Goal: Transaction & Acquisition: Purchase product/service

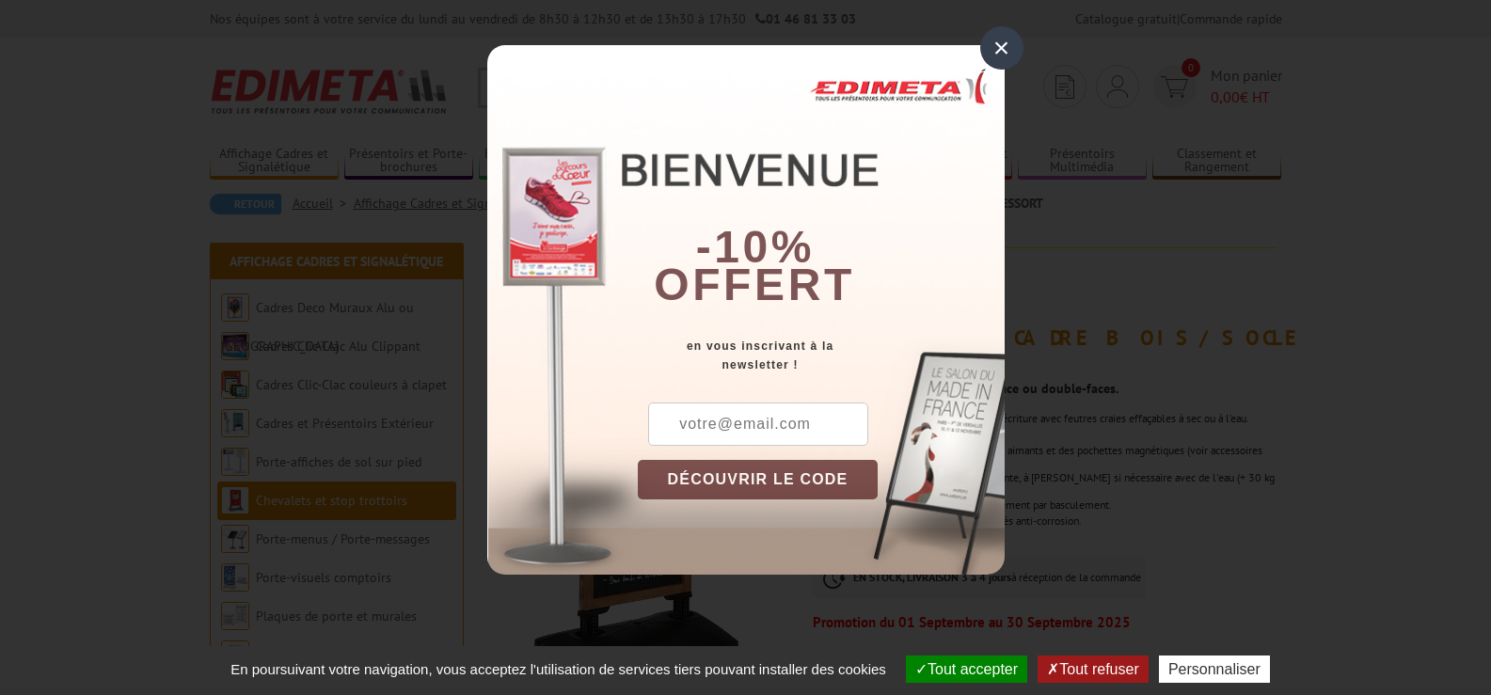
click at [999, 48] on div "×" at bounding box center [1001, 47] width 43 height 43
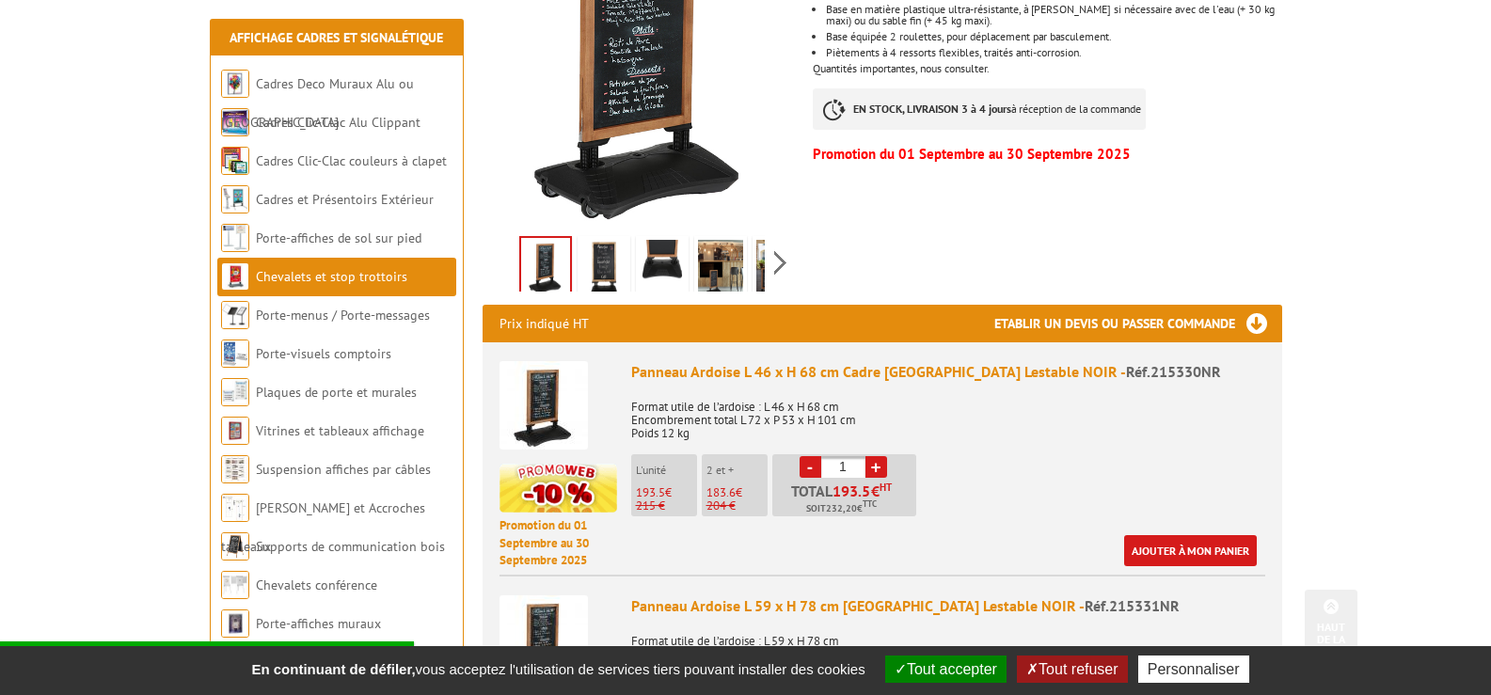
scroll to position [470, 0]
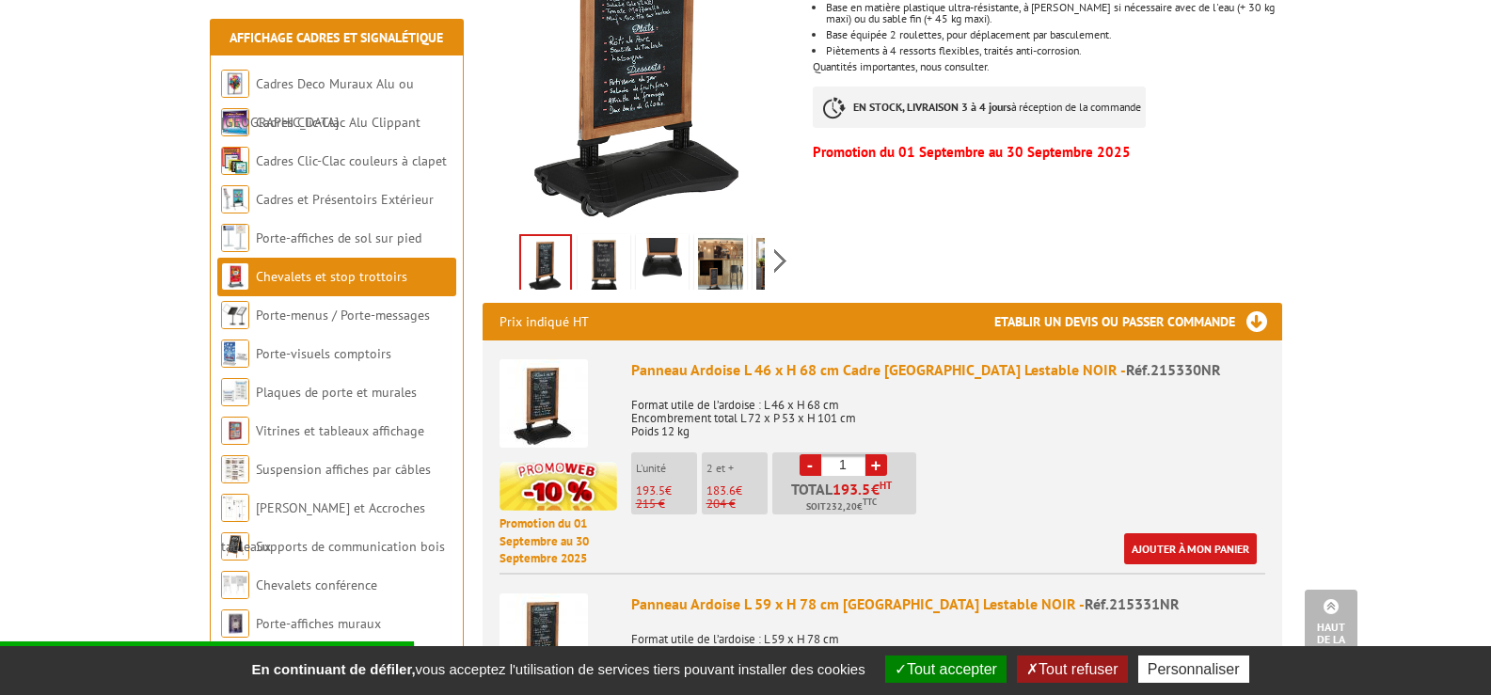
click at [943, 671] on button "Tout accepter" at bounding box center [945, 669] width 121 height 27
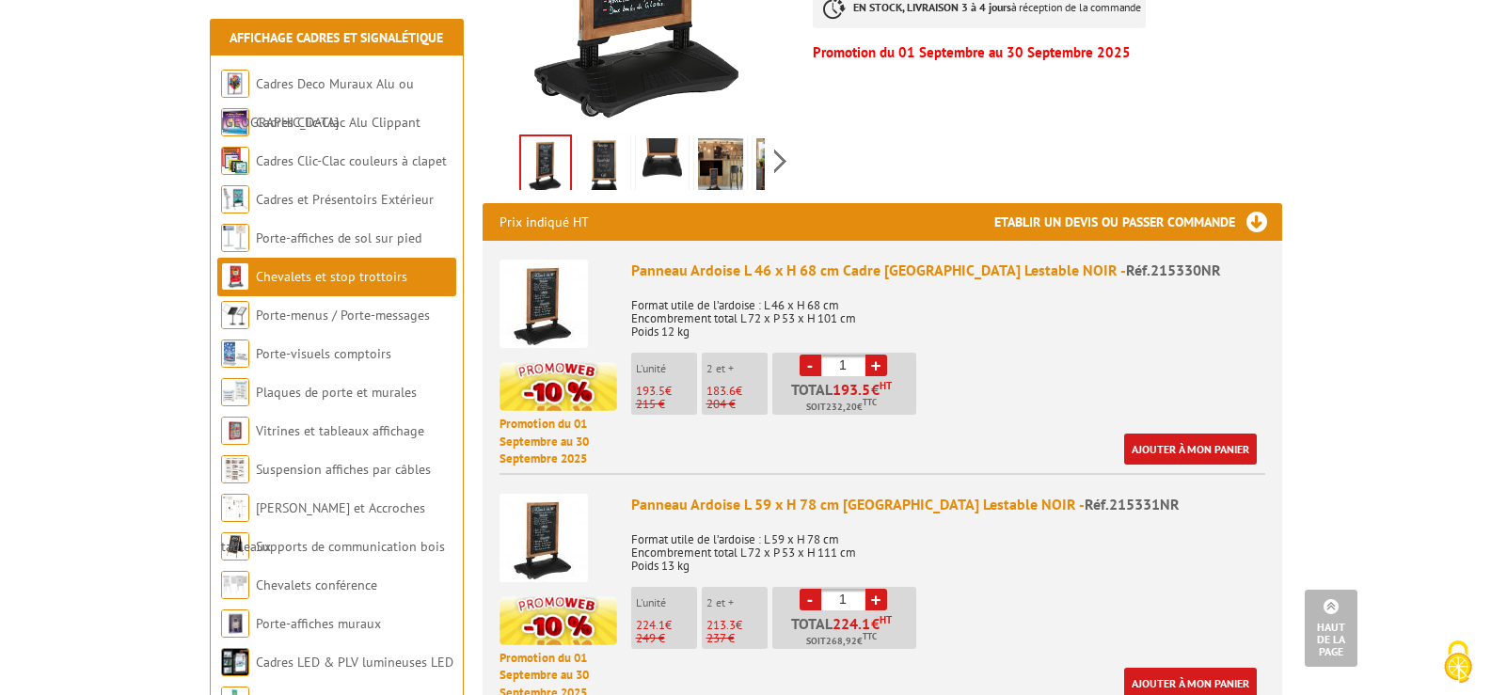
scroll to position [659, 0]
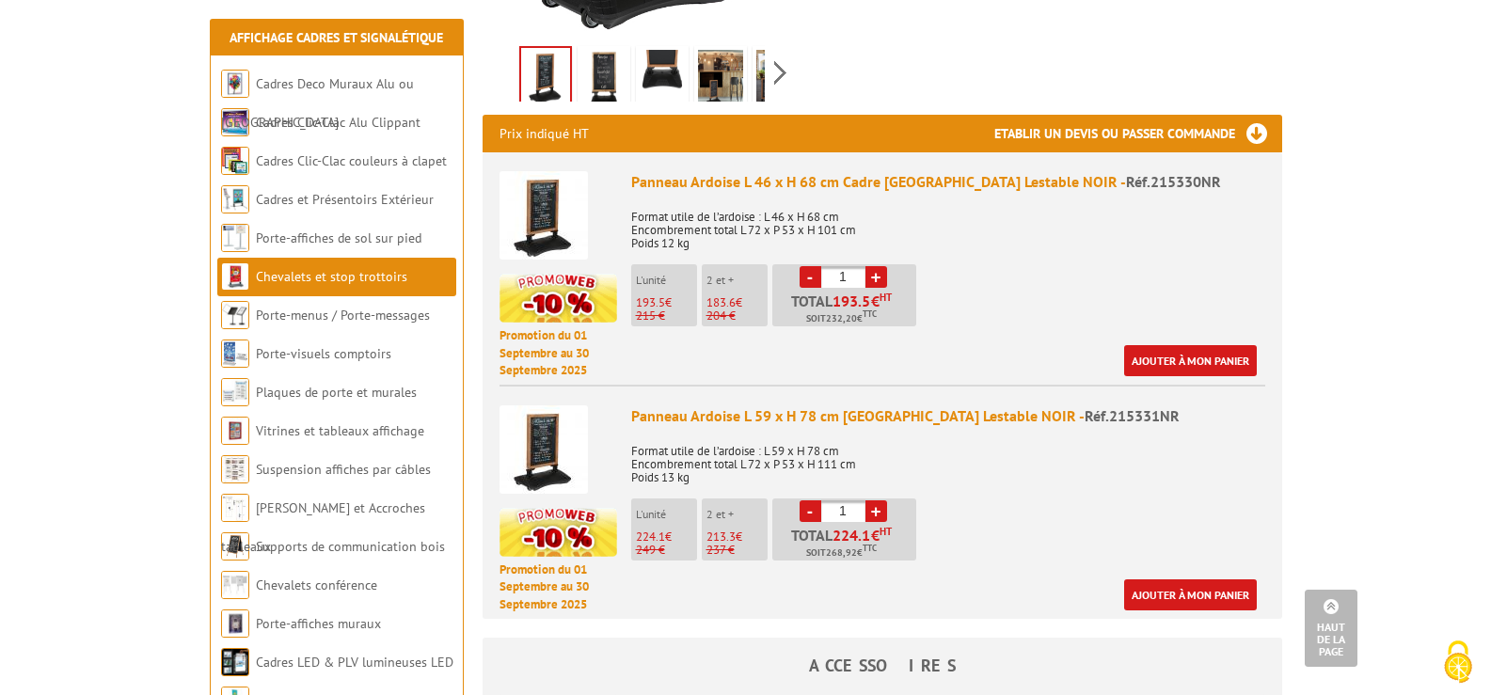
click at [858, 405] on div "Panneau Ardoise L 59 x H 78 cm Cadre Bois sur Base Lestable NOIR - Réf.215331NR" at bounding box center [948, 416] width 634 height 22
click at [697, 405] on div "Panneau Ardoise L 59 x H 78 cm Cadre Bois sur Base Lestable NOIR - Réf.215331NR" at bounding box center [948, 416] width 634 height 22
click at [531, 440] on img at bounding box center [544, 449] width 88 height 88
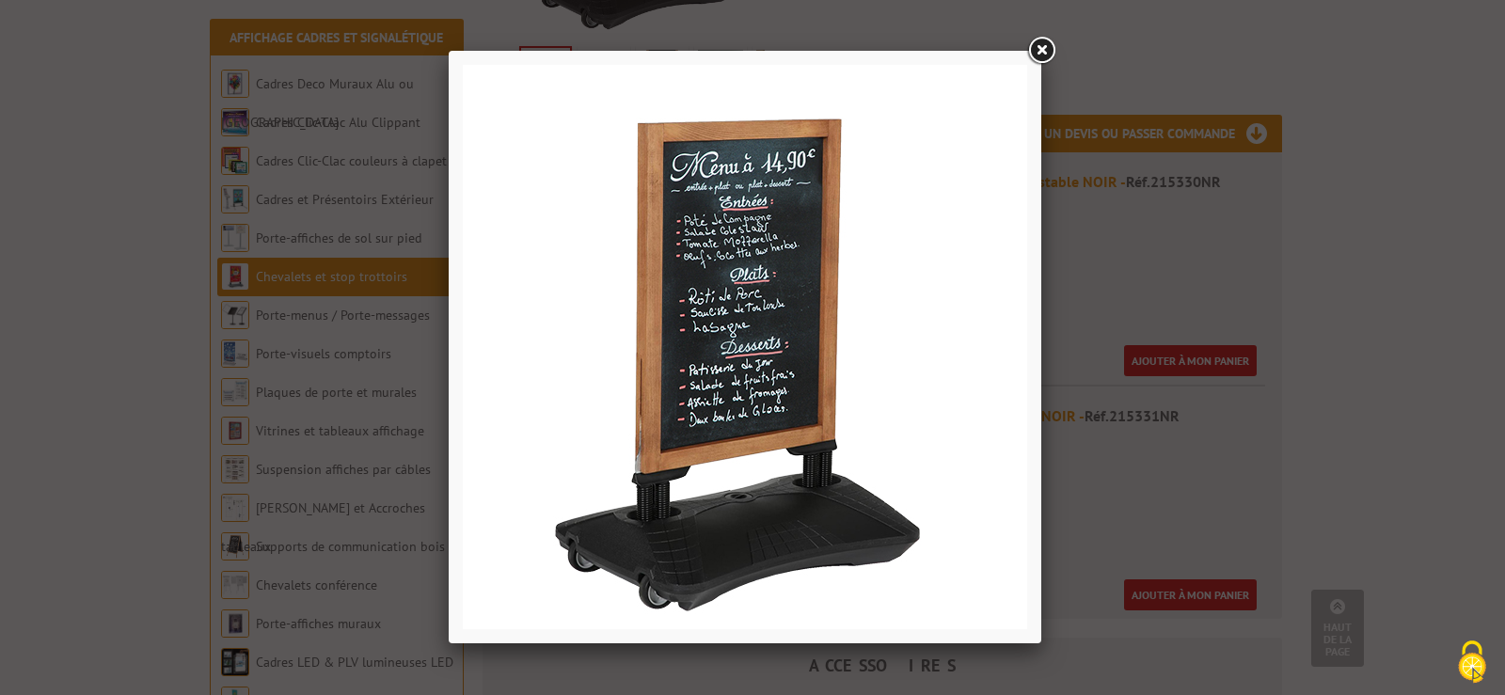
click at [1042, 46] on link at bounding box center [1042, 51] width 34 height 34
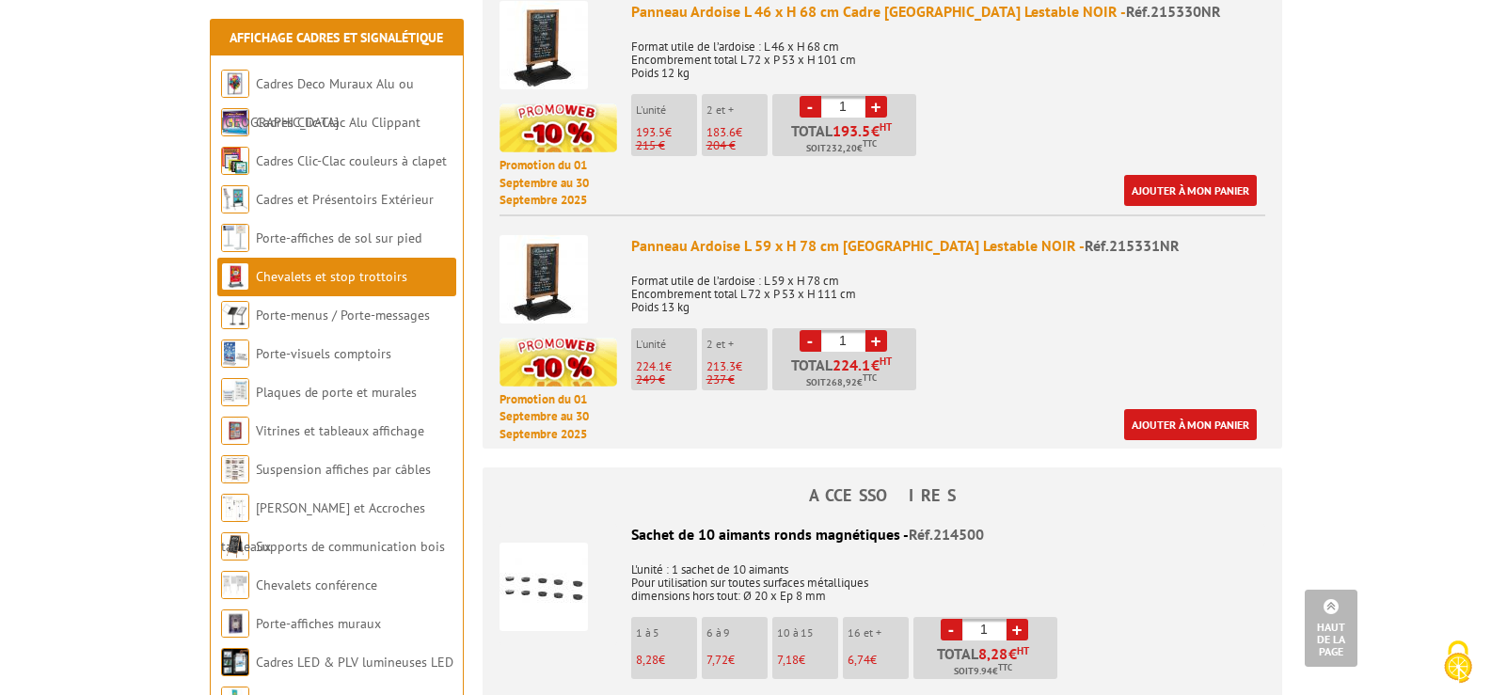
scroll to position [847, 0]
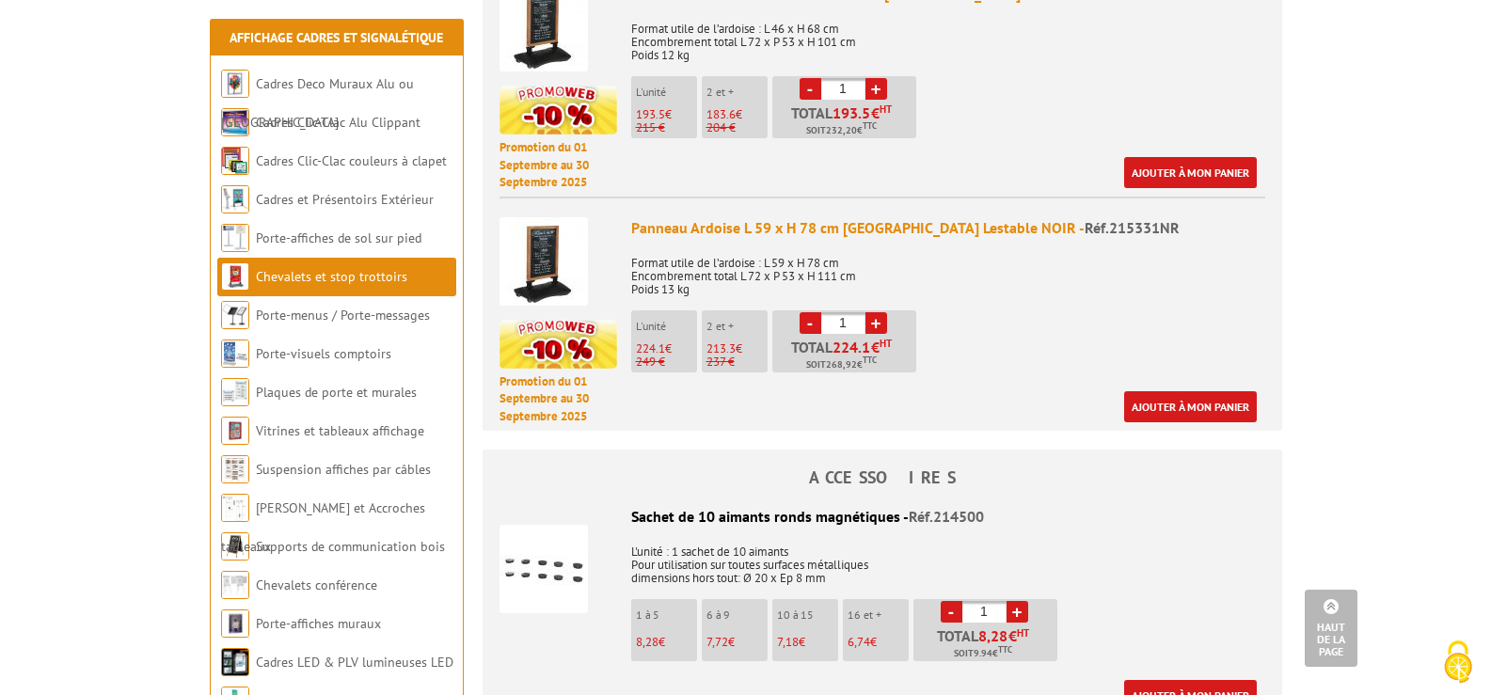
click at [536, 547] on img at bounding box center [544, 569] width 88 height 88
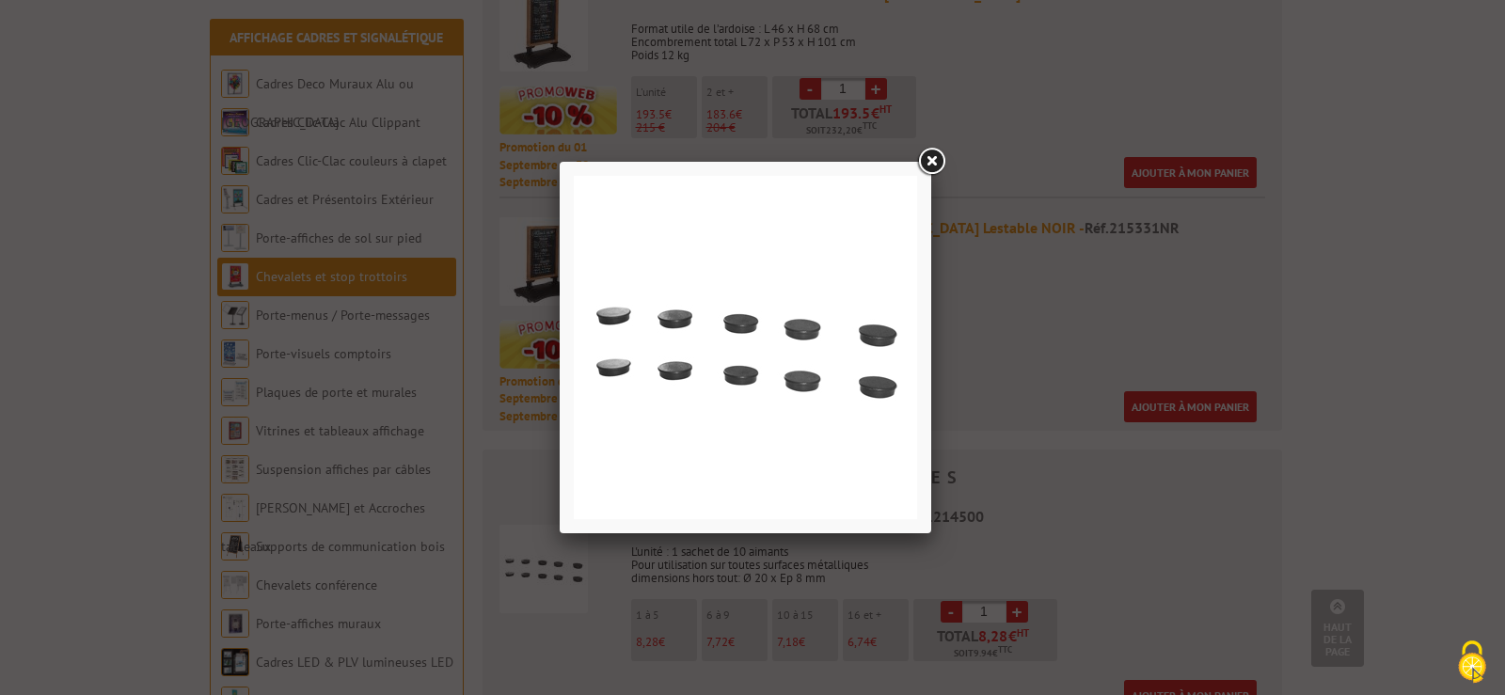
click at [929, 155] on link at bounding box center [931, 162] width 34 height 34
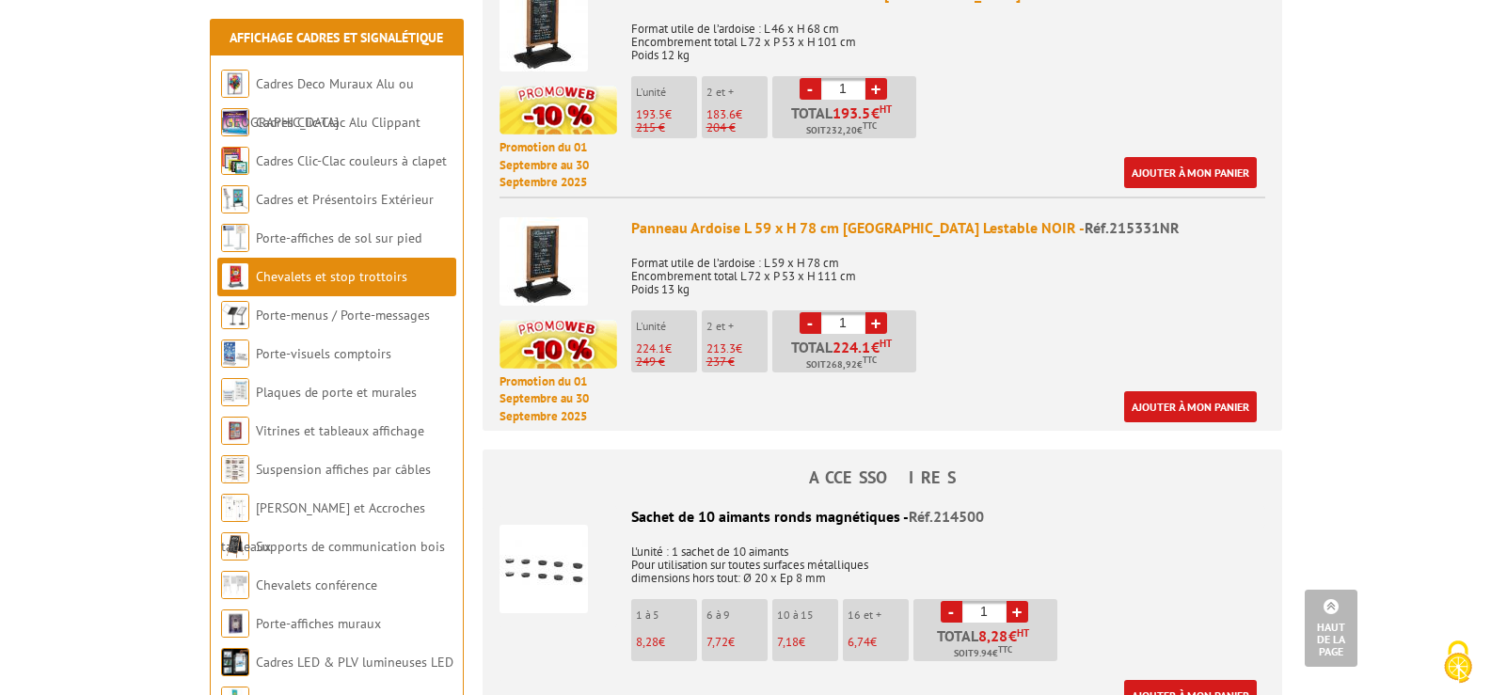
drag, startPoint x: 985, startPoint y: 493, endPoint x: 630, endPoint y: 496, distance: 354.7
click at [630, 506] on div "Sachet de 10 aimants ronds magnétiques - Réf.214500" at bounding box center [883, 517] width 766 height 22
copy div "Sachet de 10 aimants ronds magnétiques - Réf.214500"
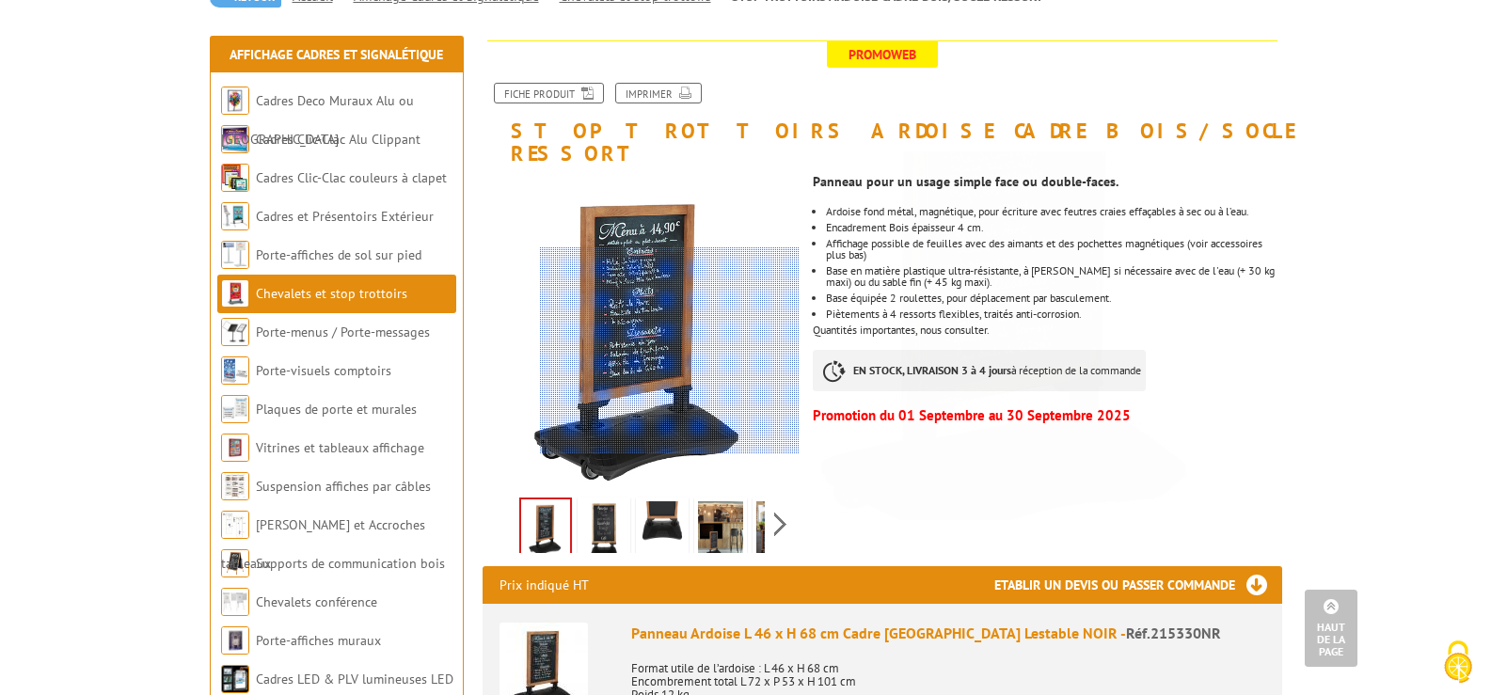
scroll to position [0, 0]
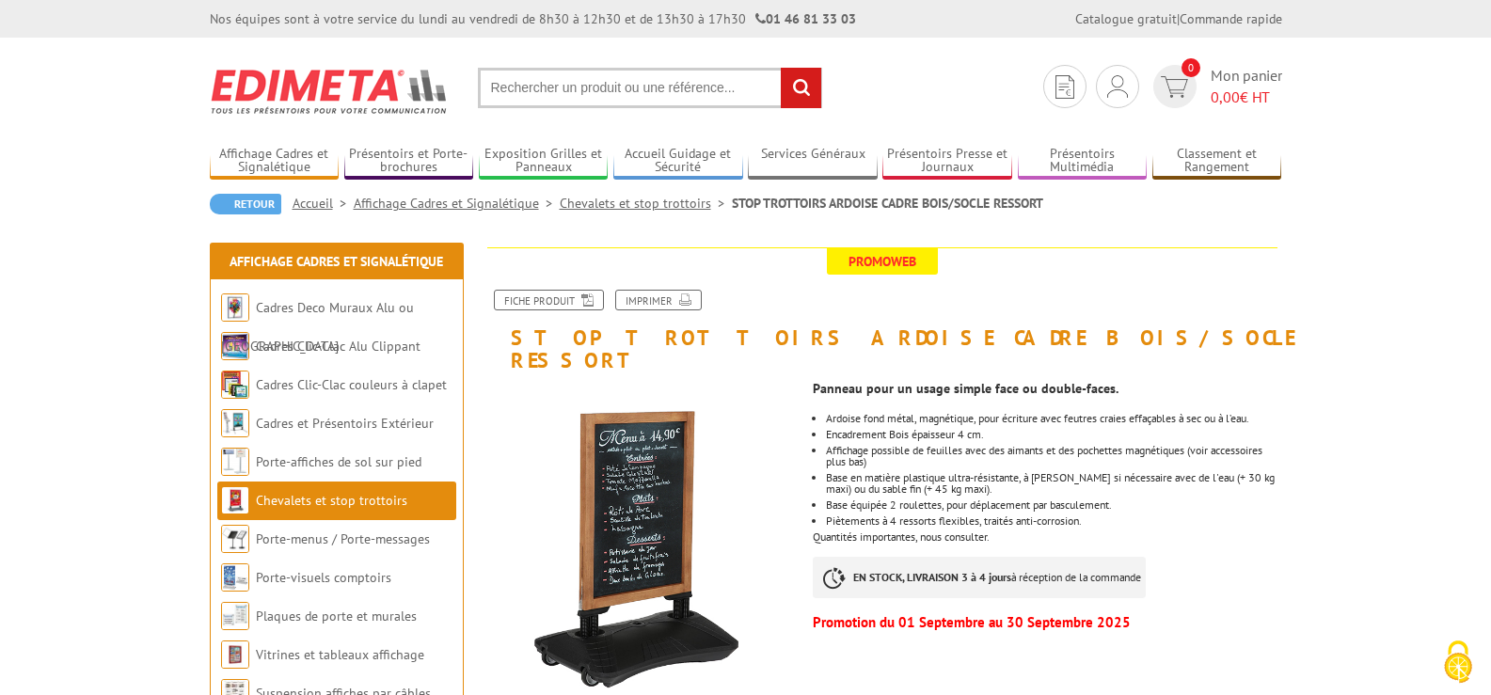
click at [677, 86] on input "text" at bounding box center [650, 88] width 344 height 40
paste input "Sachet de 10 aimants ronds magnétiques - Réf.214500"
type input "Sachet de 10 aimants ronds magnétiques - Réf.214500"
click at [781, 68] on input "rechercher" at bounding box center [801, 88] width 40 height 40
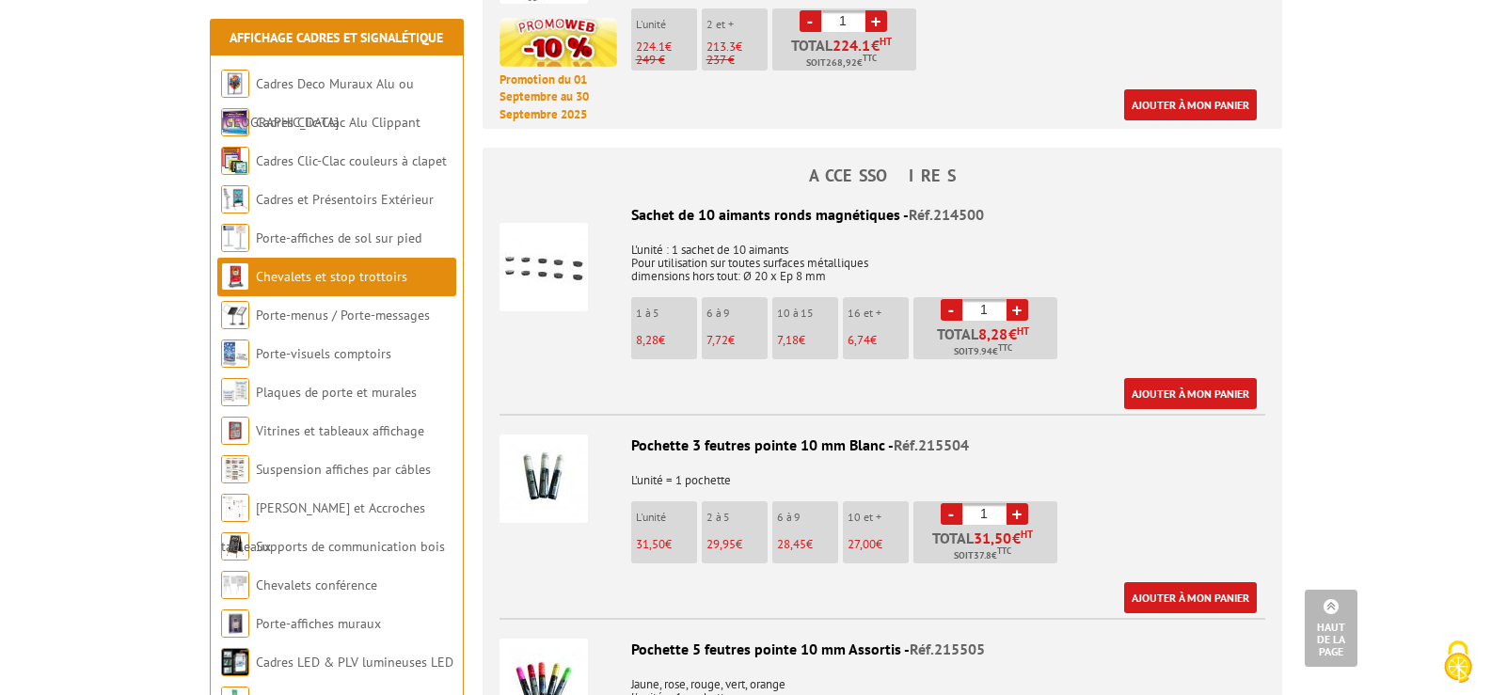
scroll to position [1129, 0]
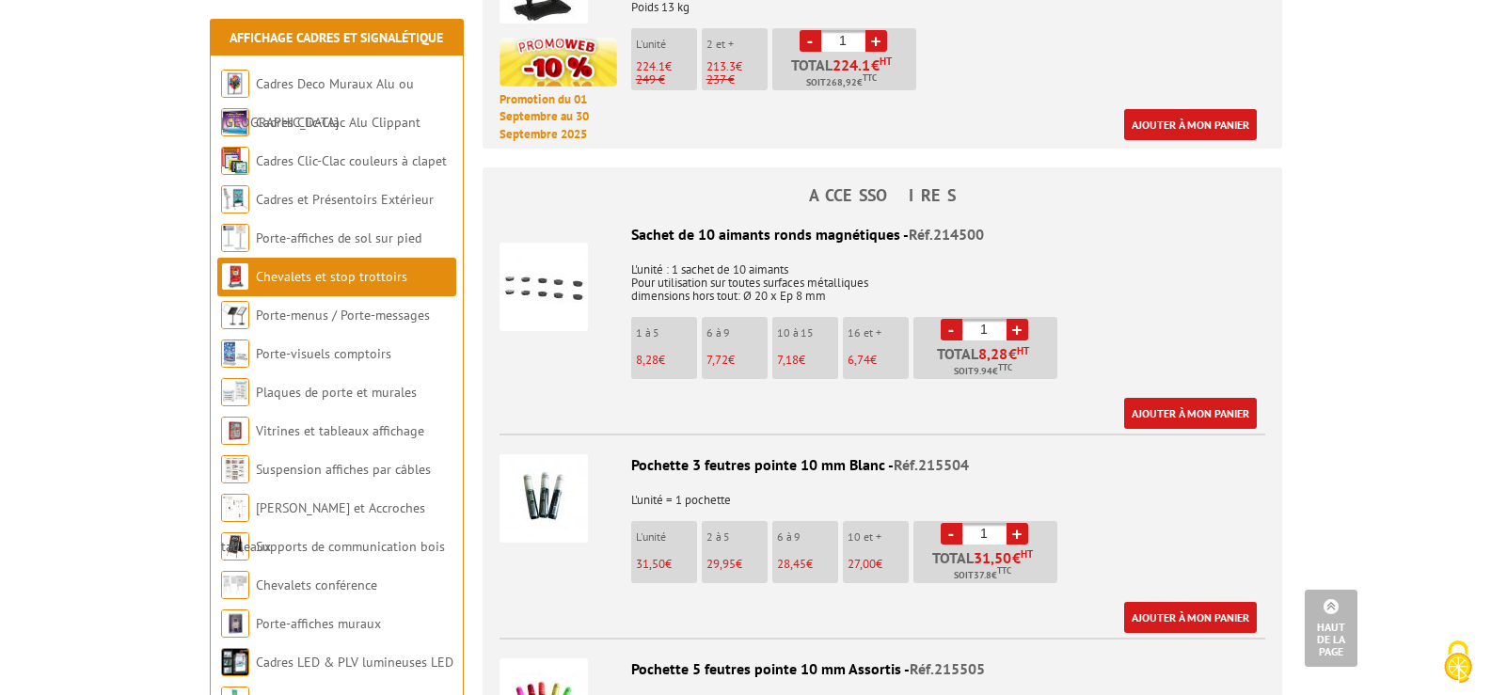
click at [542, 275] on img at bounding box center [544, 287] width 88 height 88
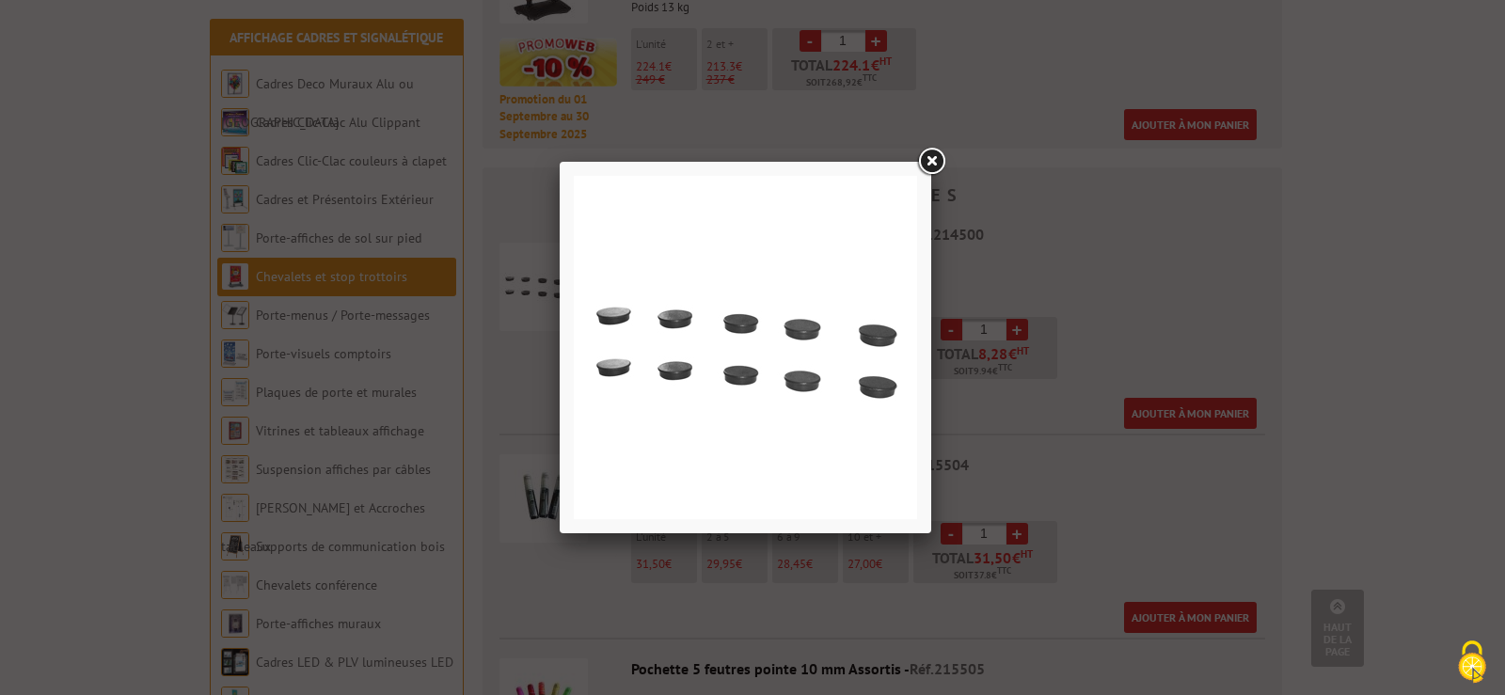
click at [911, 166] on div at bounding box center [746, 348] width 372 height 372
click at [935, 155] on link at bounding box center [931, 162] width 34 height 34
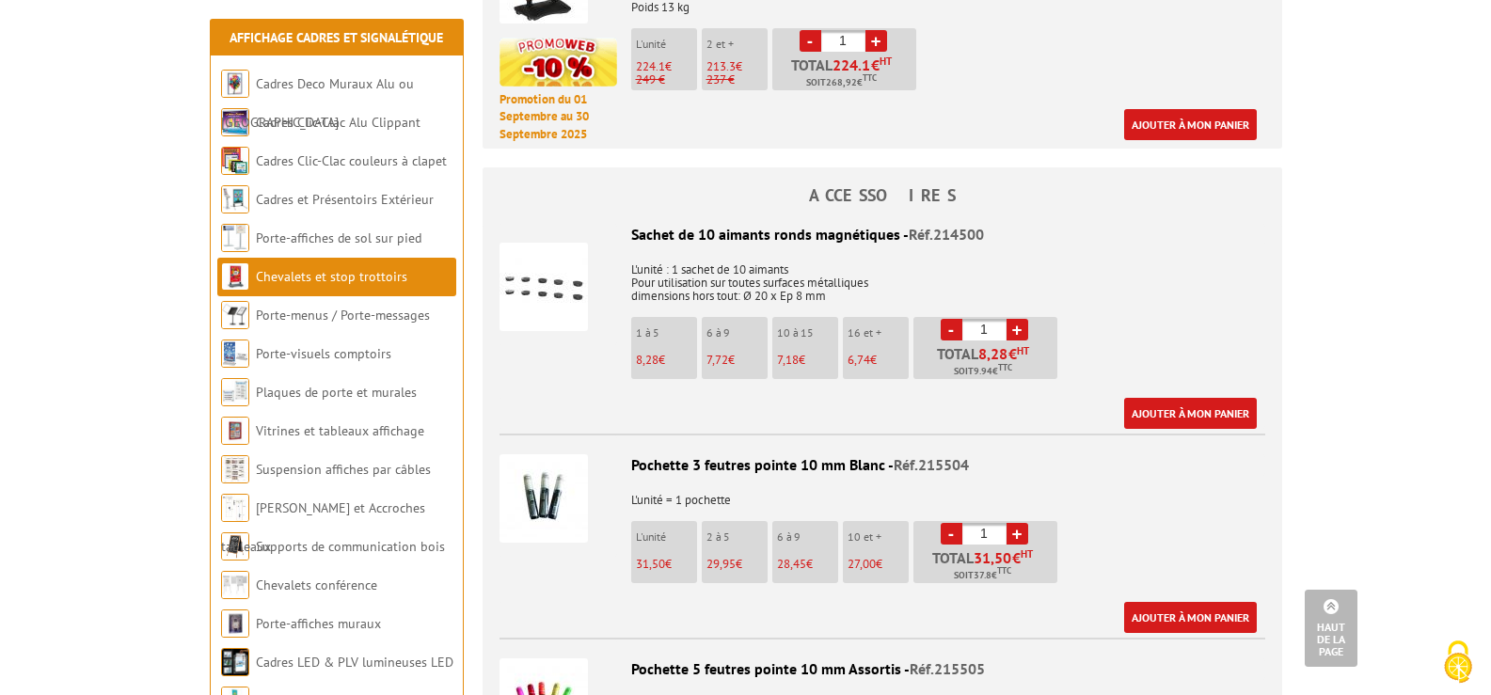
click at [909, 225] on span "Réf.214500" at bounding box center [946, 234] width 75 height 19
drag, startPoint x: 986, startPoint y: 210, endPoint x: 932, endPoint y: 213, distance: 53.7
click at [932, 224] on div "Sachet de 10 aimants ronds magnétiques - Réf.214500" at bounding box center [883, 235] width 766 height 22
copy span "214500"
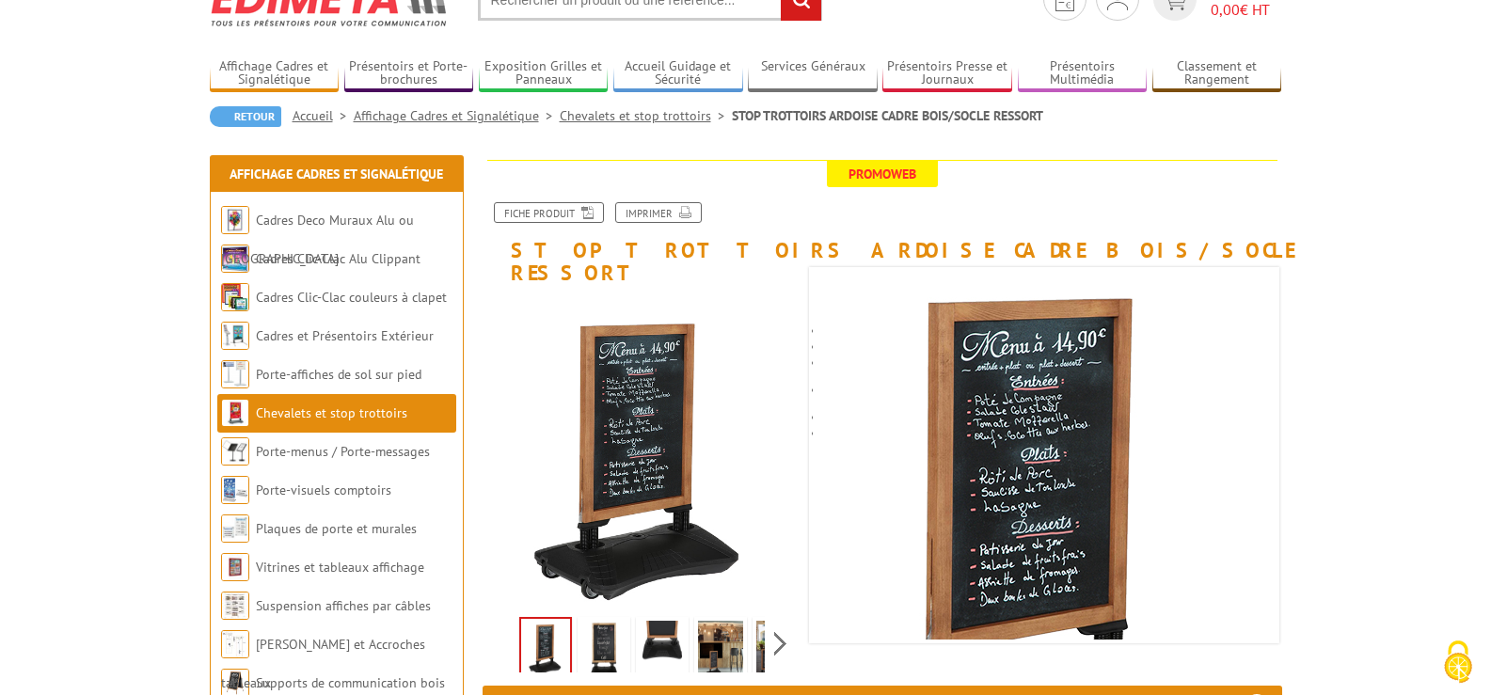
scroll to position [0, 0]
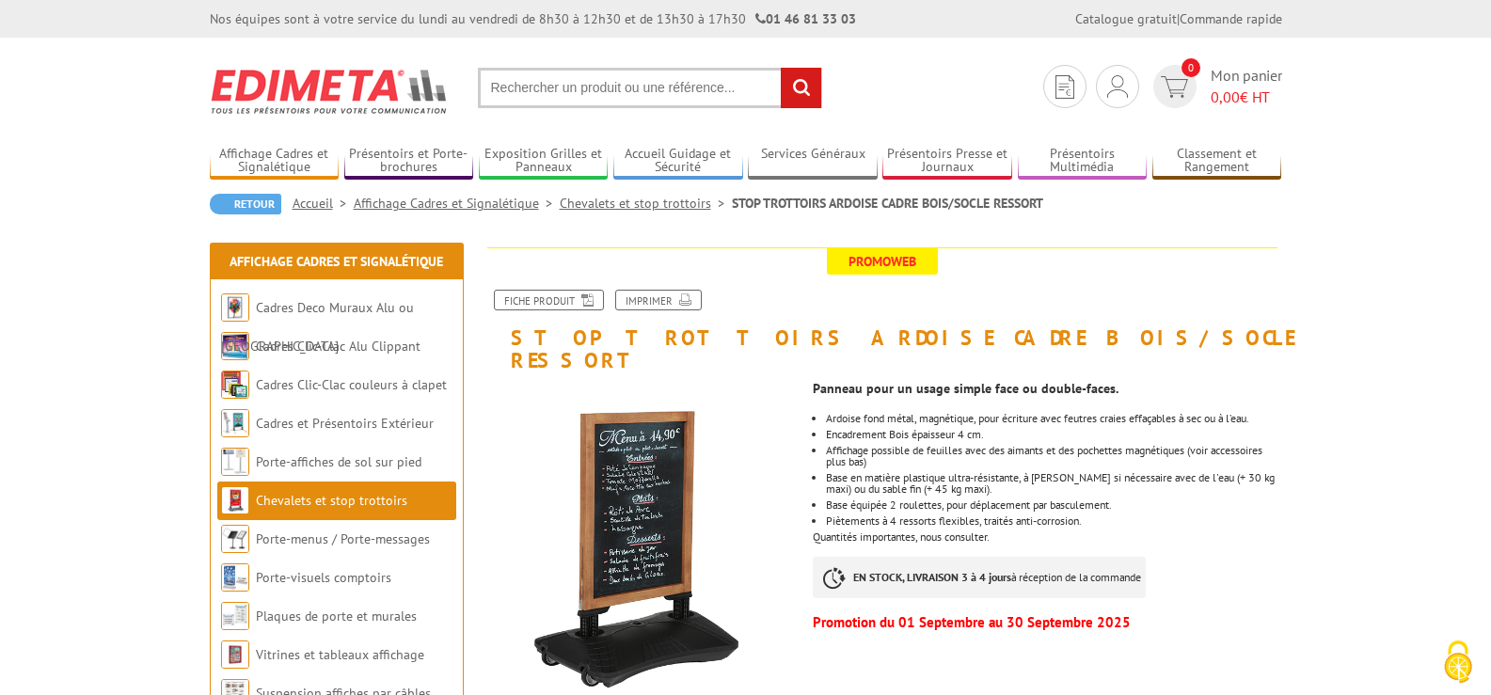
click at [590, 79] on input "text" at bounding box center [650, 88] width 344 height 40
paste input "214500"
type input "214500"
click at [781, 68] on input "rechercher" at bounding box center [801, 88] width 40 height 40
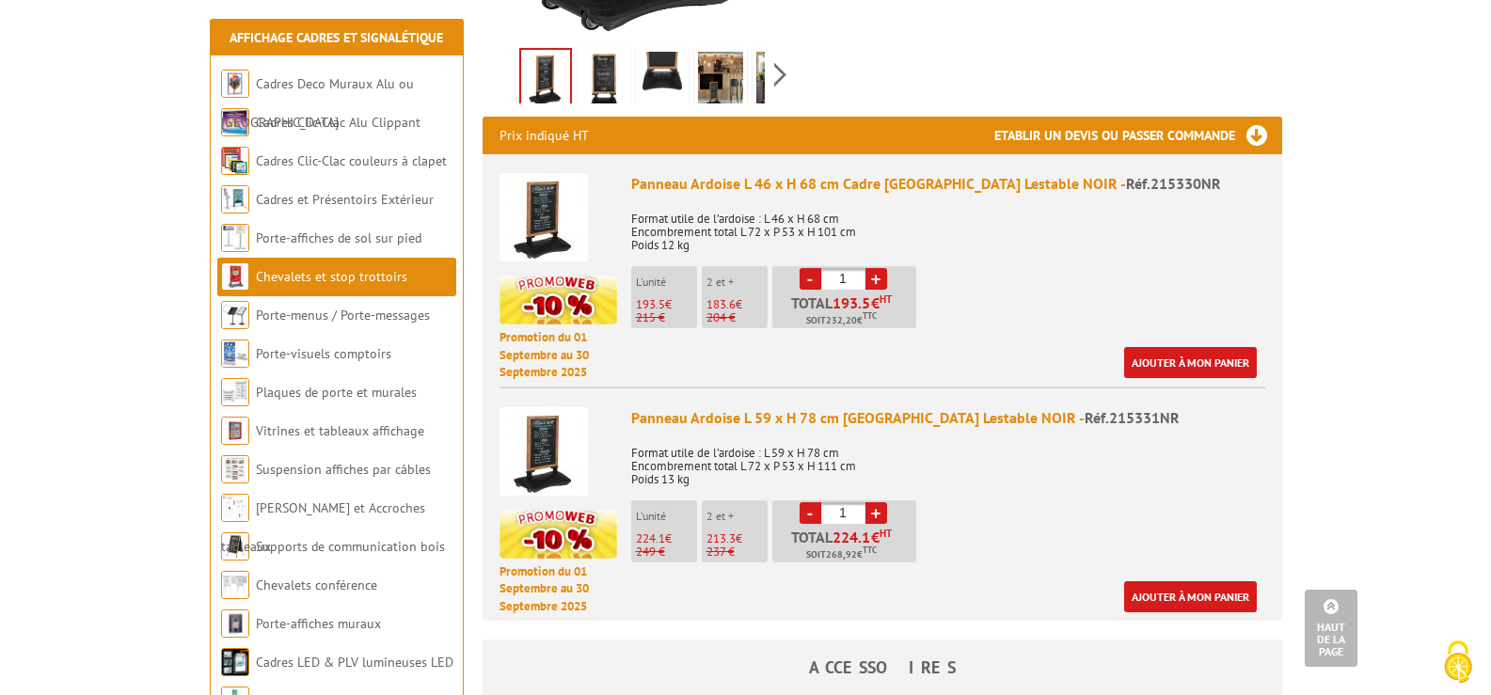
scroll to position [659, 0]
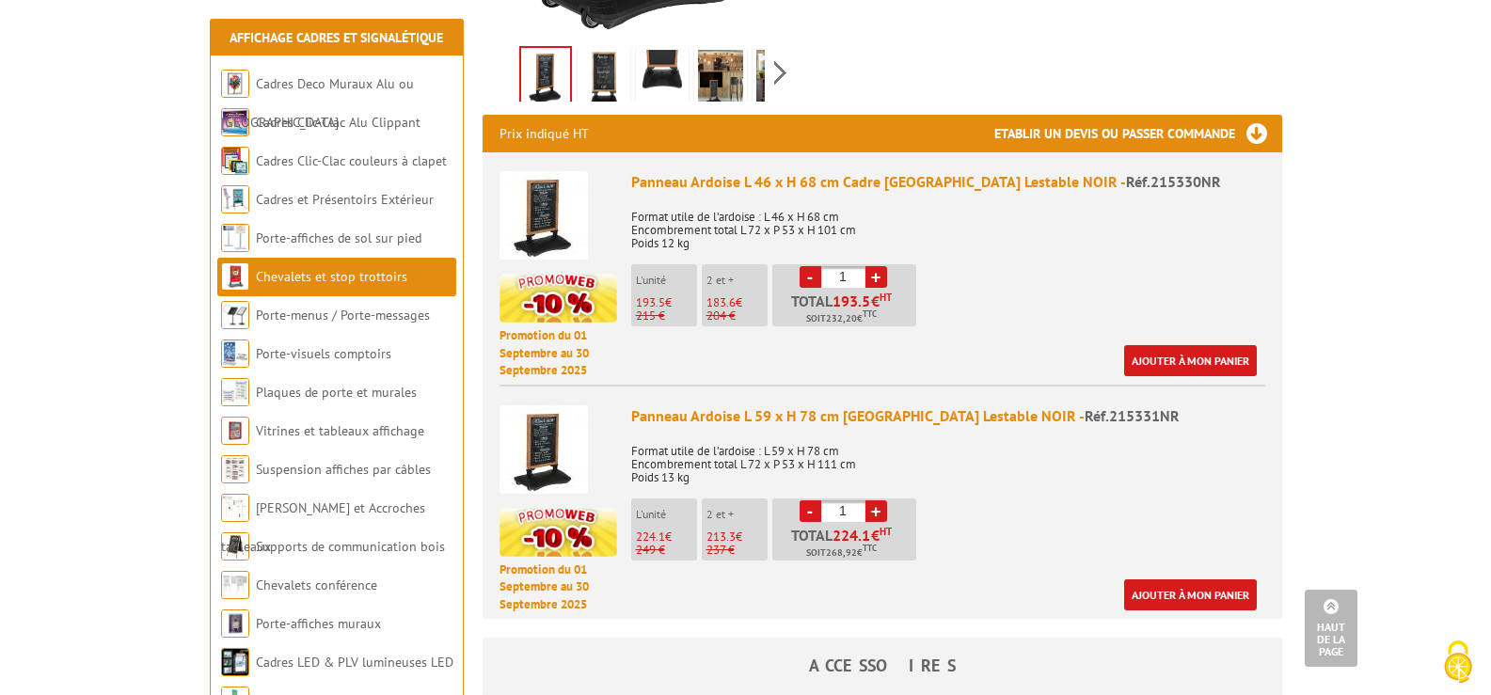
click at [878, 266] on link "+" at bounding box center [877, 277] width 22 height 22
type input "2"
click at [1223, 345] on link "Ajouter à mon panier" at bounding box center [1190, 360] width 133 height 31
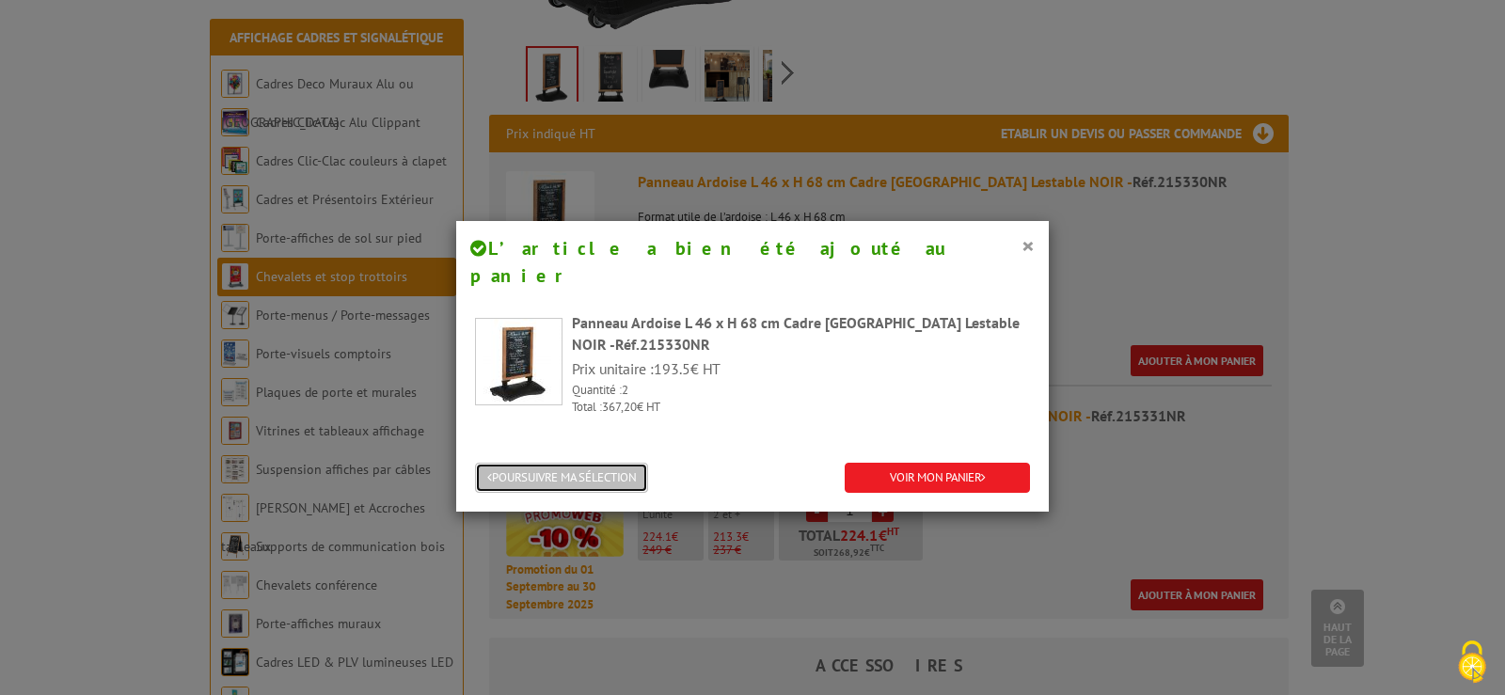
click at [564, 463] on button "POURSUIVRE MA SÉLECTION" at bounding box center [561, 478] width 173 height 31
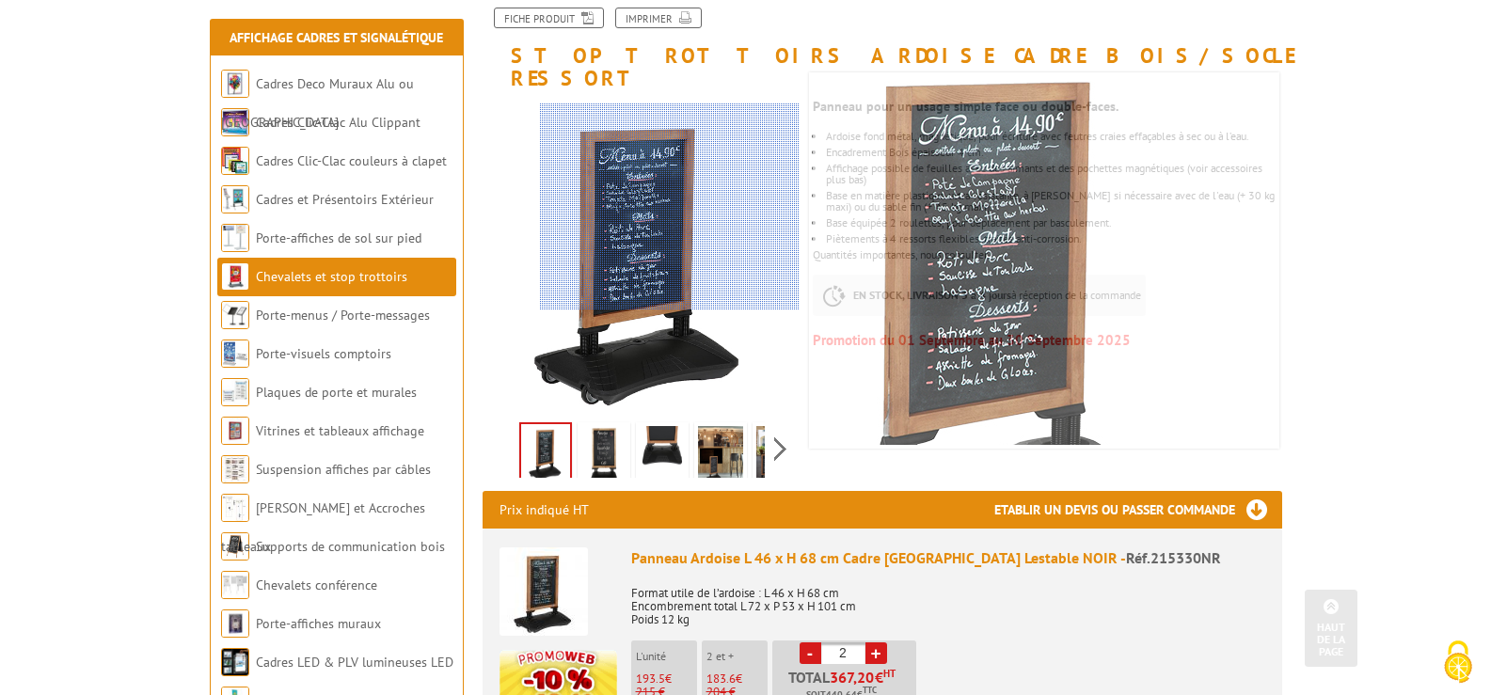
scroll to position [0, 0]
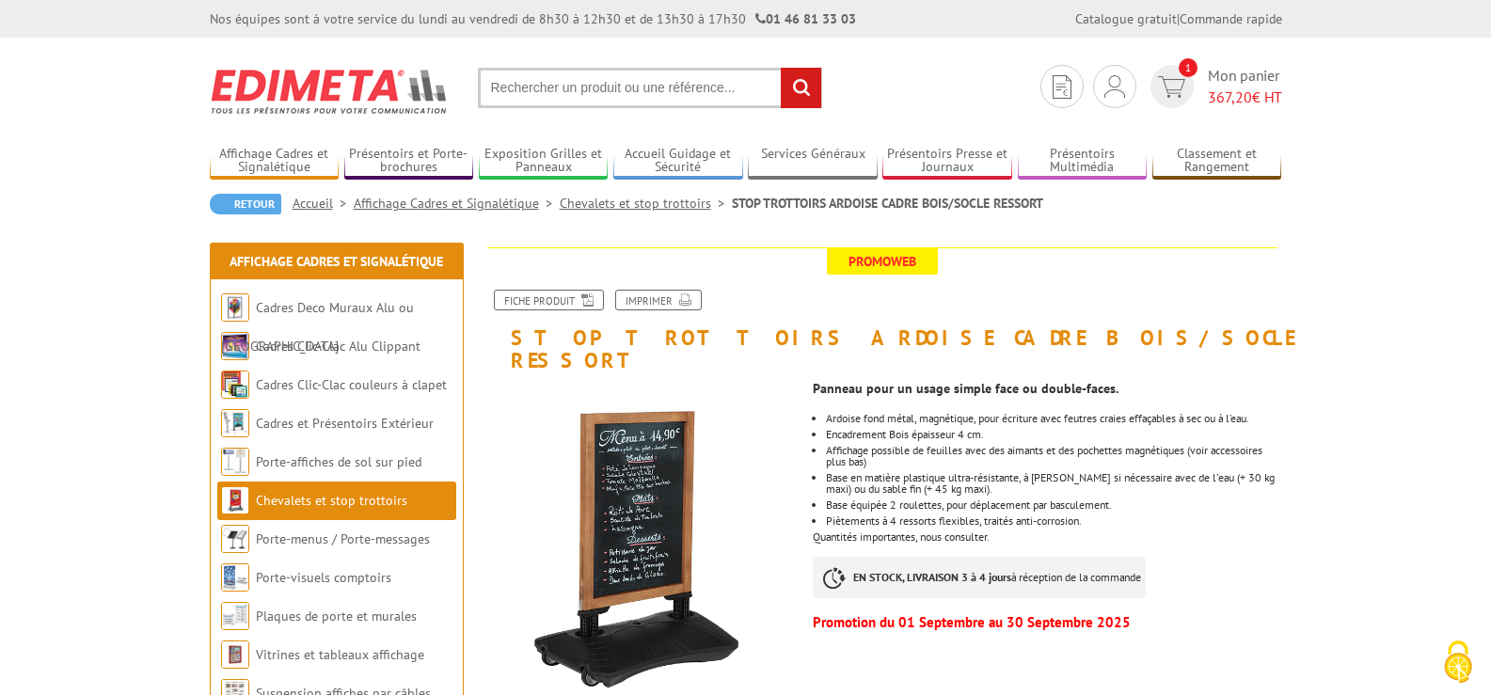
click at [742, 82] on input "text" at bounding box center [650, 88] width 344 height 40
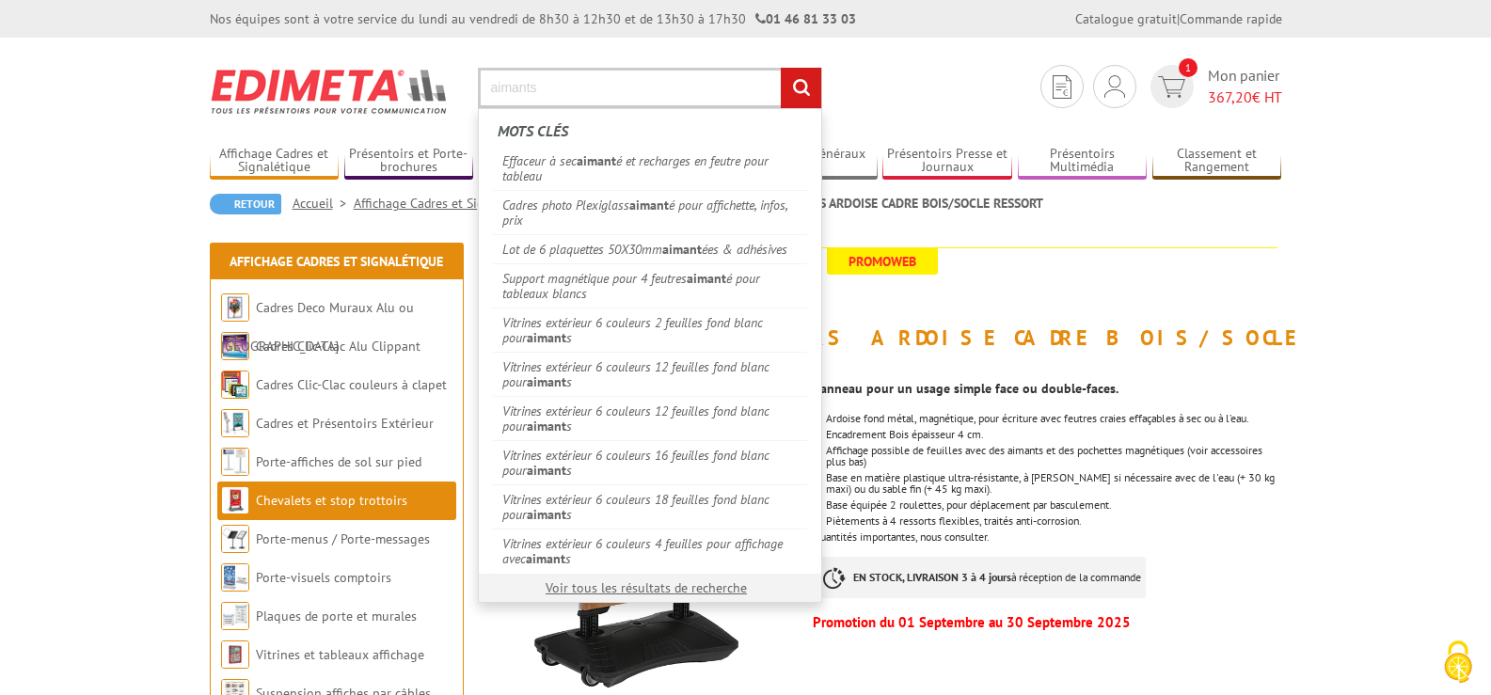
type input "aimants"
click at [781, 68] on input "rechercher" at bounding box center [801, 88] width 40 height 40
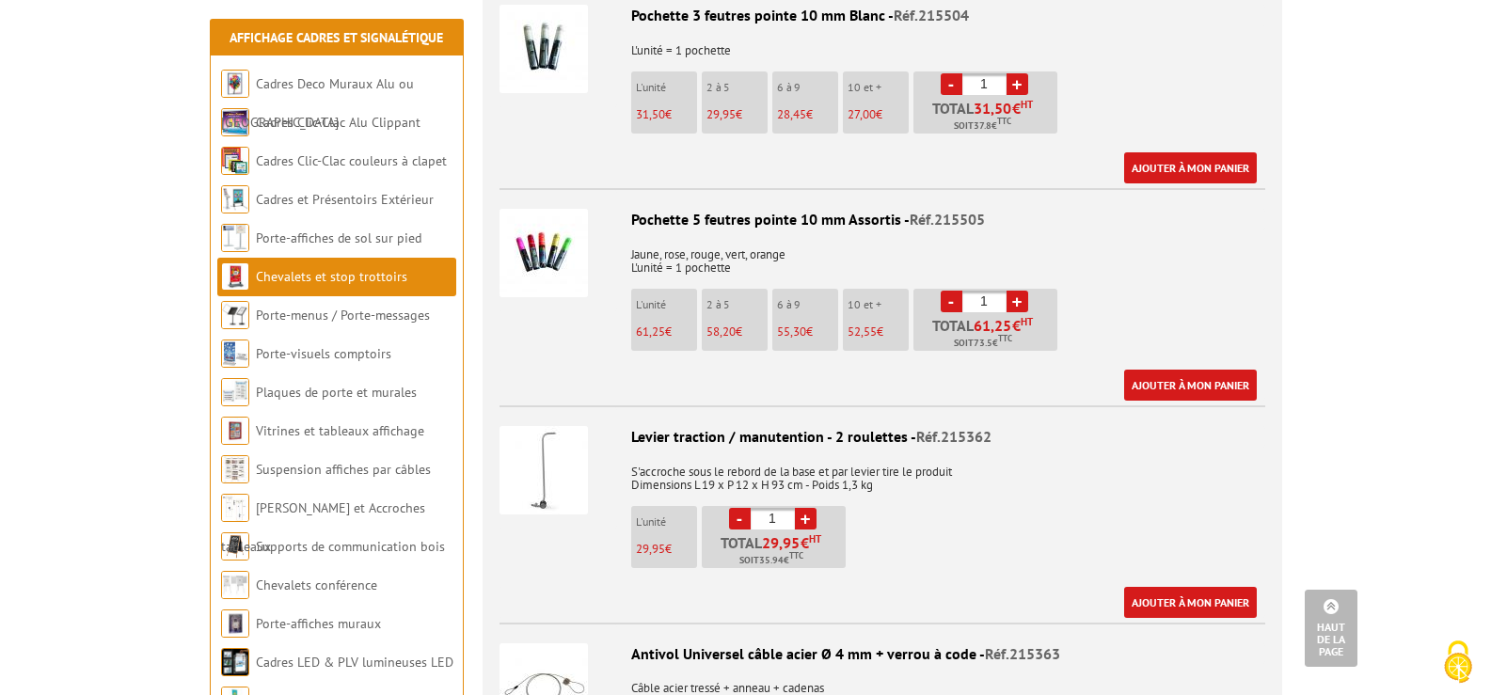
scroll to position [1599, 0]
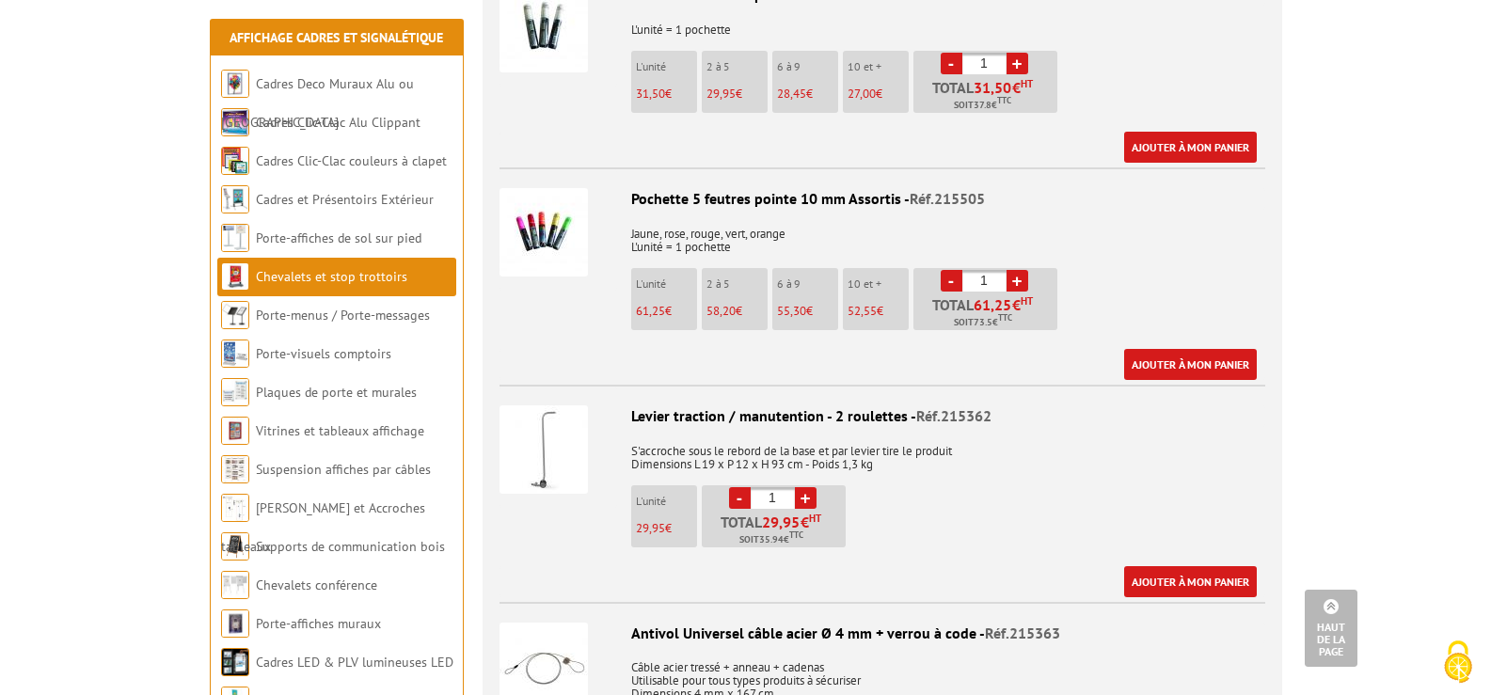
click at [541, 449] on img at bounding box center [544, 449] width 88 height 88
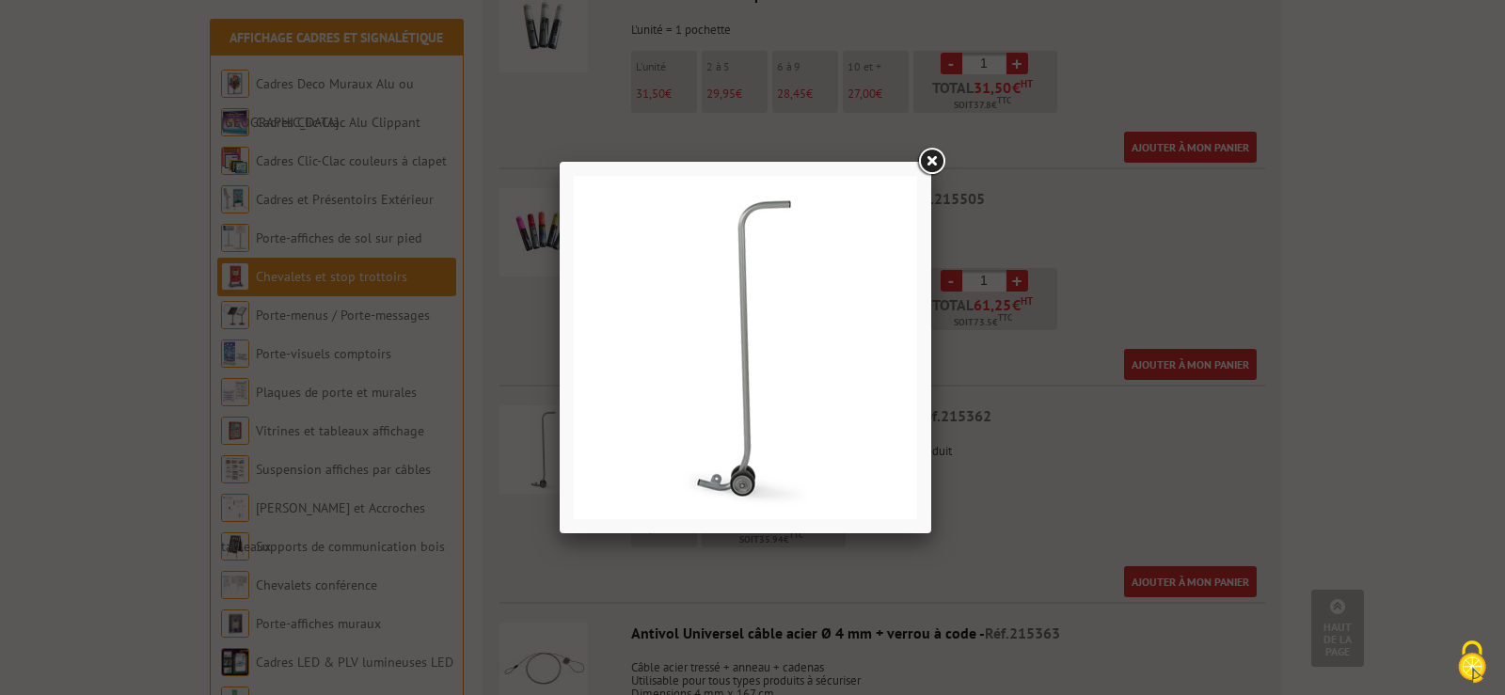
click at [927, 160] on link at bounding box center [931, 162] width 34 height 34
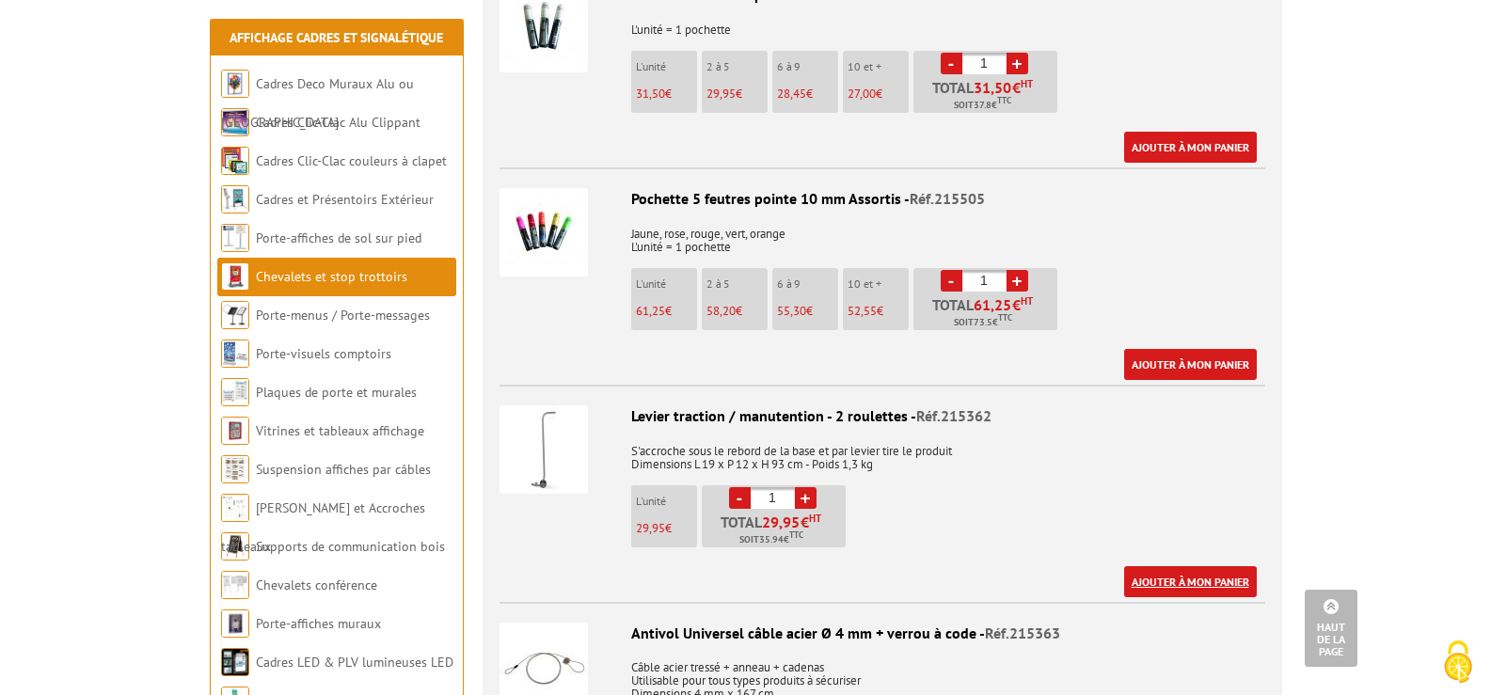
click at [1199, 566] on link "Ajouter à mon panier" at bounding box center [1190, 581] width 133 height 31
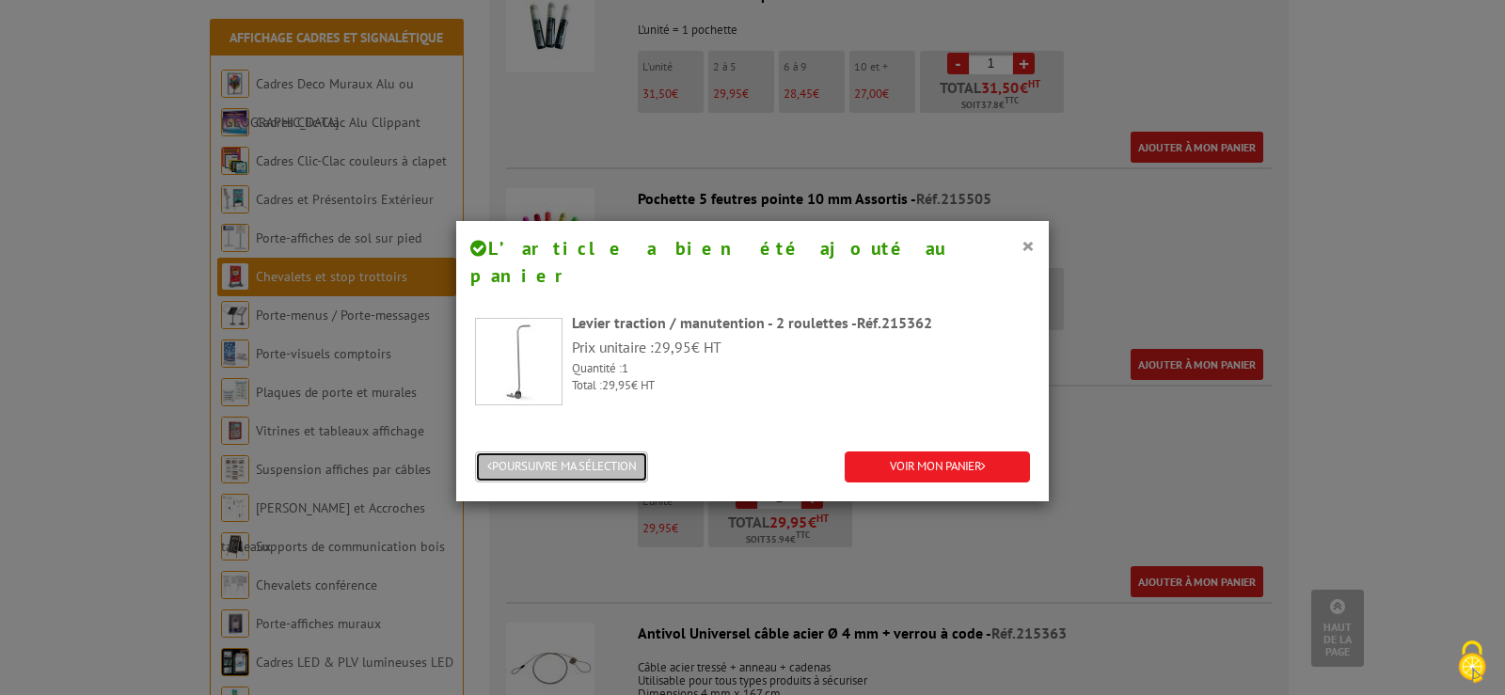
click at [613, 452] on button "POURSUIVRE MA SÉLECTION" at bounding box center [561, 467] width 173 height 31
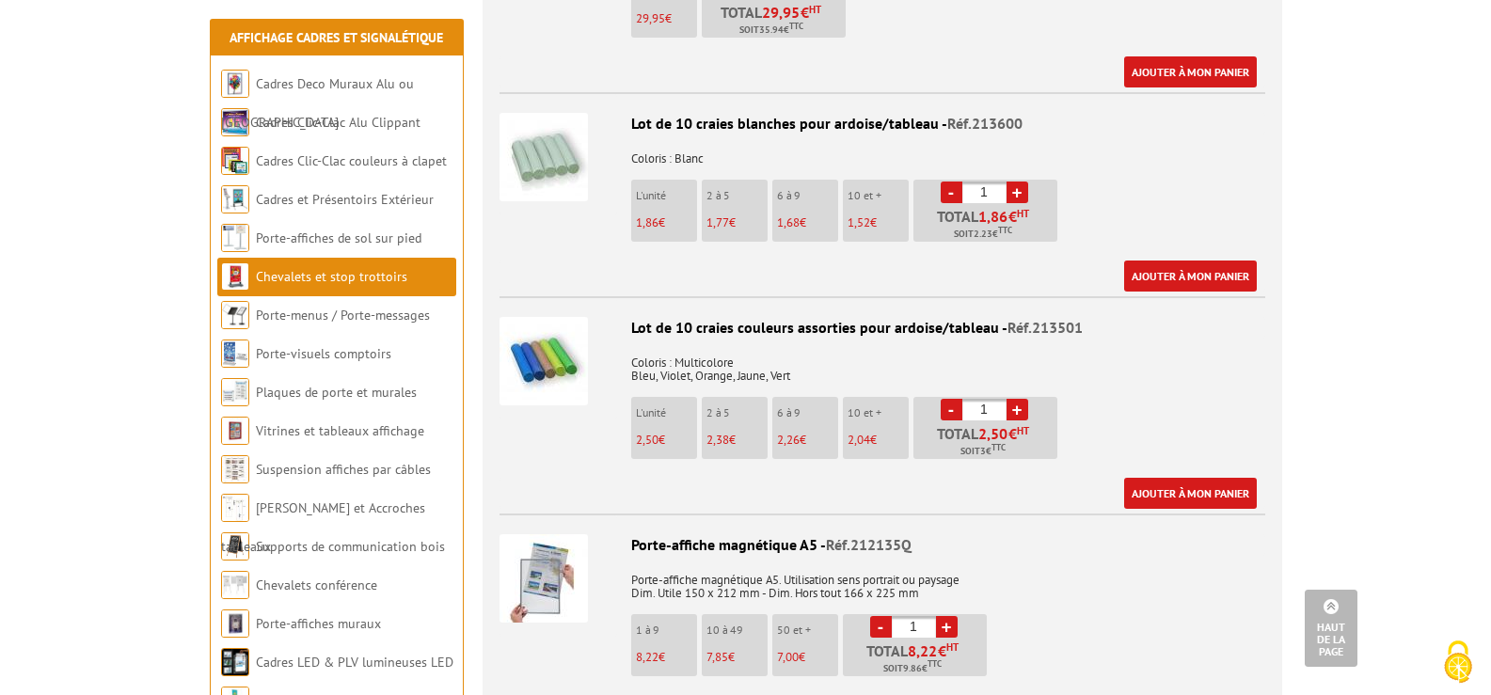
scroll to position [2070, 0]
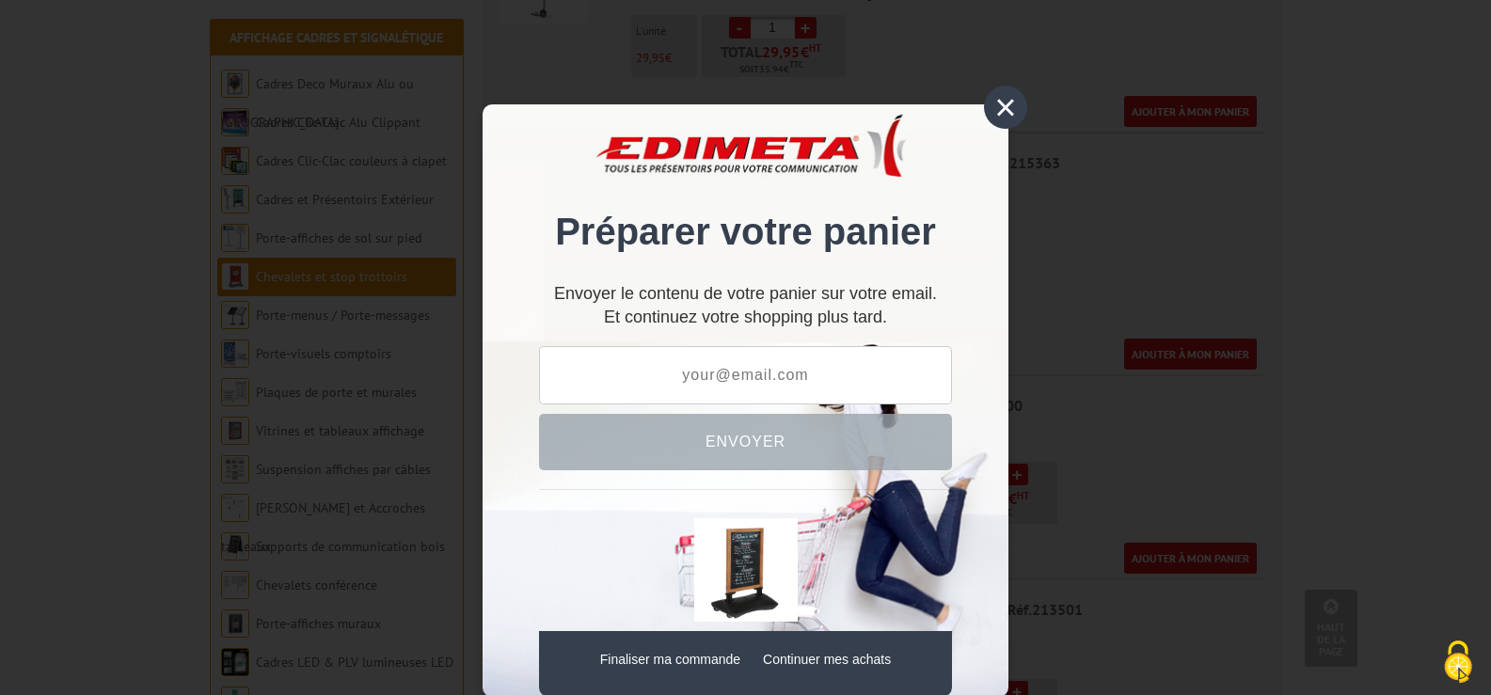
click at [993, 106] on div "×" at bounding box center [1005, 107] width 43 height 43
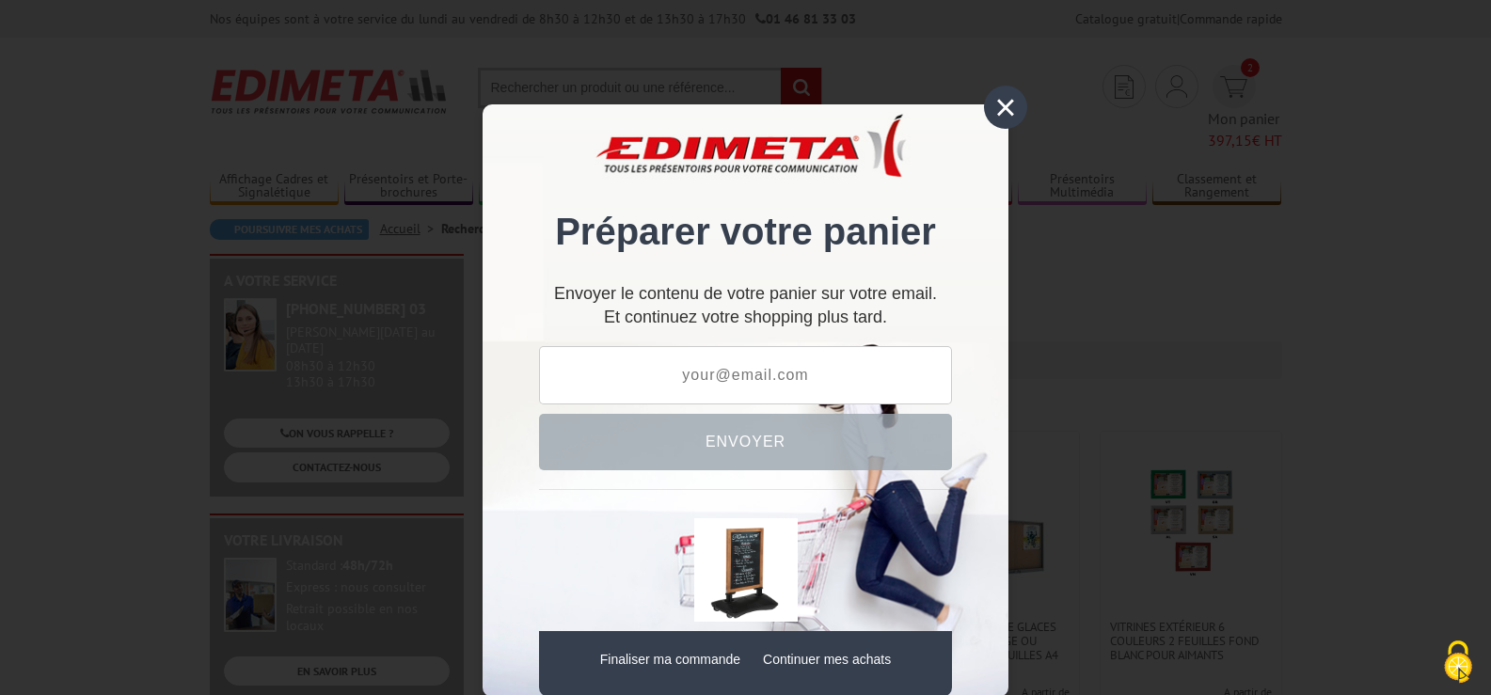
click at [993, 101] on div "×" at bounding box center [1005, 107] width 43 height 43
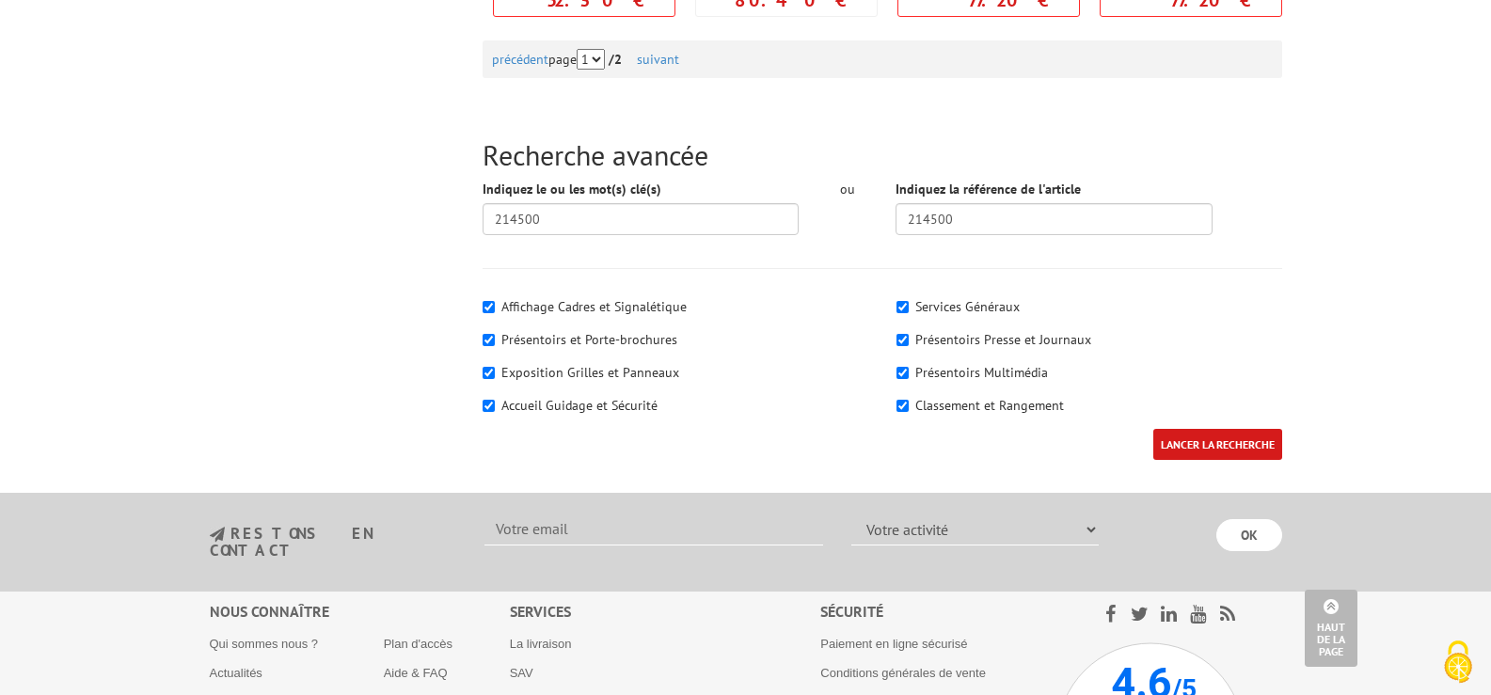
scroll to position [2258, 0]
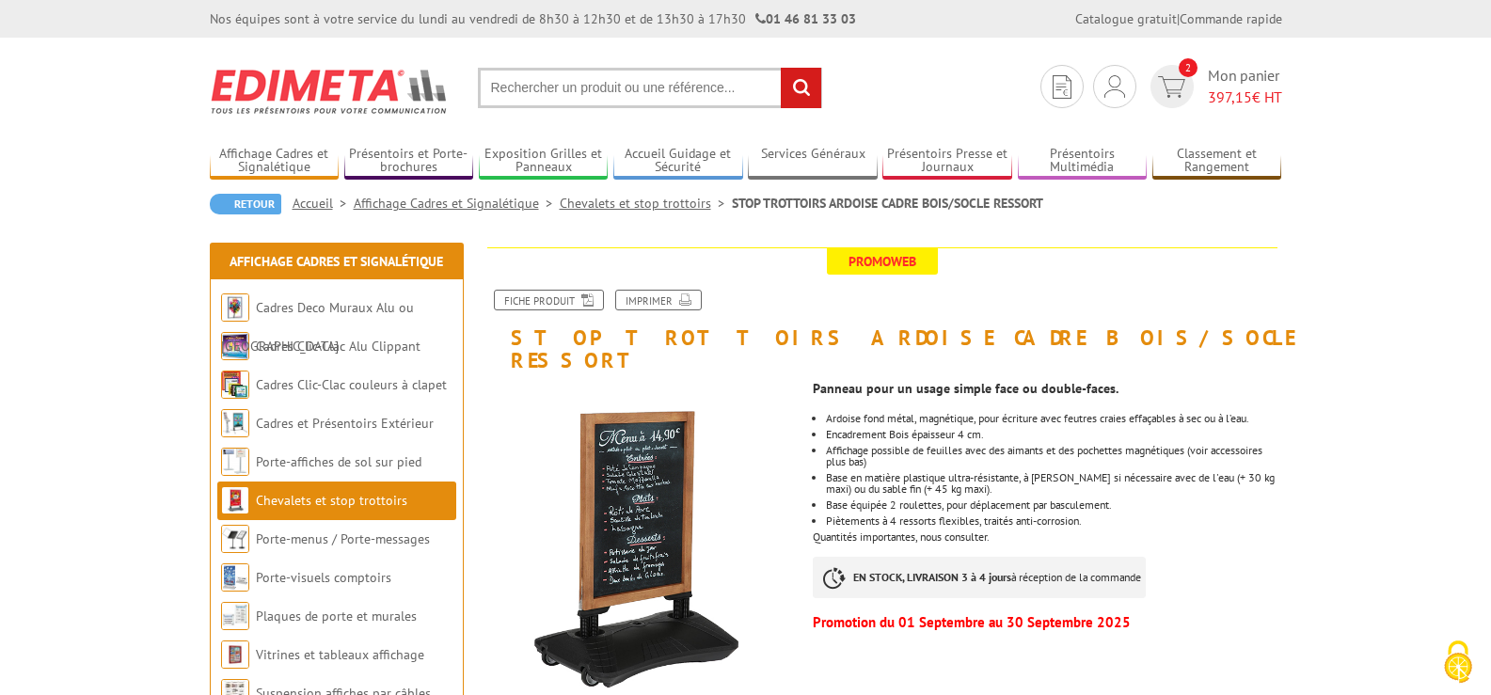
click at [460, 205] on link "Affichage Cadres et Signalétique" at bounding box center [457, 203] width 206 height 17
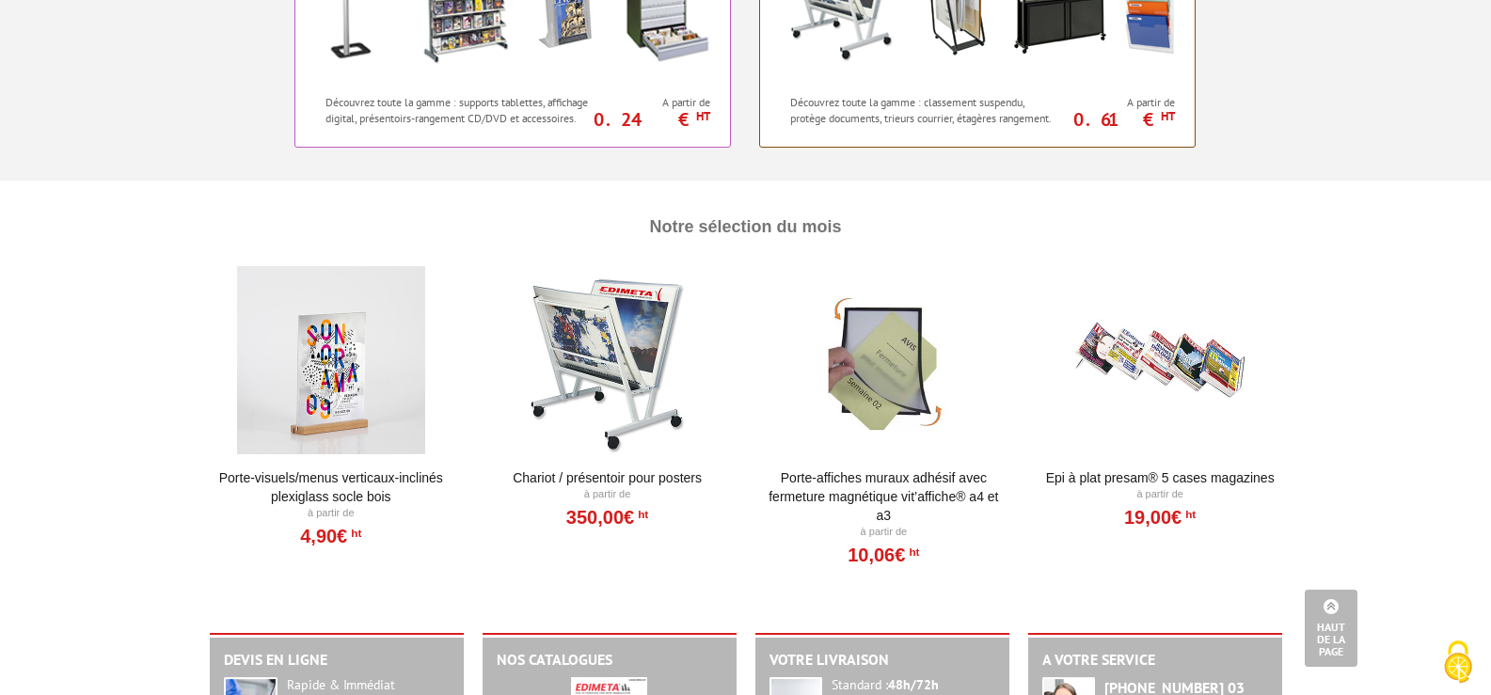
scroll to position [1882, 0]
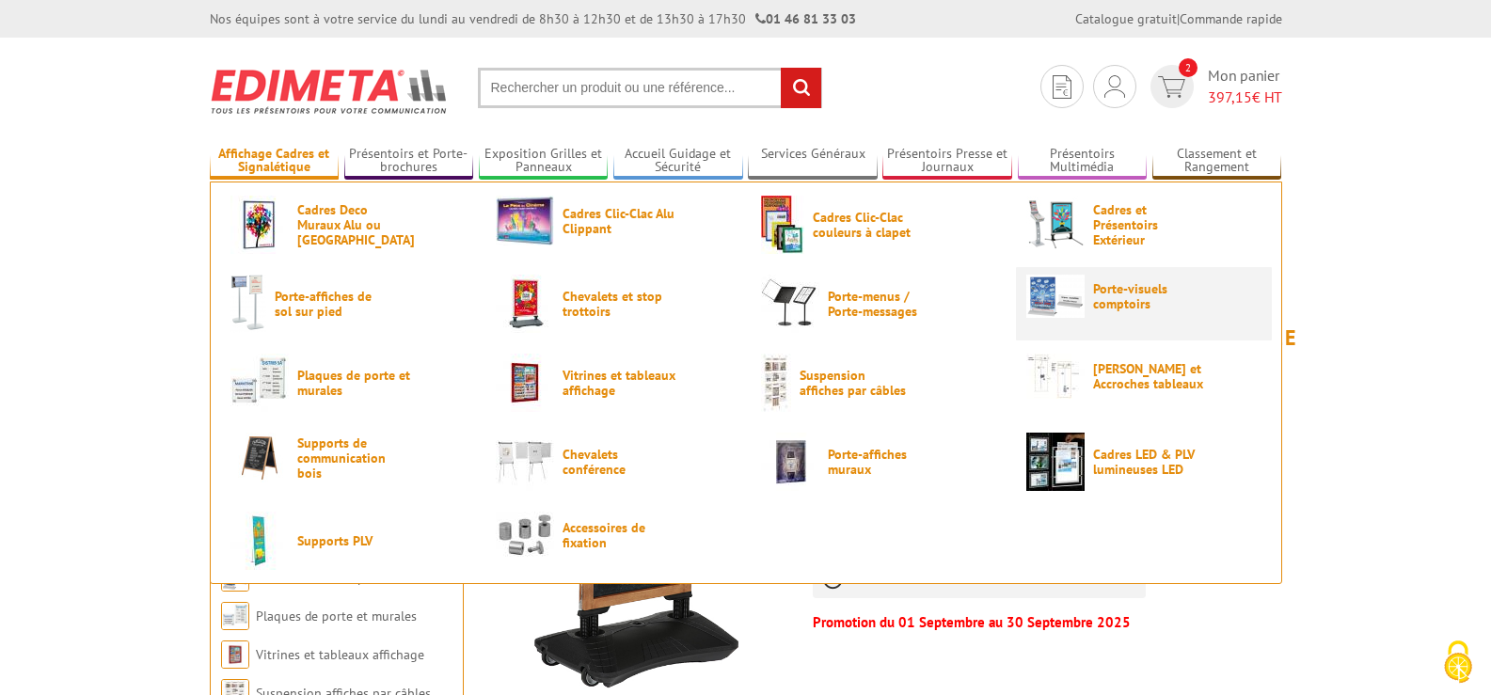
click at [1125, 302] on span "Porte-visuels comptoirs" at bounding box center [1149, 296] width 113 height 30
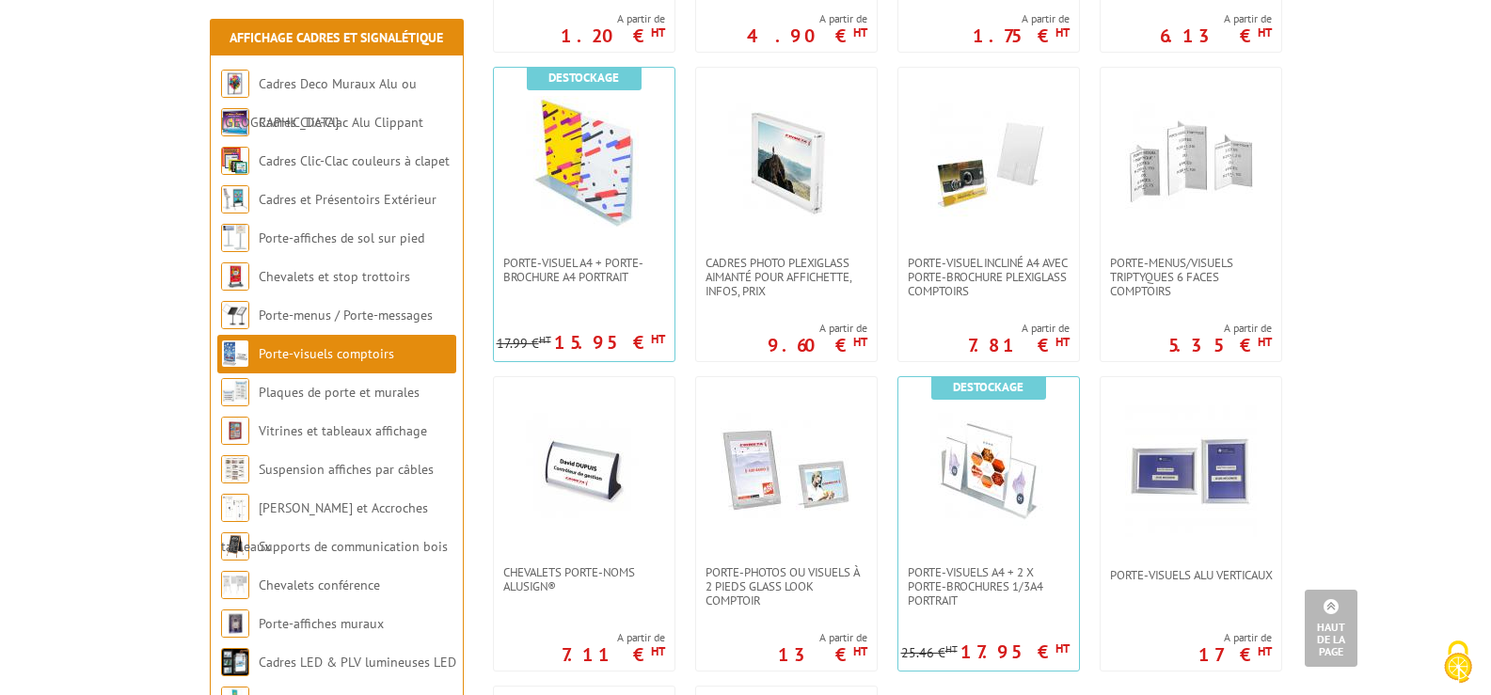
scroll to position [1035, 0]
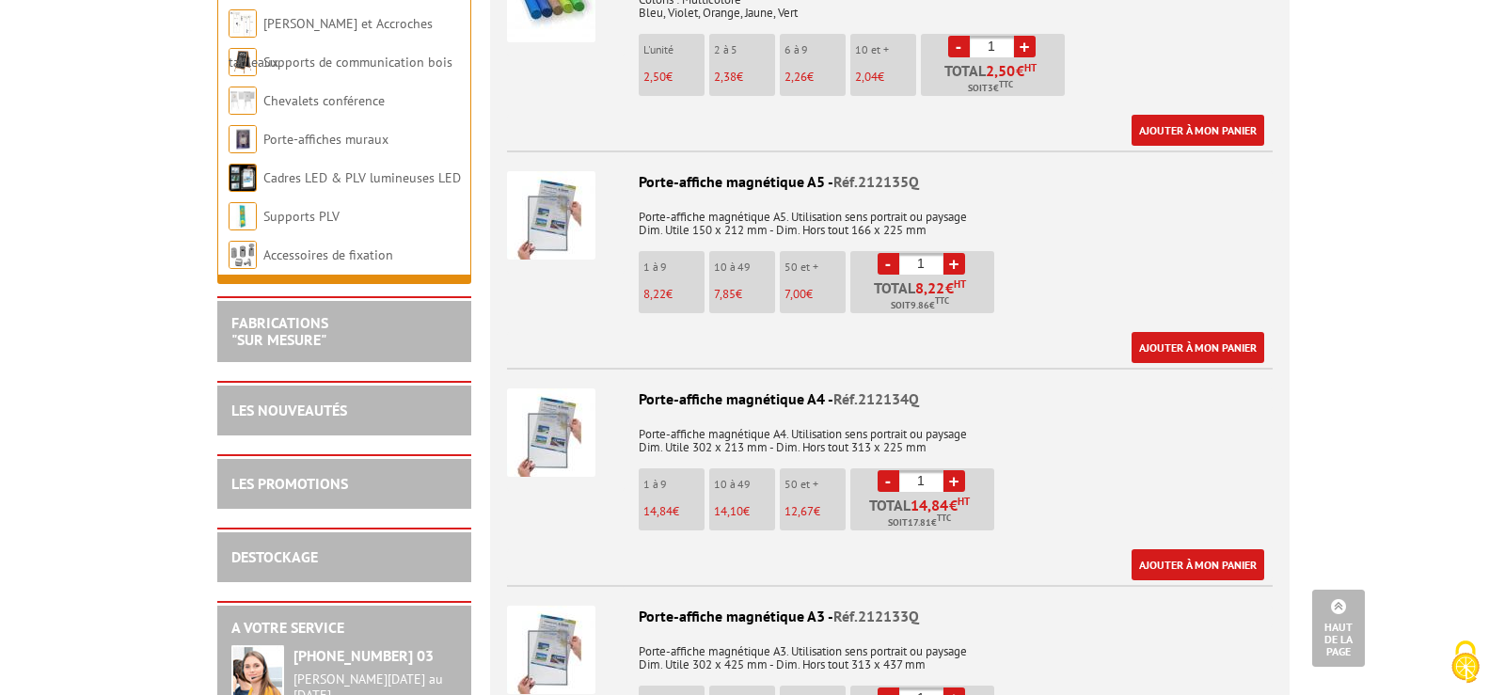
scroll to position [2728, 0]
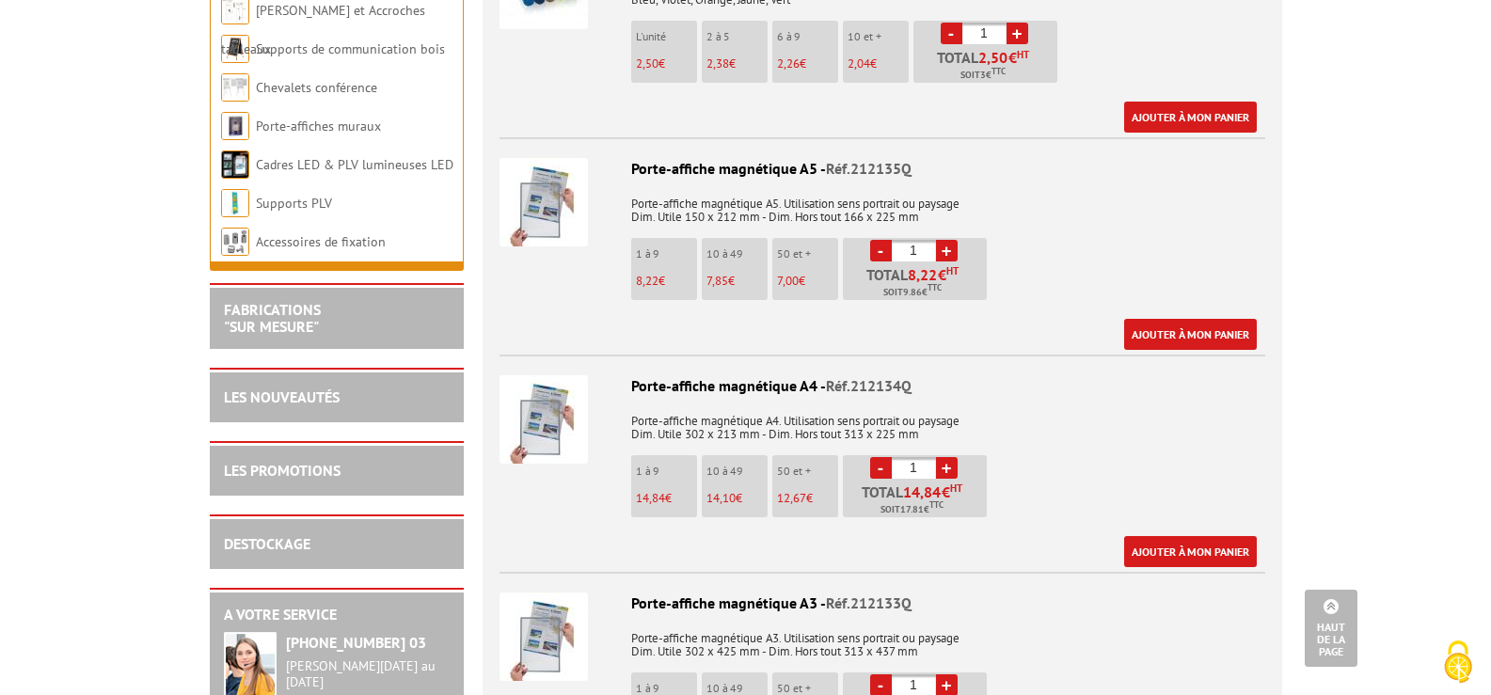
click at [724, 375] on div "Porte-affiche magnétique A4 - Réf.212134Q" at bounding box center [883, 386] width 766 height 22
click at [1234, 536] on link "Ajouter à mon panier" at bounding box center [1190, 551] width 133 height 31
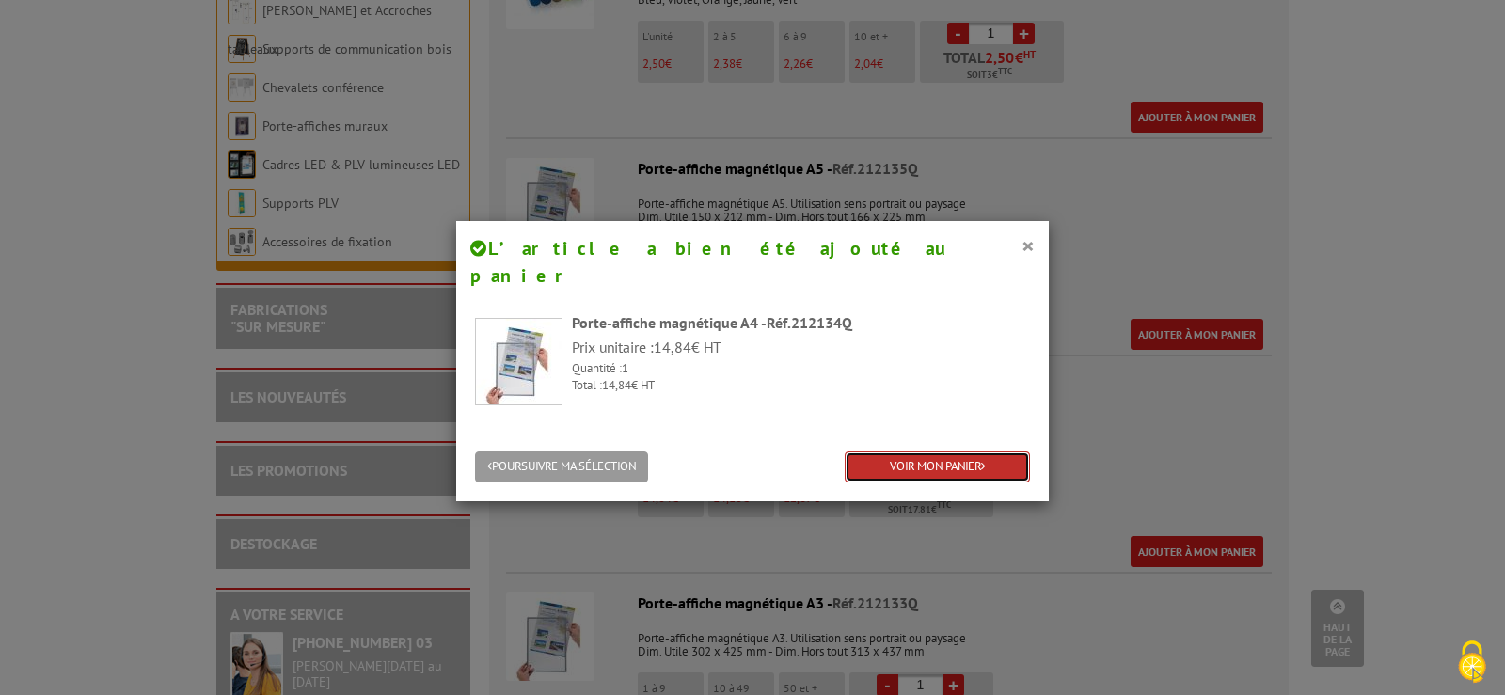
click at [919, 452] on link "VOIR MON PANIER" at bounding box center [937, 467] width 185 height 31
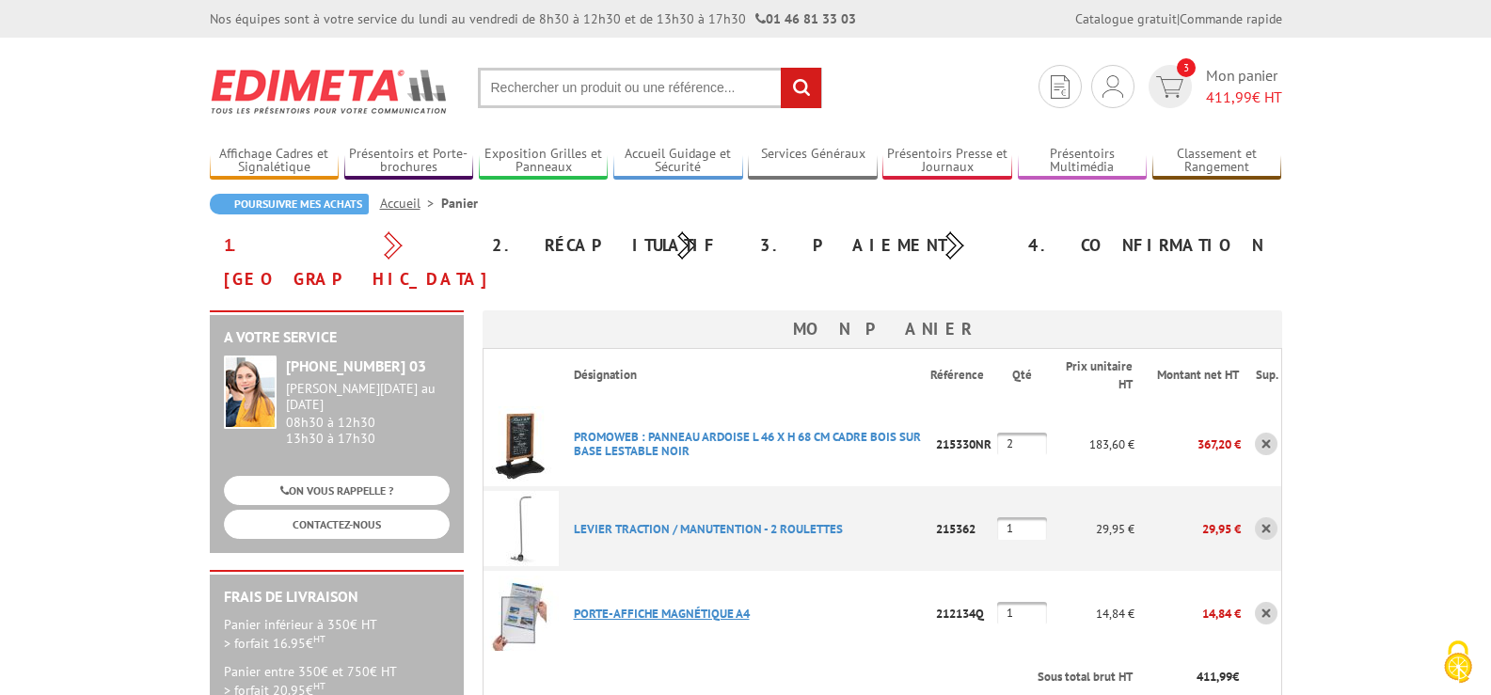
click at [677, 606] on link "PORTE-AFFICHE MAGNéTIQUE A4" at bounding box center [662, 614] width 176 height 16
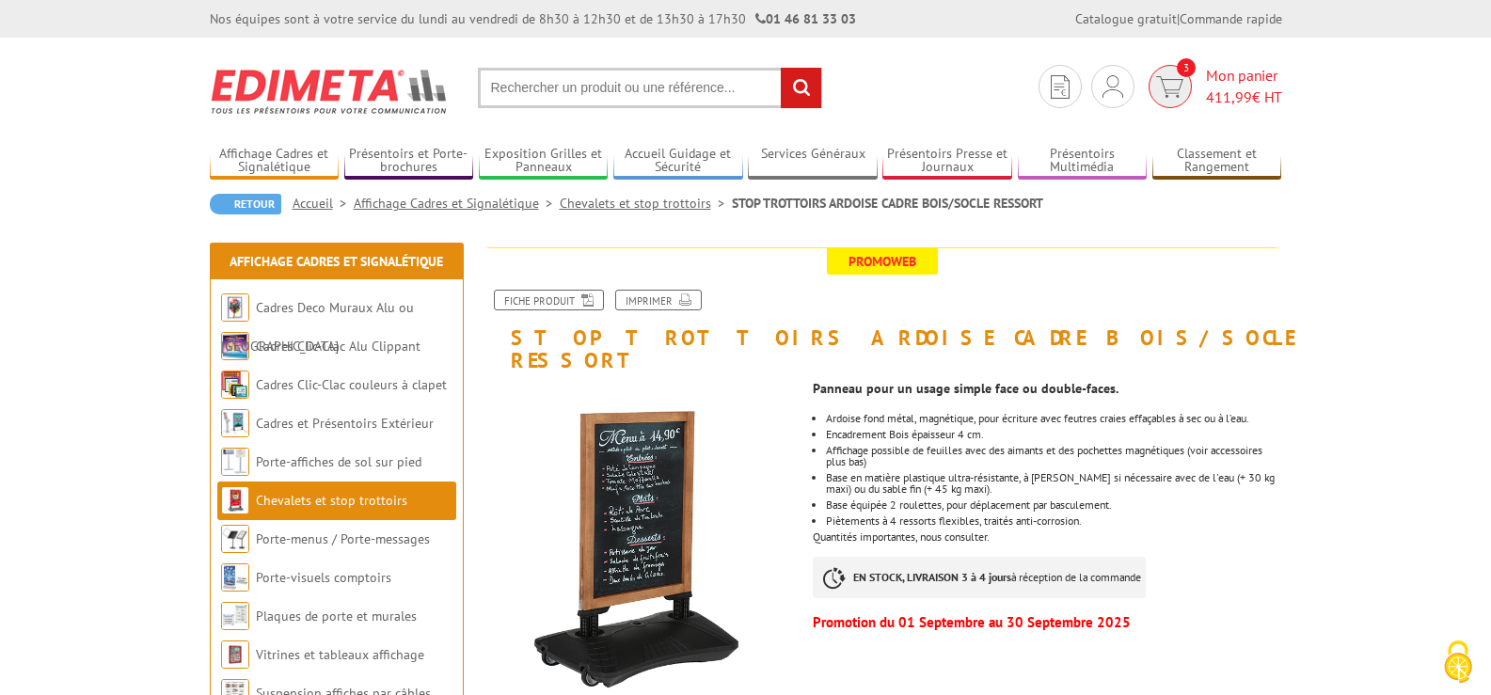
click at [1248, 97] on span "411,99 € HT" at bounding box center [1244, 98] width 76 height 22
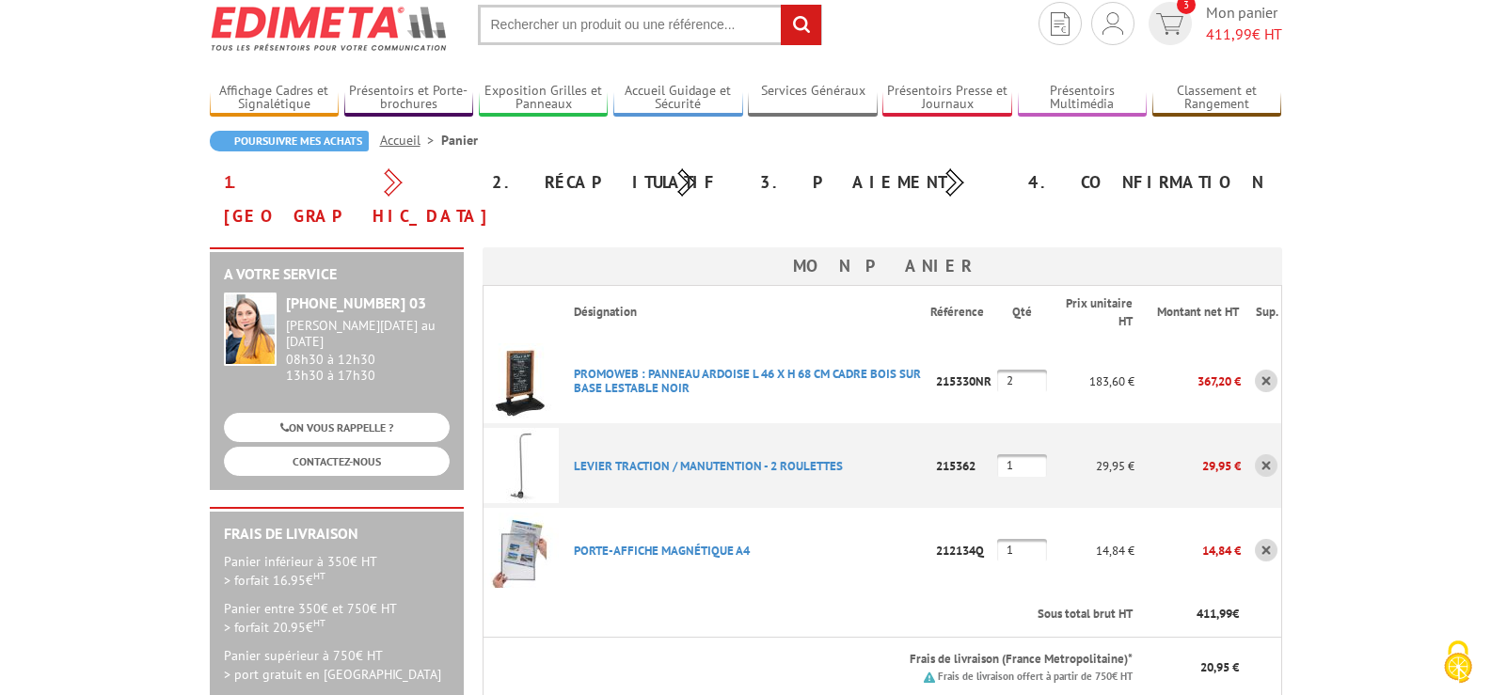
scroll to position [94, 0]
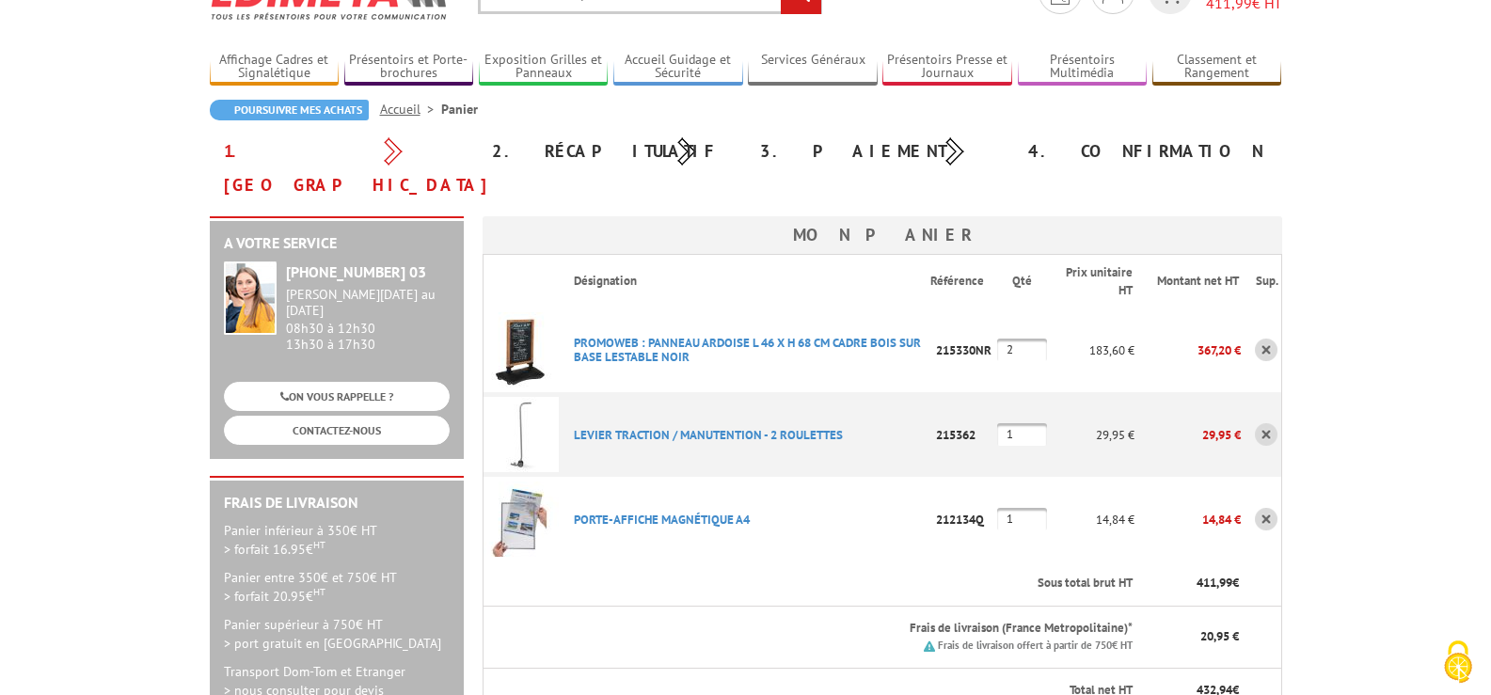
click at [1269, 508] on link at bounding box center [1266, 519] width 23 height 23
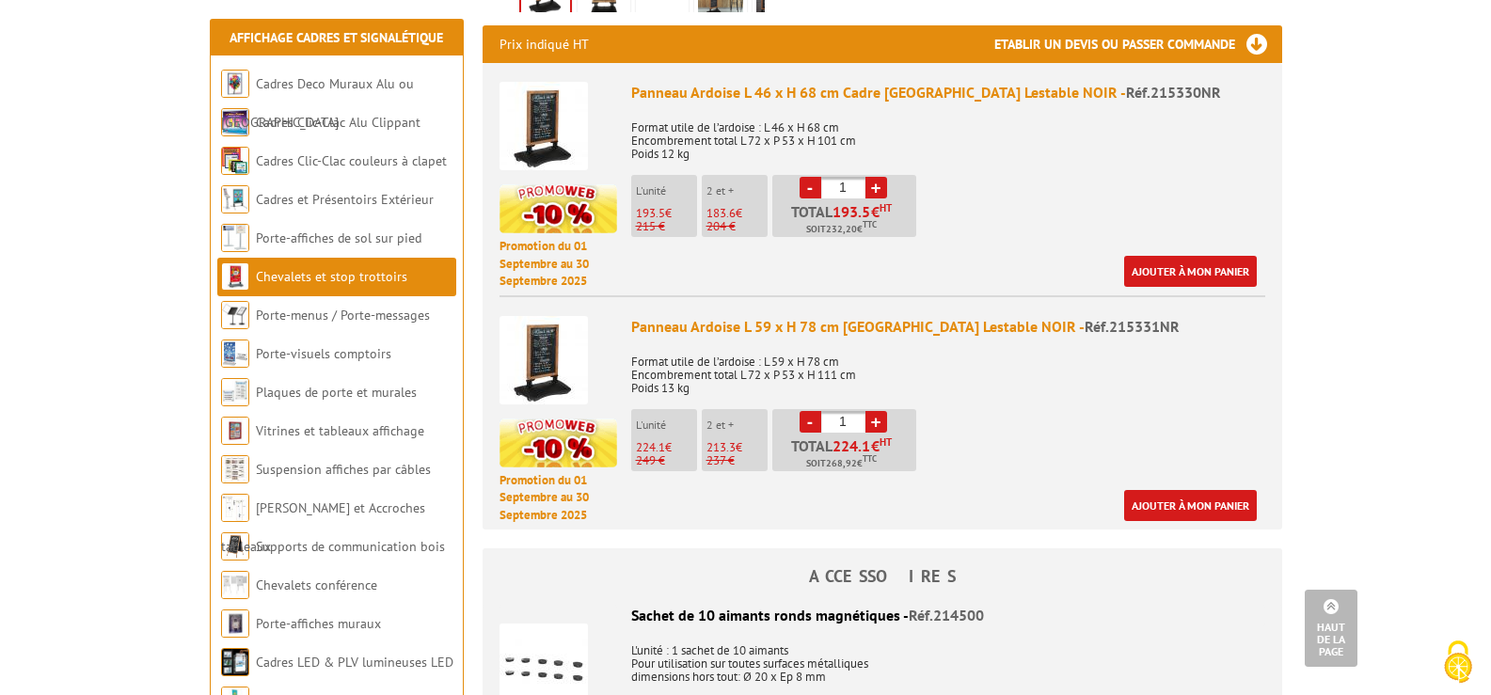
scroll to position [753, 0]
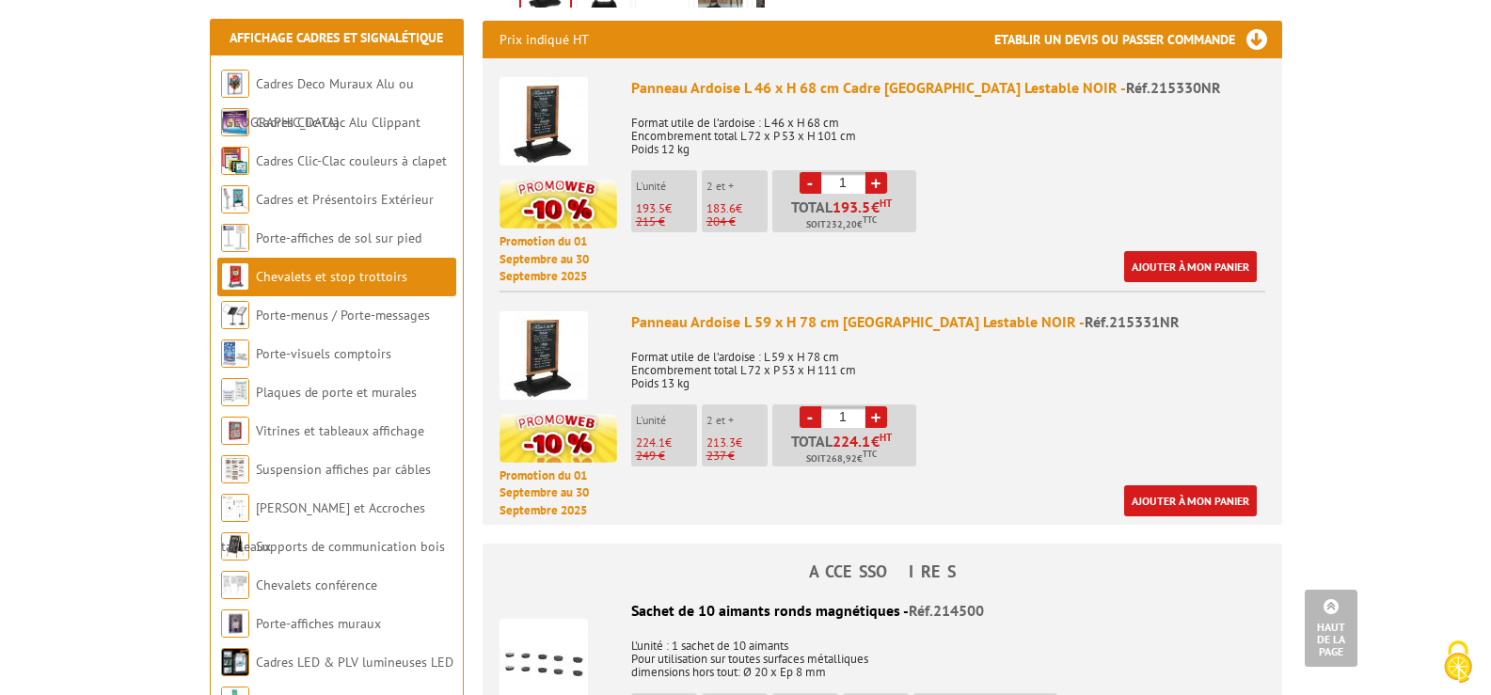
click at [563, 191] on img at bounding box center [559, 204] width 118 height 49
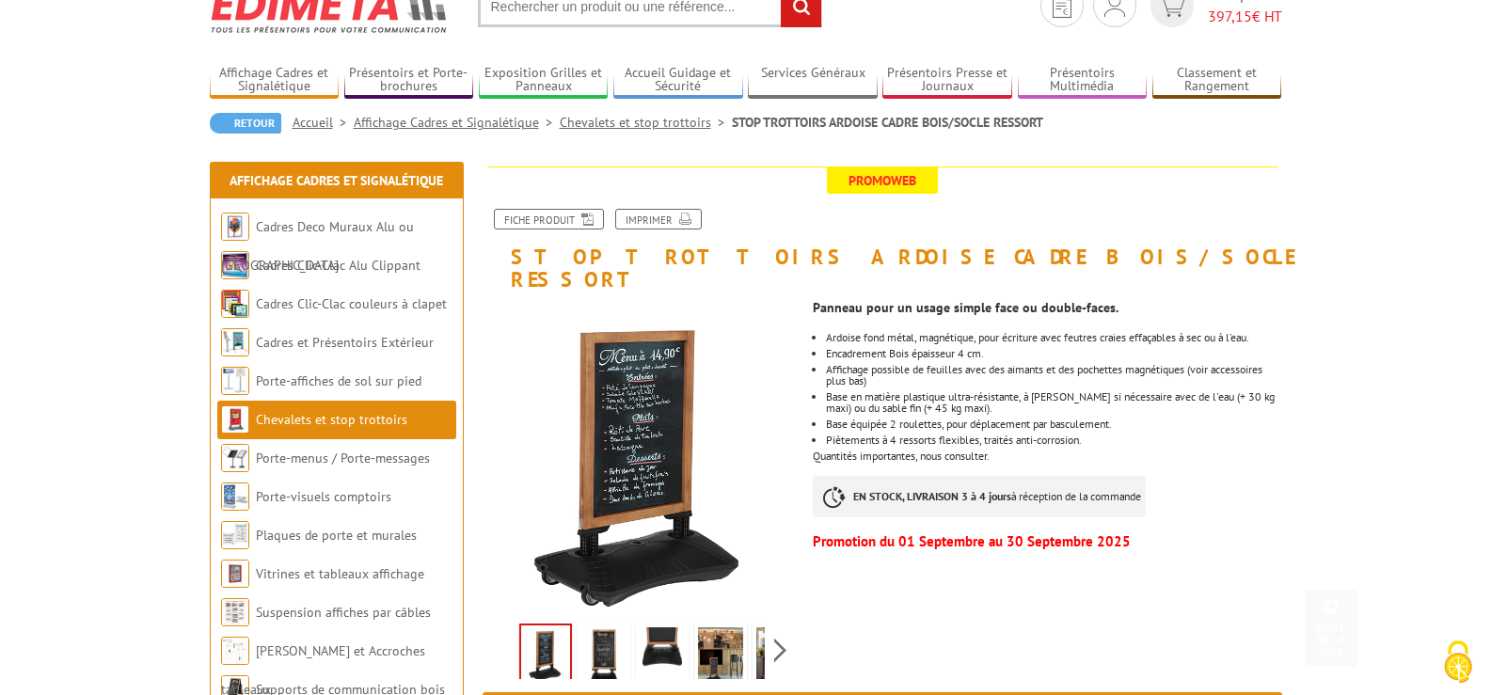
scroll to position [0, 0]
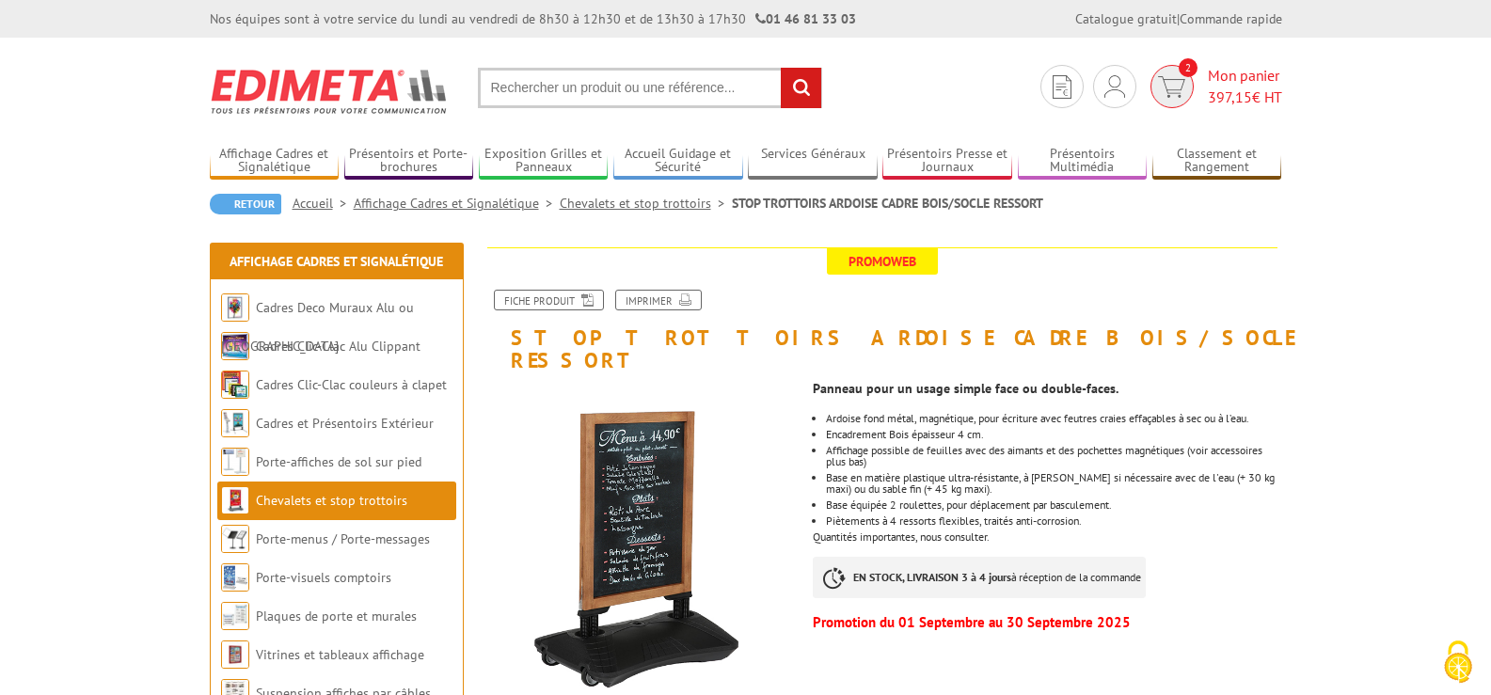
click at [1262, 87] on span "397,15 € HT" at bounding box center [1245, 98] width 74 height 22
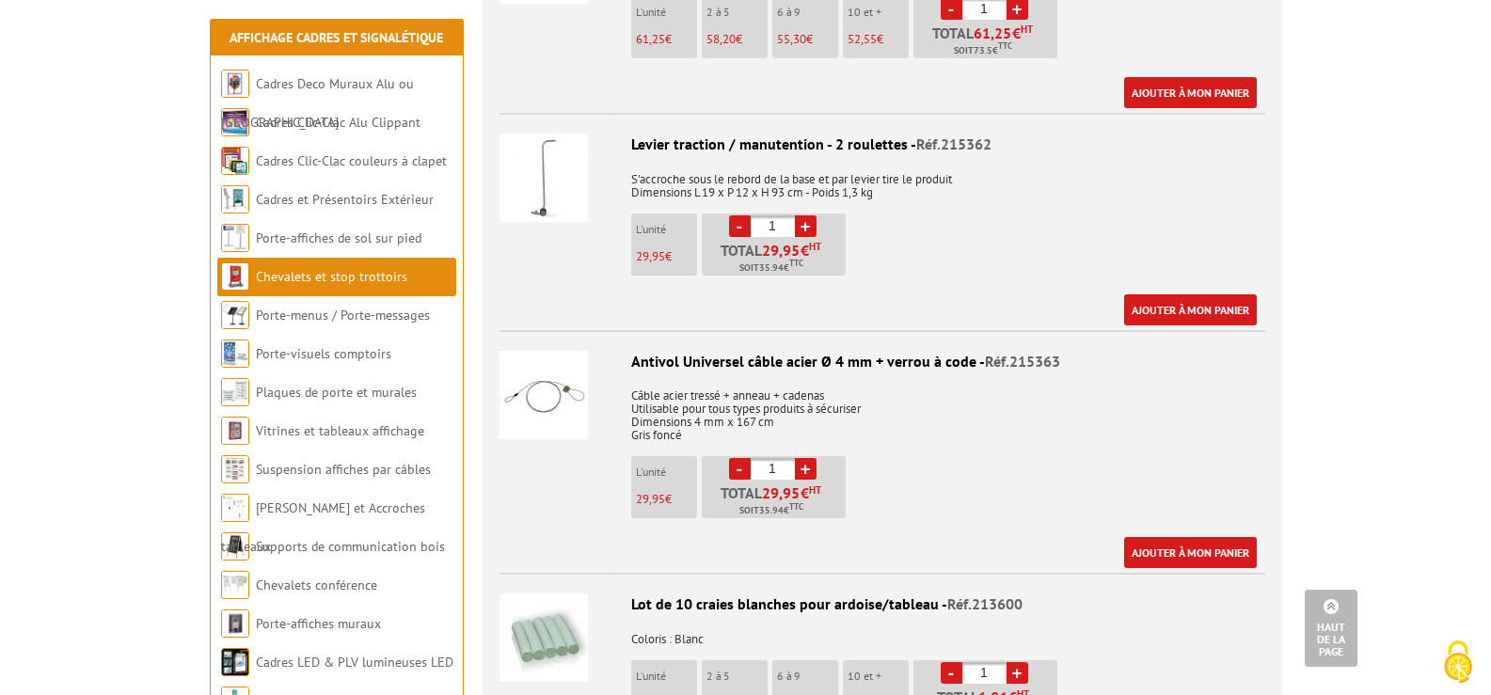
scroll to position [1882, 0]
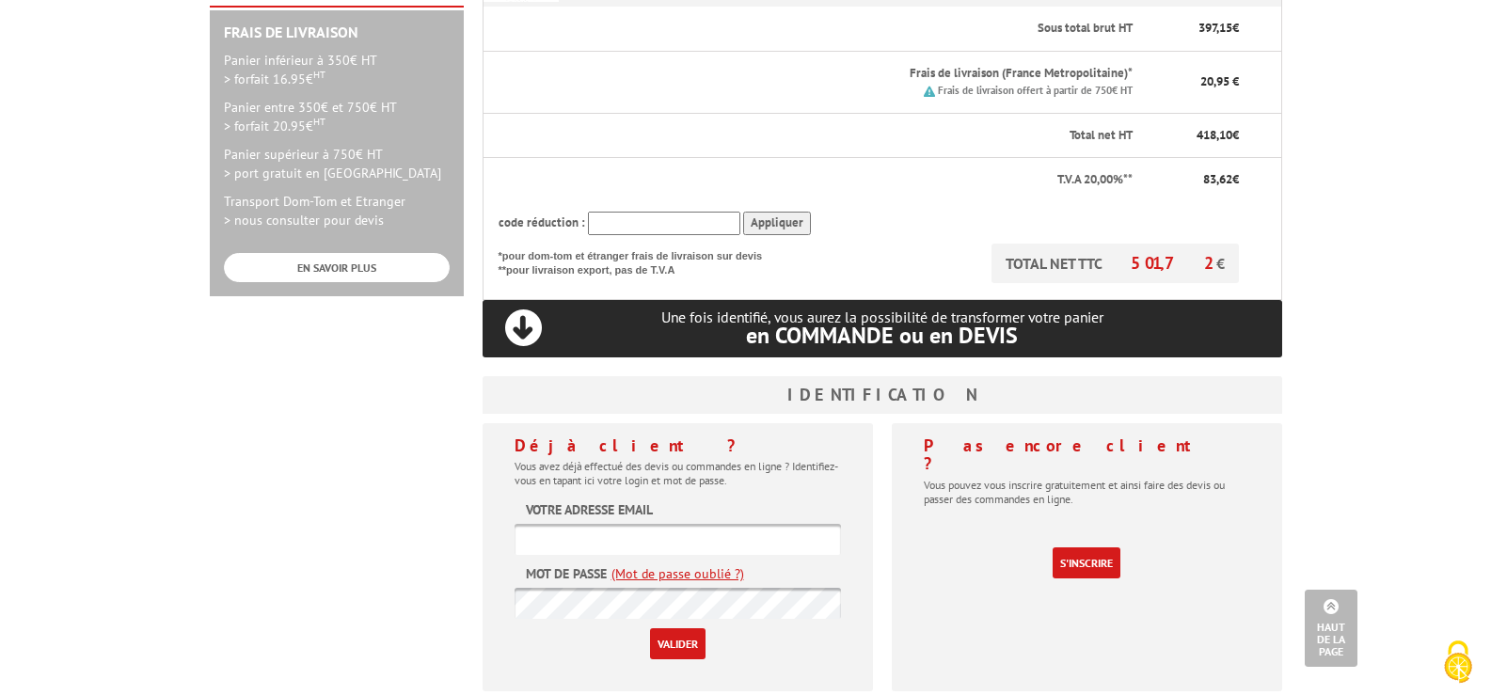
scroll to position [753, 0]
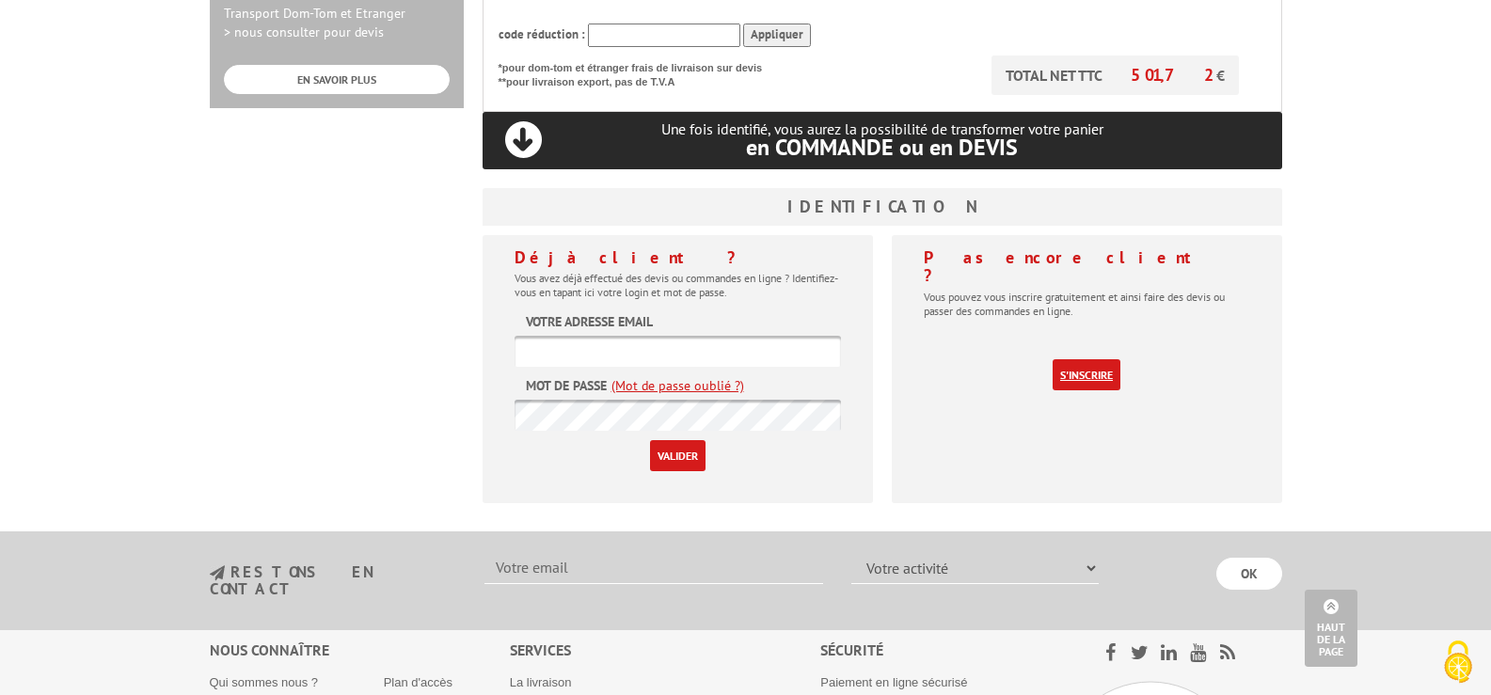
click at [1084, 359] on link "S'inscrire" at bounding box center [1087, 374] width 68 height 31
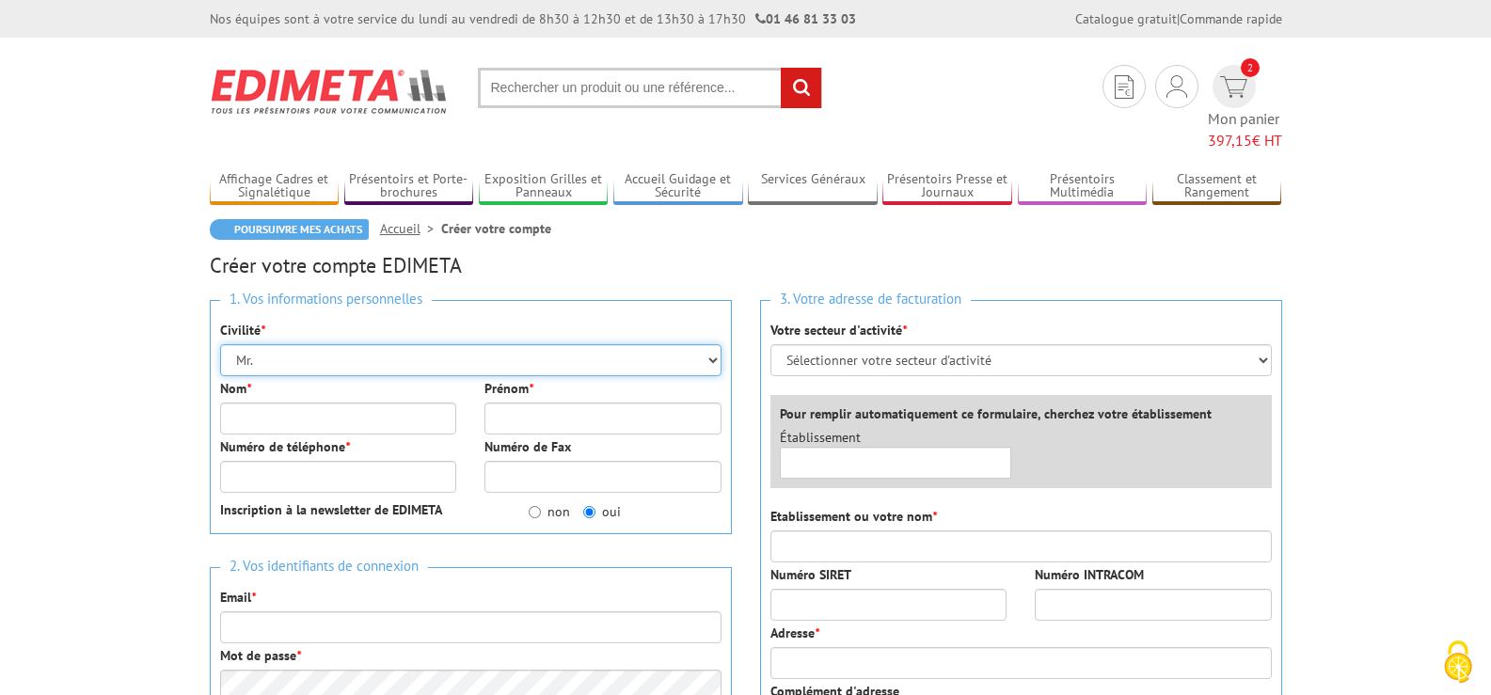
click at [271, 344] on select "Mr. Mme. Mlle." at bounding box center [470, 360] width 501 height 32
select select "Mme."
click at [220, 344] on select "Mr. Mme. Mlle." at bounding box center [470, 360] width 501 height 32
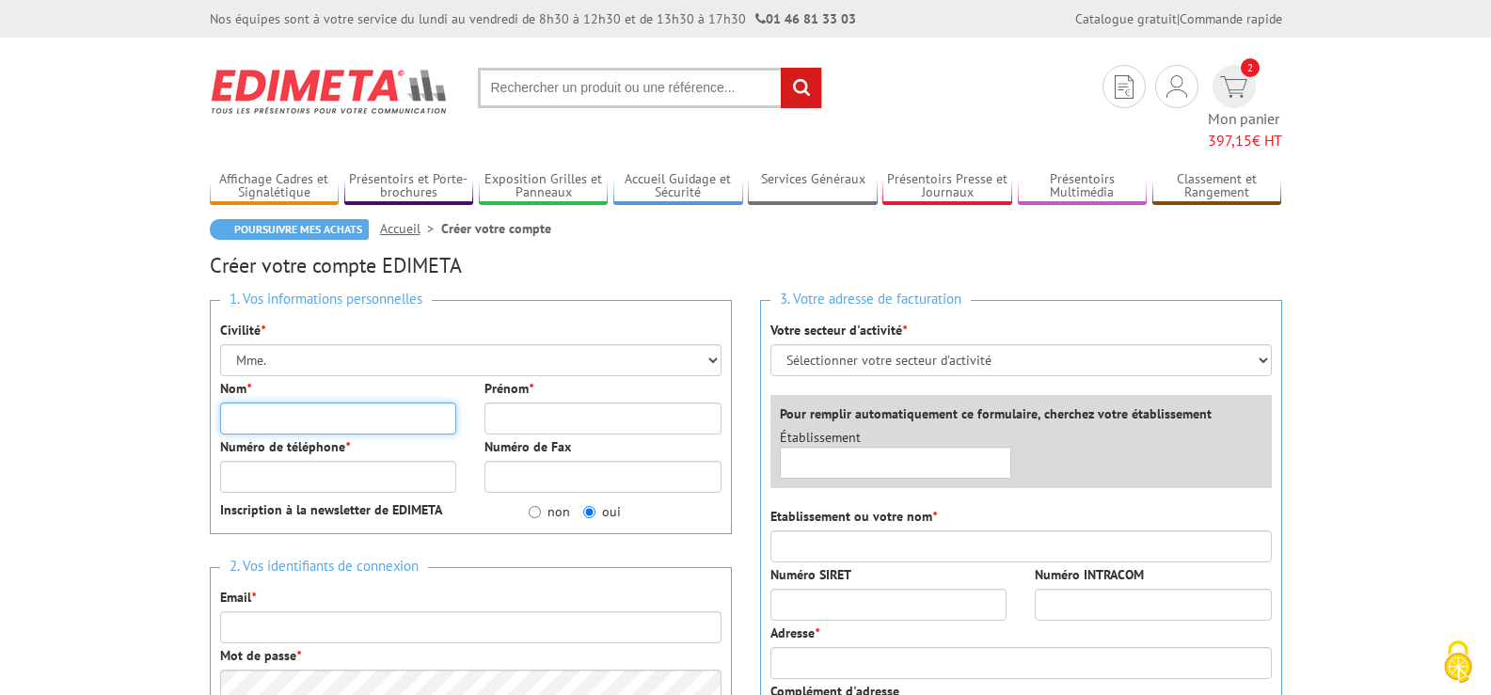
click at [275, 403] on input "Nom *" at bounding box center [338, 419] width 237 height 32
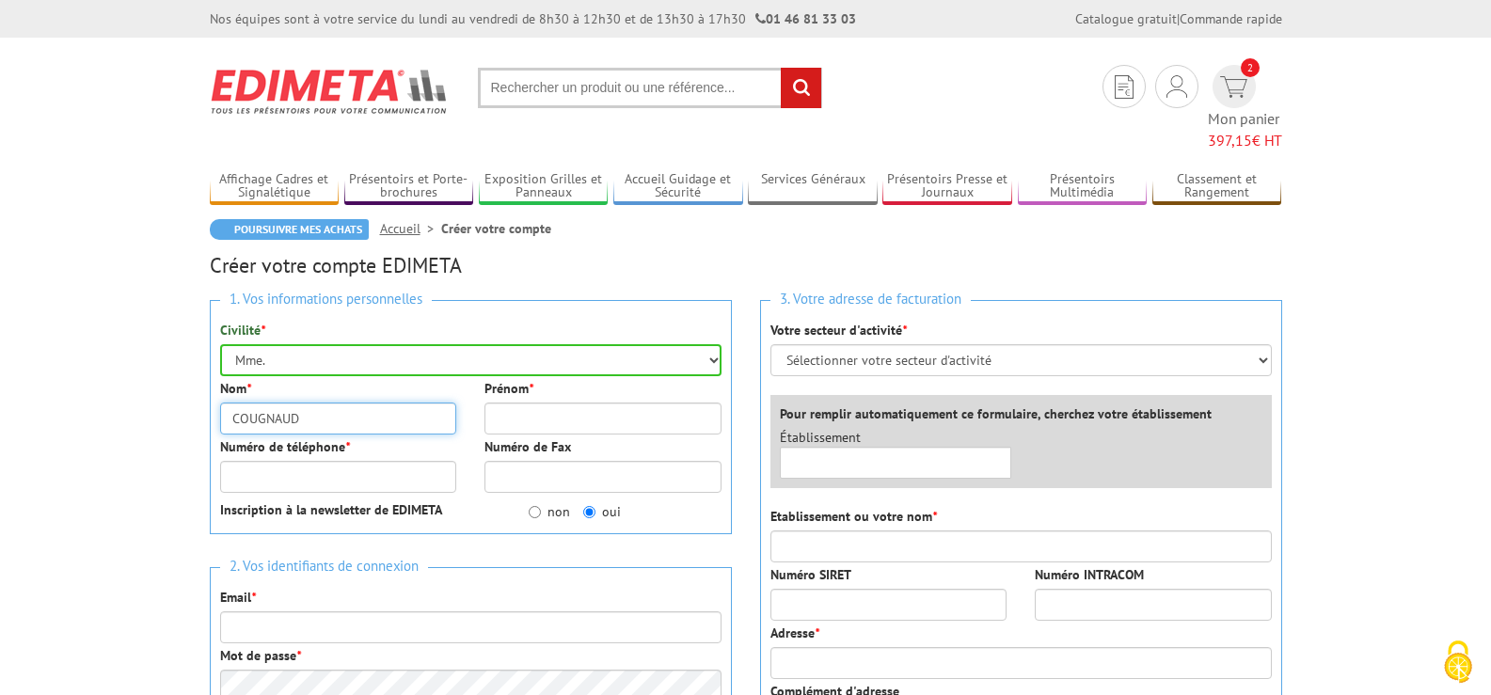
type input "COUGNAUD"
click at [297, 461] on input "Numéro de téléphone *" at bounding box center [338, 477] width 237 height 32
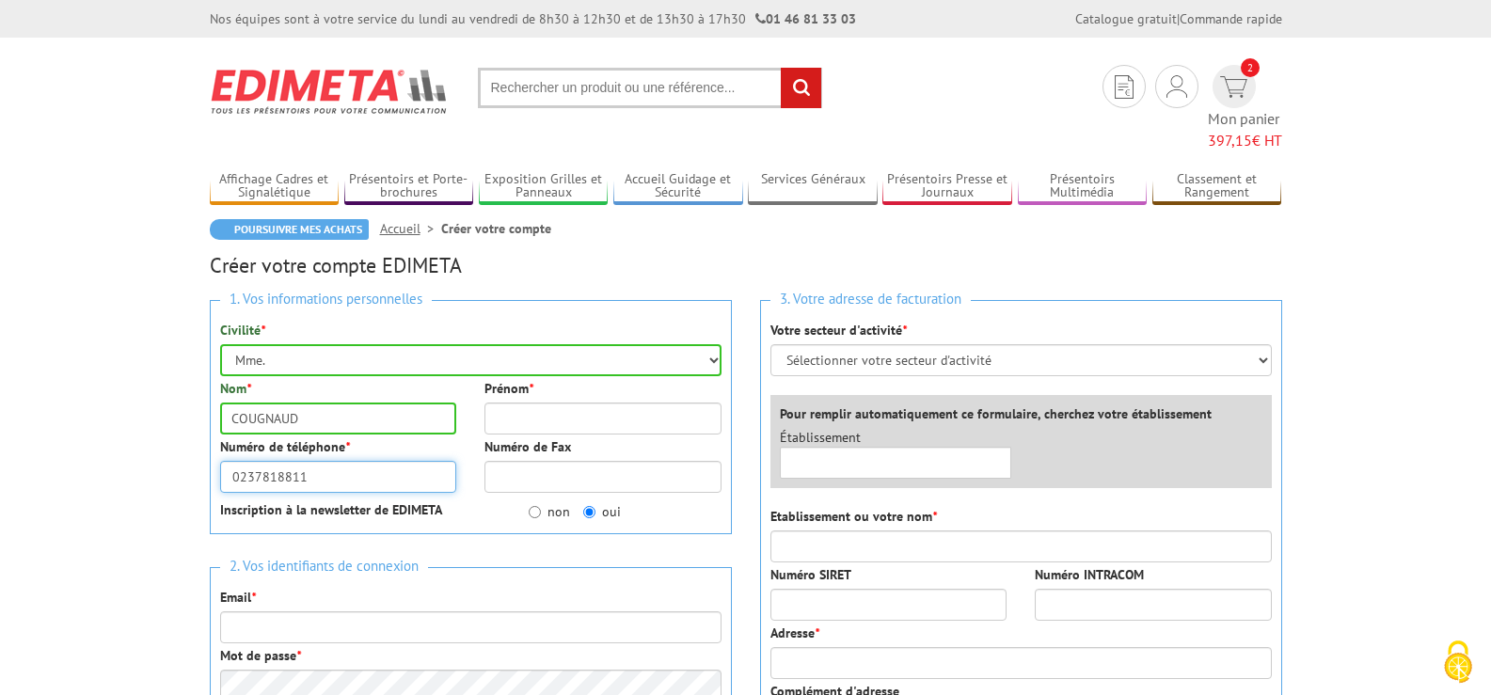
type input "0237818811"
click at [656, 344] on select "Mr. Mme. Mlle." at bounding box center [470, 360] width 501 height 32
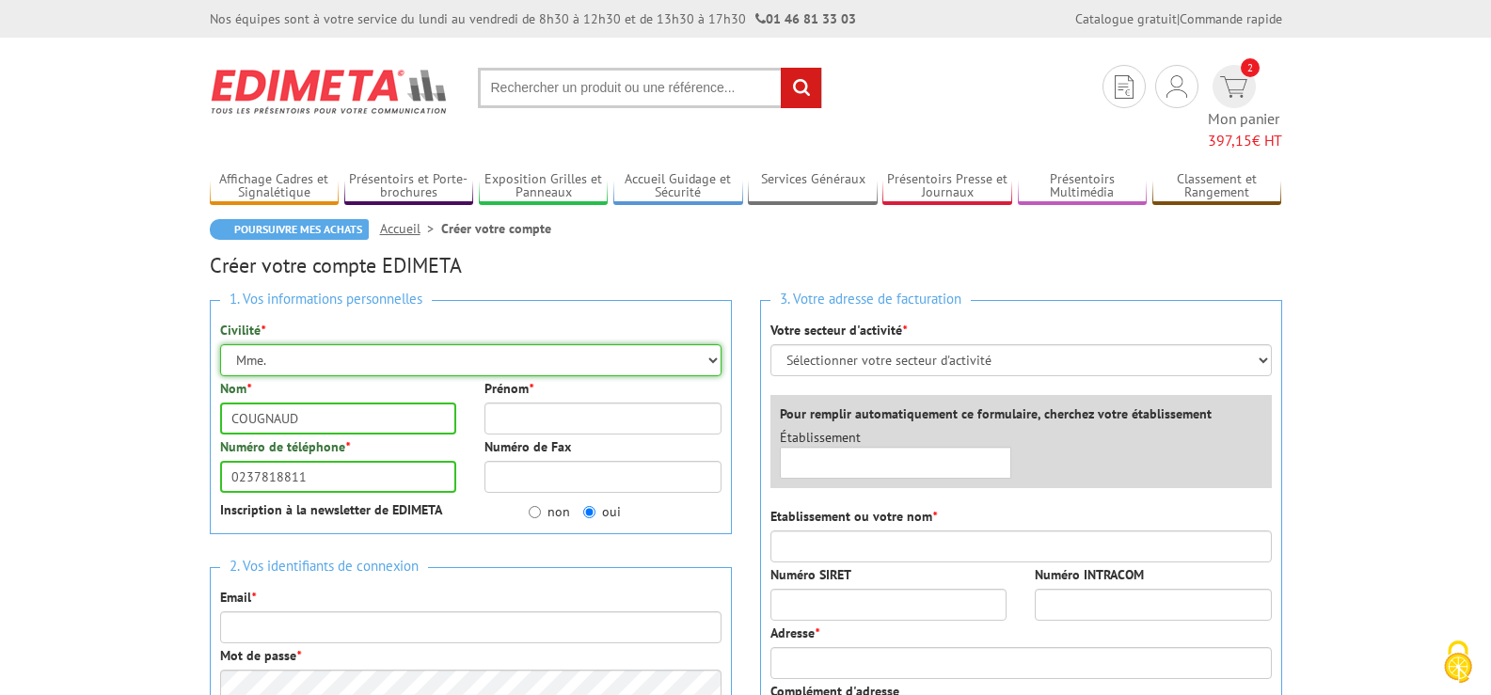
click at [657, 344] on select "Mr. Mme. Mlle." at bounding box center [470, 360] width 501 height 32
click at [614, 403] on input "Prénom *" at bounding box center [602, 419] width 237 height 32
type input "[PERSON_NAME]"
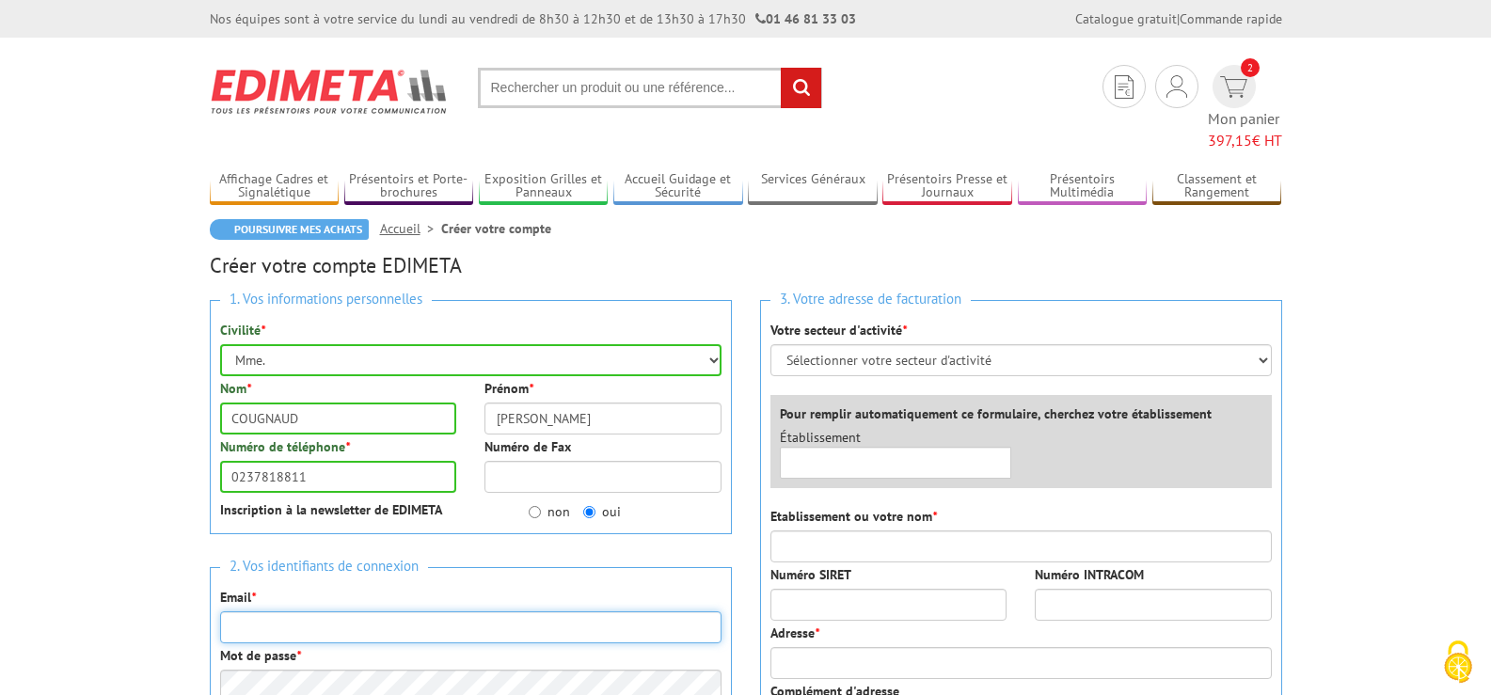
click at [409, 612] on input "Email *" at bounding box center [470, 628] width 501 height 32
type input "[EMAIL_ADDRESS][DOMAIN_NAME]"
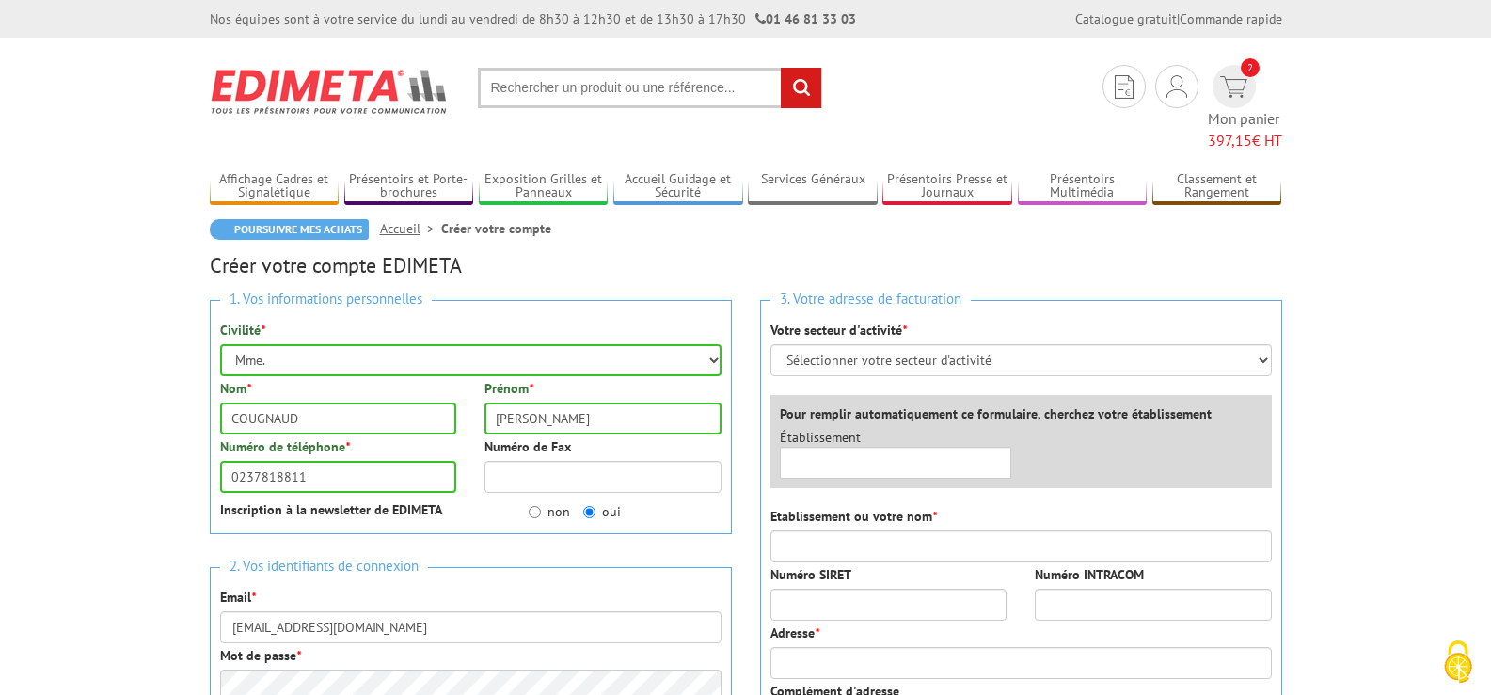
type input "Camping du Perche"
type input "3 rue de la ferrière"
type input "3 Rue de la Ferrière"
type input "28240"
type input "FONTAINE SIMON"
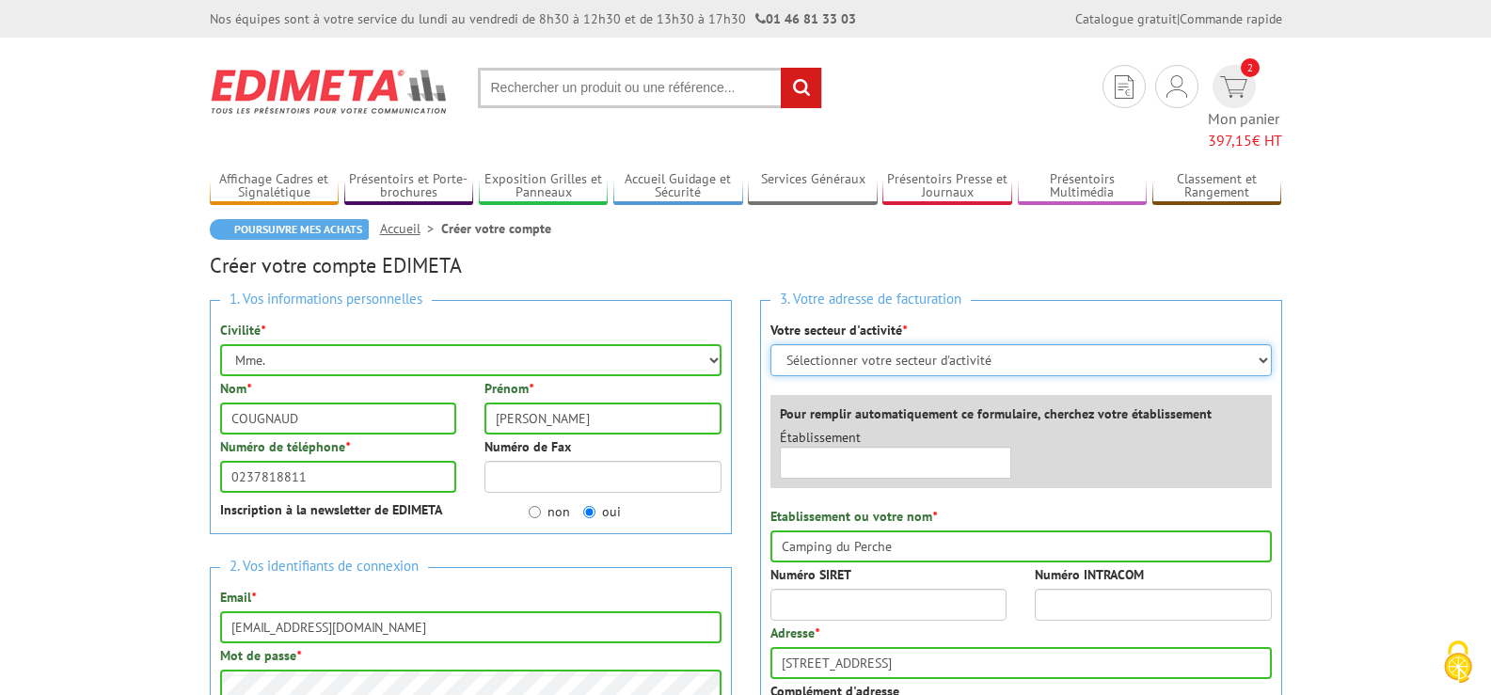
click at [886, 344] on select "Sélectionner votre secteur d'activité Administrations et collectivités Magasins…" at bounding box center [1020, 360] width 501 height 32
select select "877"
click at [770, 344] on select "Sélectionner votre secteur d'activité Administrations et collectivités Magasins…" at bounding box center [1020, 360] width 501 height 32
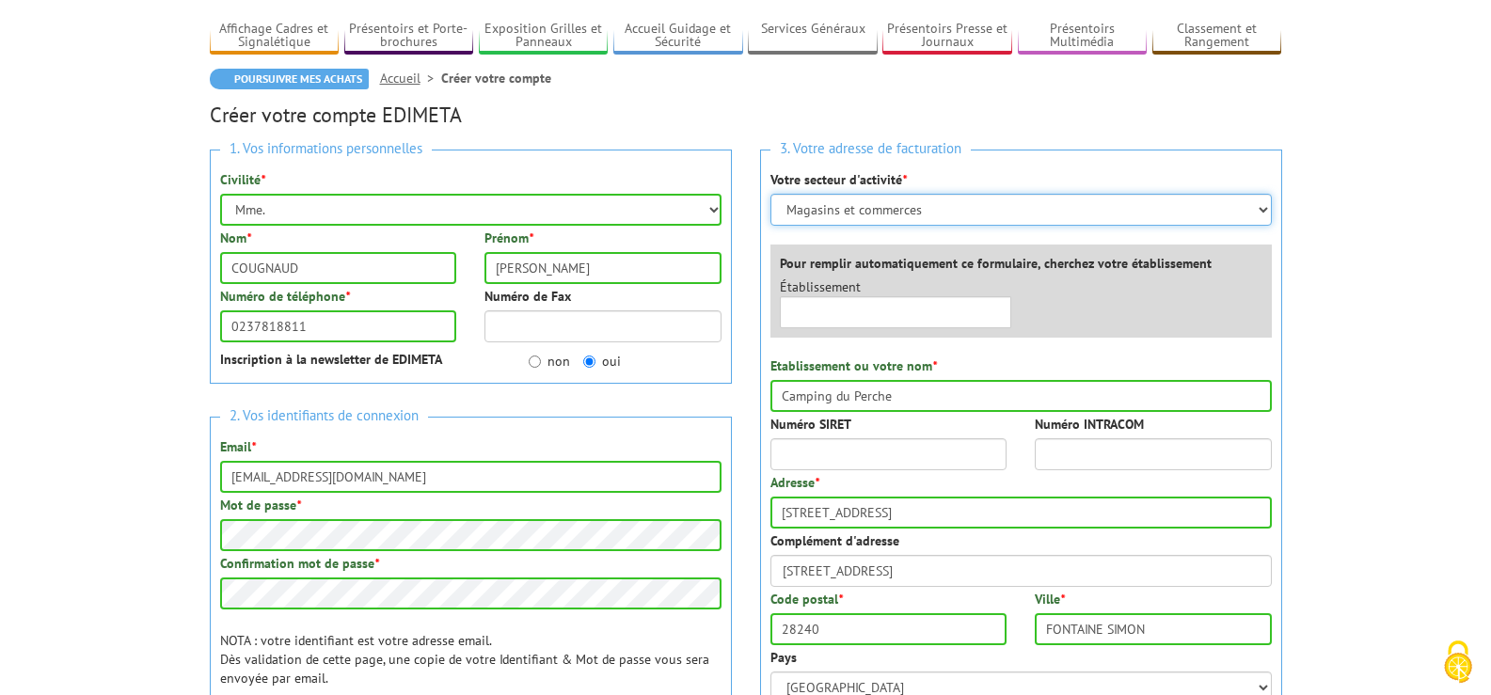
scroll to position [188, 0]
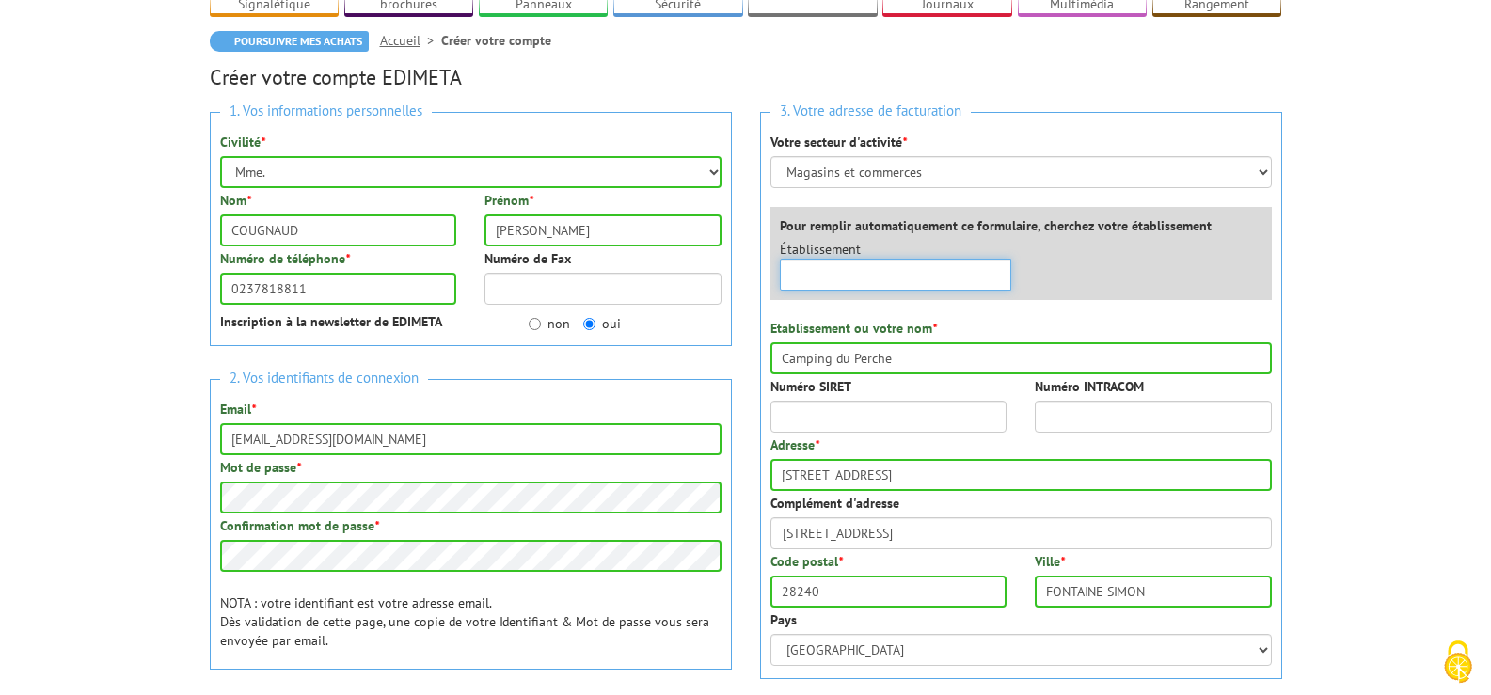
click at [894, 259] on input "text" at bounding box center [896, 275] width 232 height 32
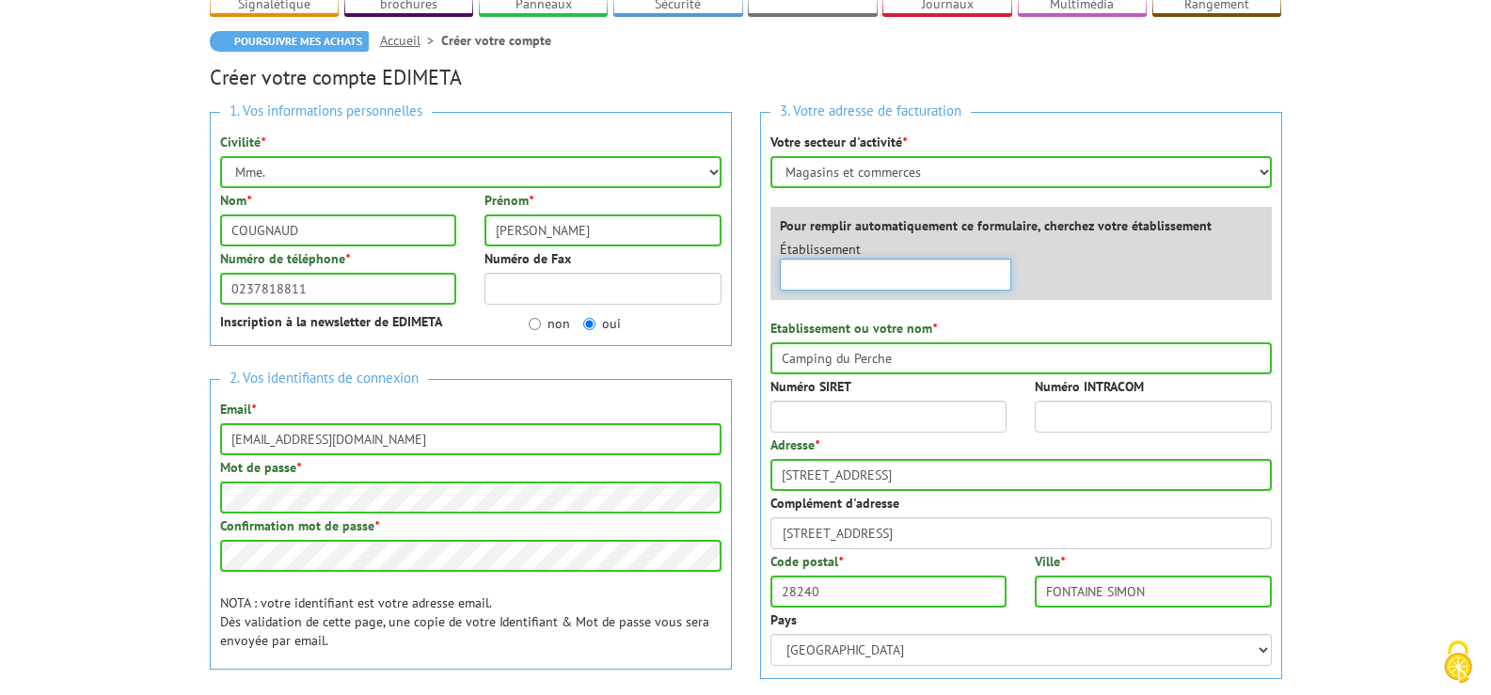
click at [898, 259] on input "text" at bounding box center [896, 275] width 232 height 32
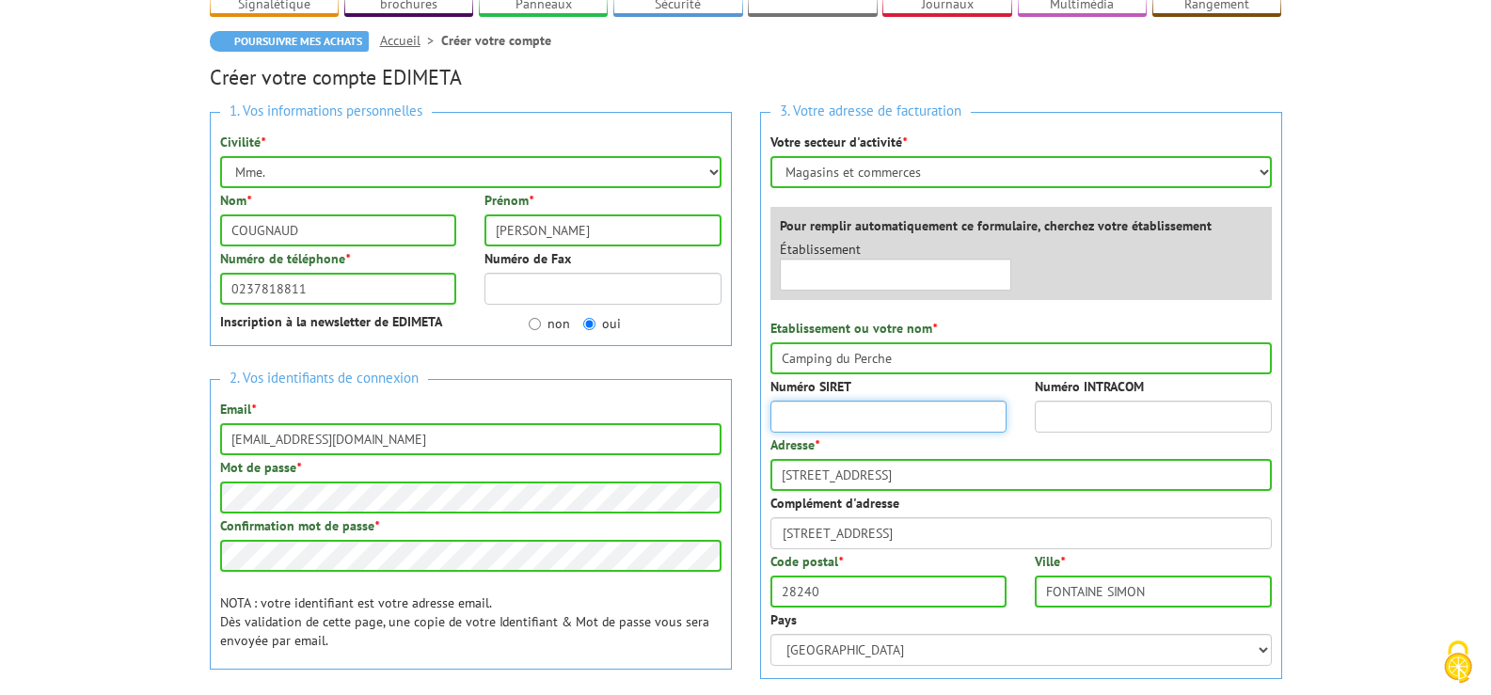
click at [878, 401] on input "Numéro SIRET" at bounding box center [888, 417] width 237 height 32
type input "81871727400018"
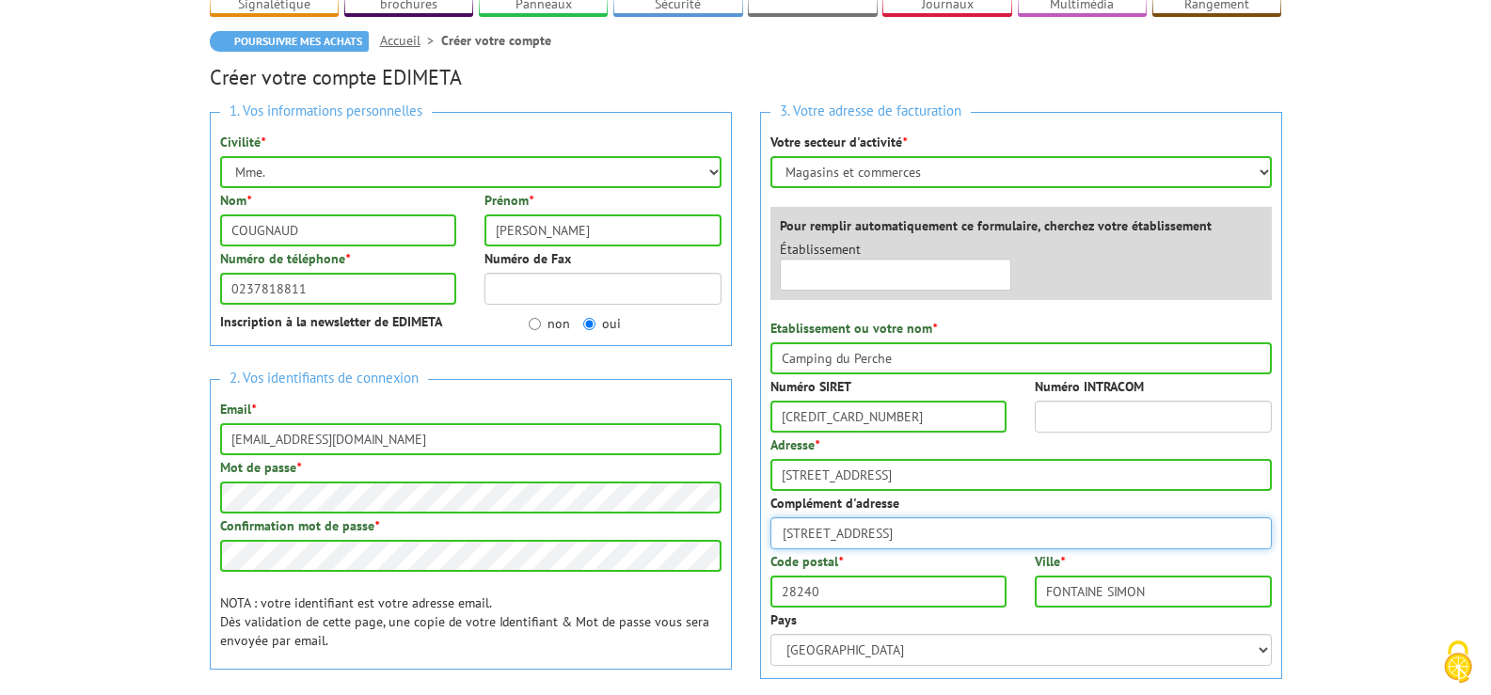
click at [1060, 517] on input "3 Rue de la Ferrière" at bounding box center [1020, 533] width 501 height 32
type input "FR90818717274"
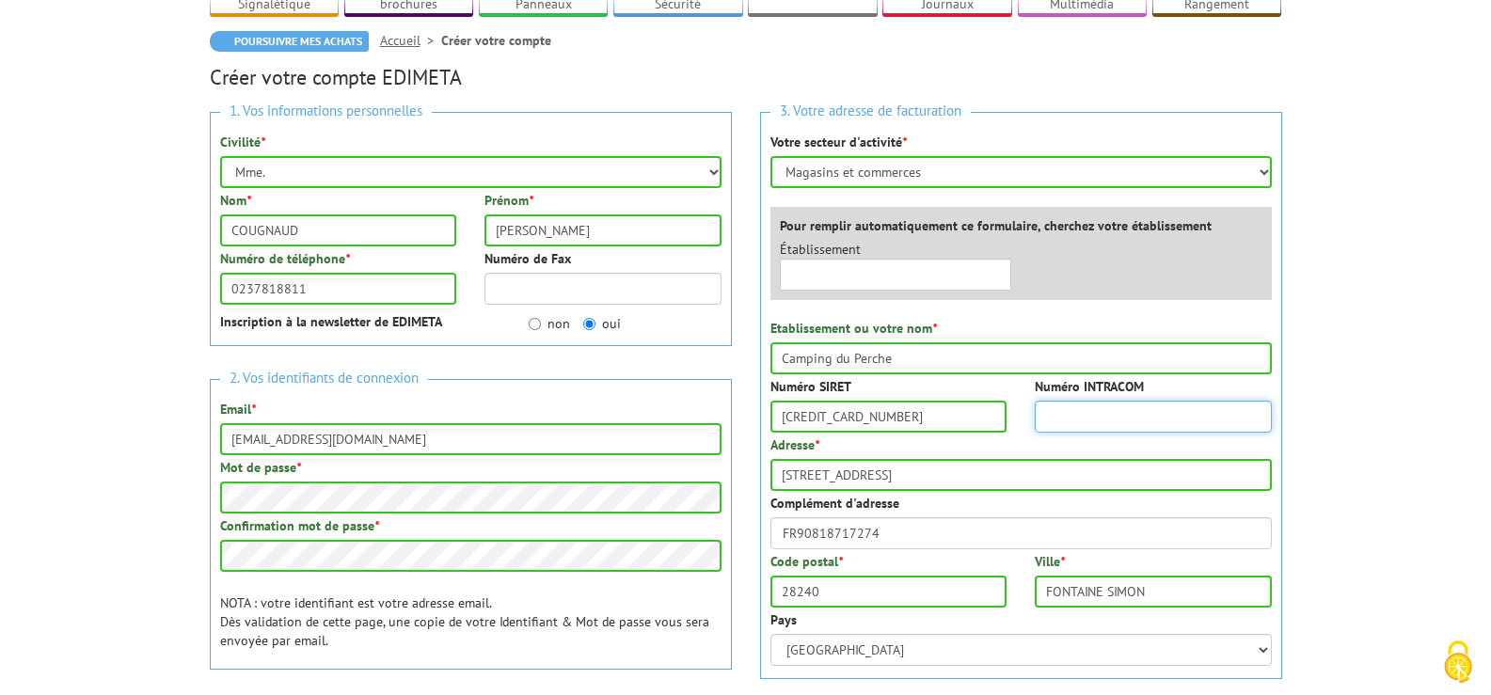
click at [1056, 401] on input "Numéro INTRACOM" at bounding box center [1153, 417] width 237 height 32
click at [1061, 401] on input "Numéro INTRACOM" at bounding box center [1153, 417] width 237 height 32
type input "FR"
click at [911, 401] on input "81871727400018" at bounding box center [888, 417] width 237 height 32
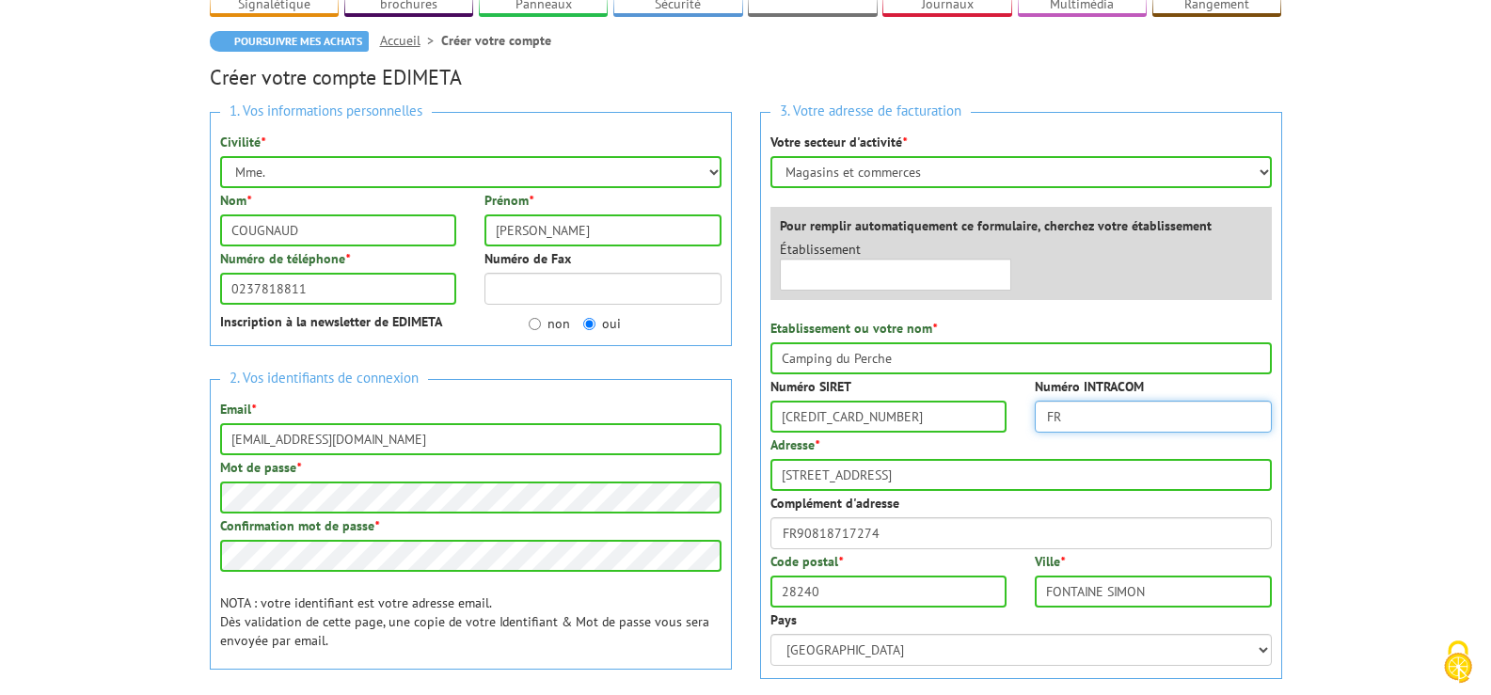
click at [1085, 401] on input "FR" at bounding box center [1153, 417] width 237 height 32
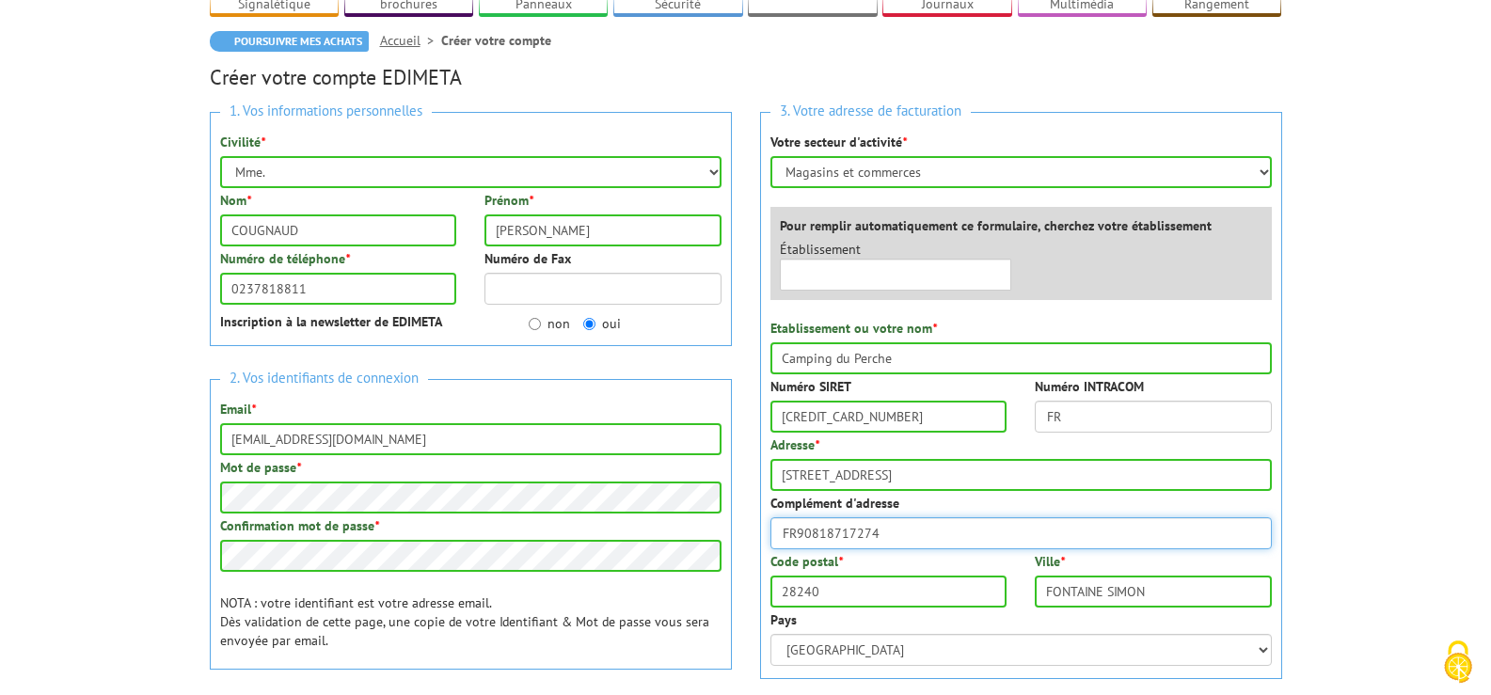
drag, startPoint x: 883, startPoint y: 503, endPoint x: 779, endPoint y: 506, distance: 104.5
click at [779, 517] on input "FR90818717274" at bounding box center [1020, 533] width 501 height 32
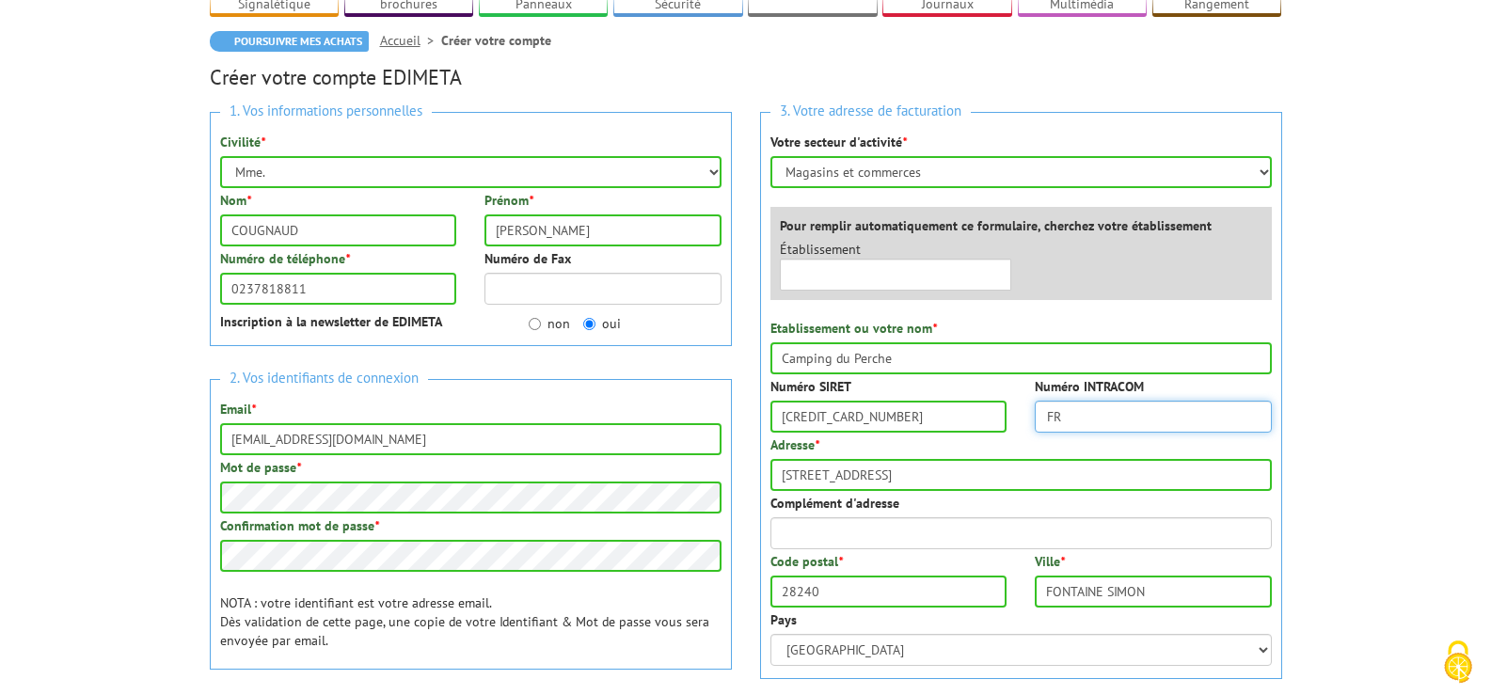
click at [1069, 401] on input "FR" at bounding box center [1153, 417] width 237 height 32
type input "F"
paste input "FR90818717274"
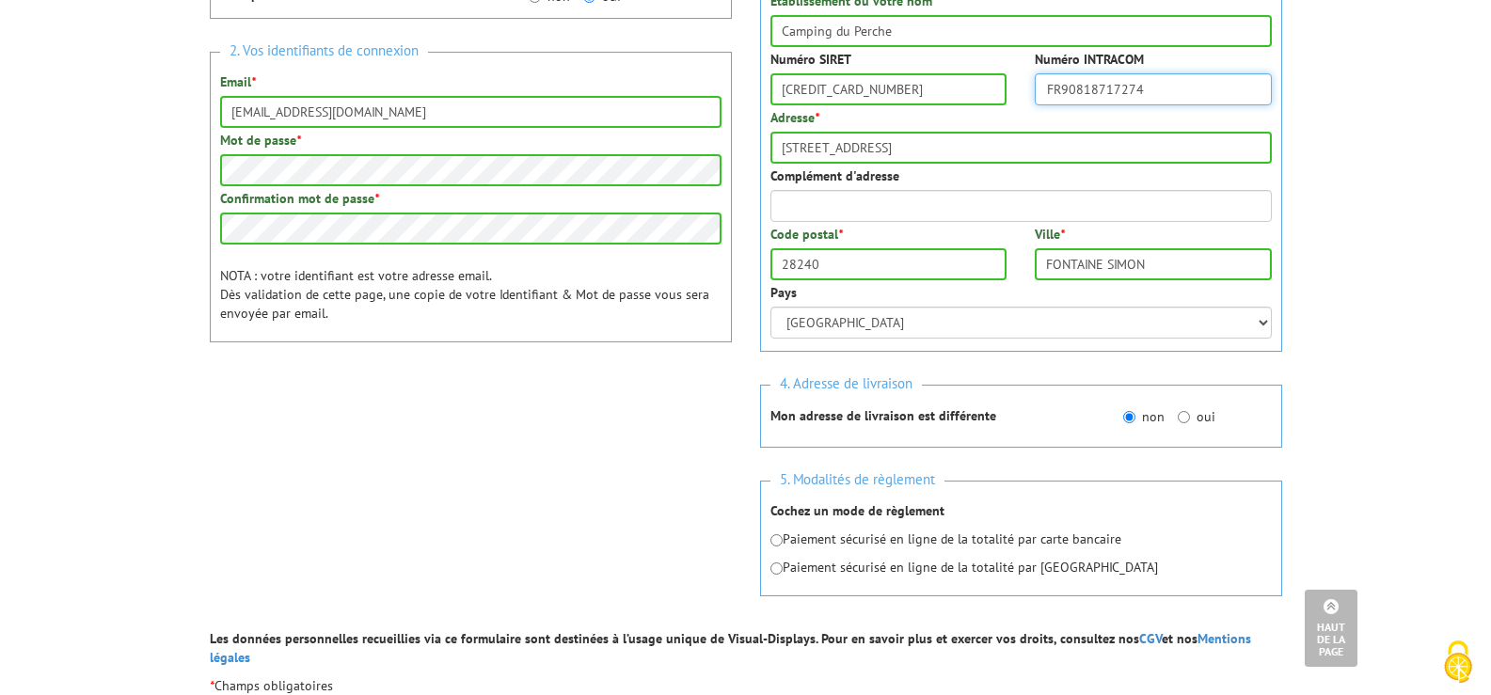
scroll to position [564, 0]
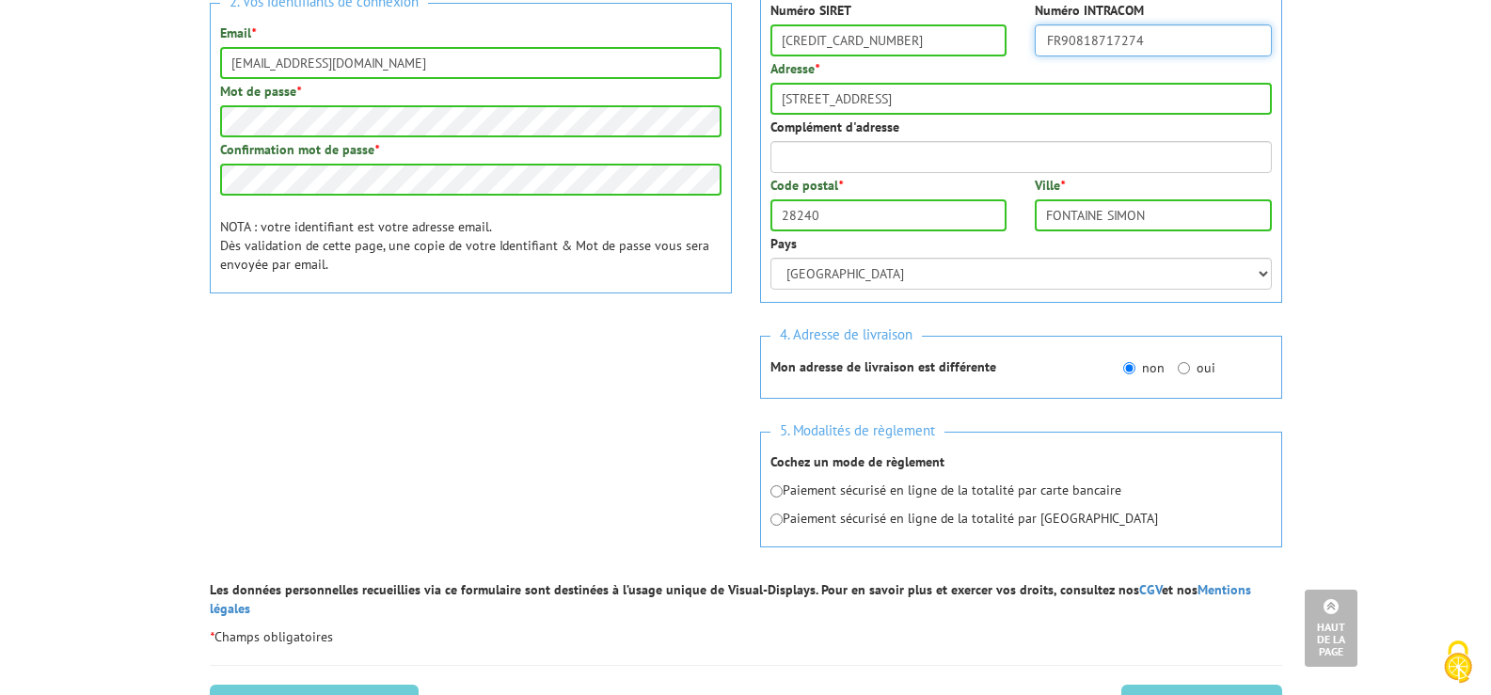
type input "FR90818717274"
click at [782, 485] on input "radio" at bounding box center [776, 491] width 12 height 12
radio input "true"
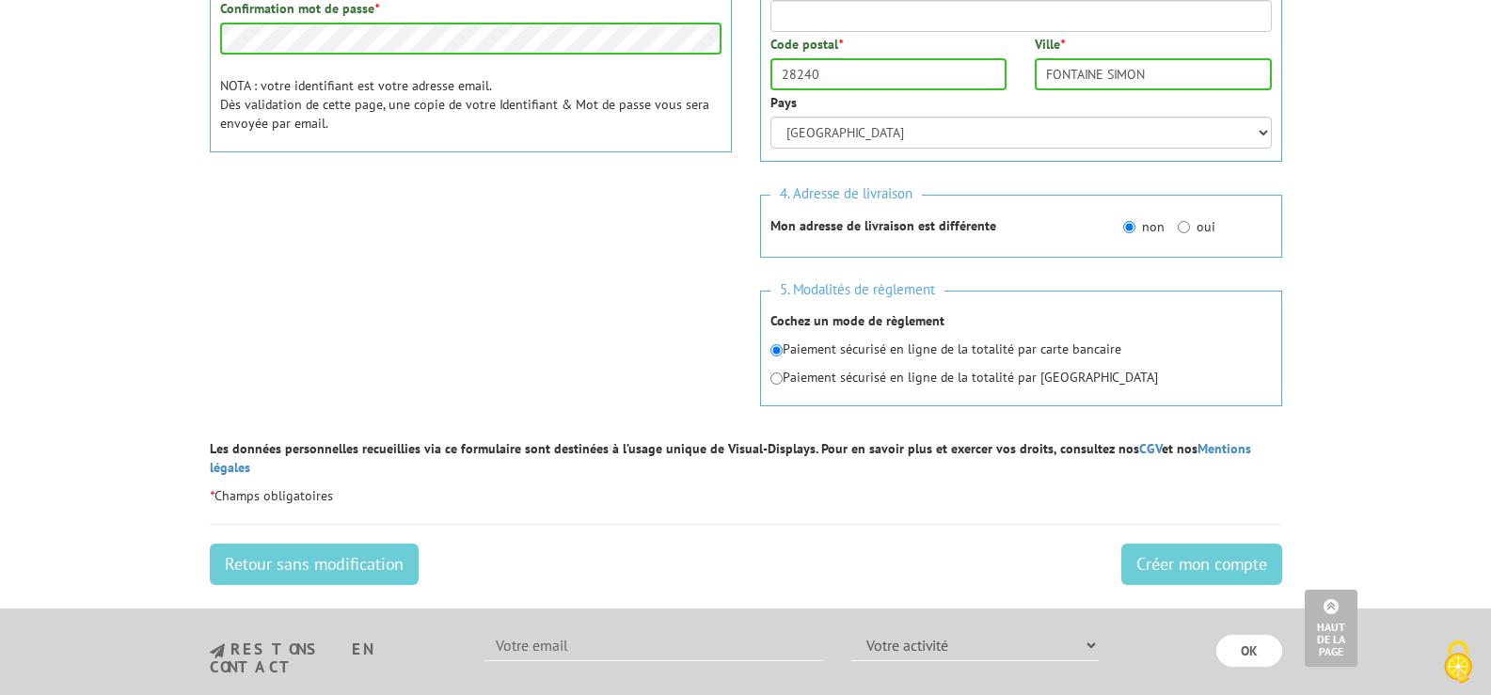
scroll to position [753, 0]
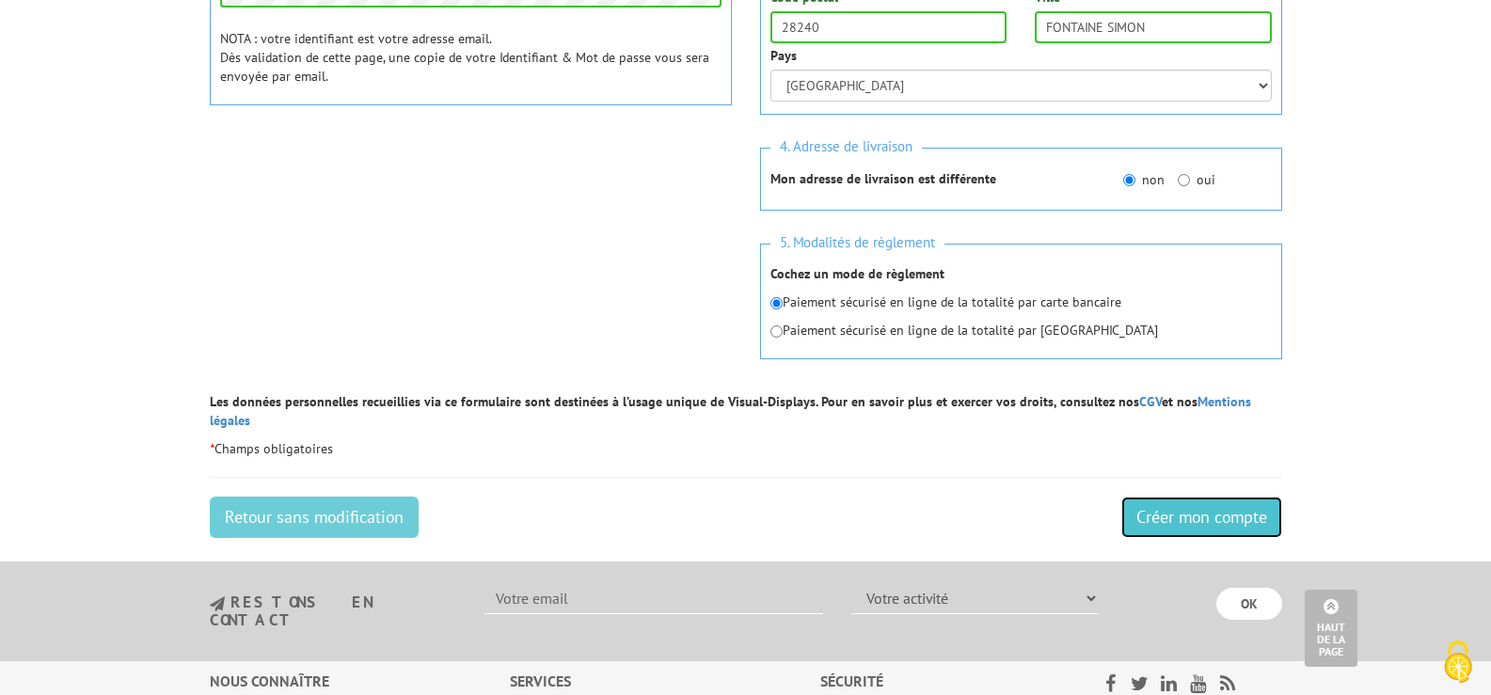
click at [1182, 497] on input "Créer mon compte" at bounding box center [1201, 517] width 161 height 41
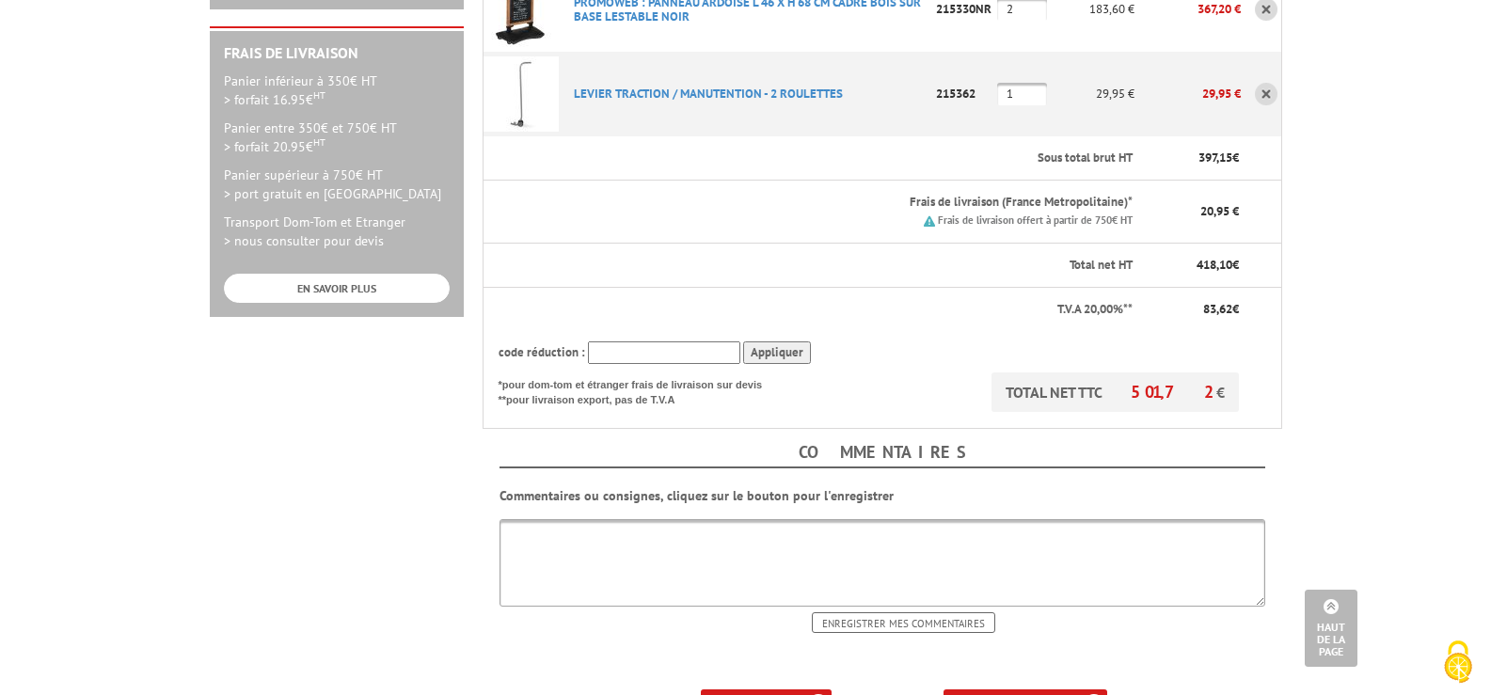
scroll to position [659, 0]
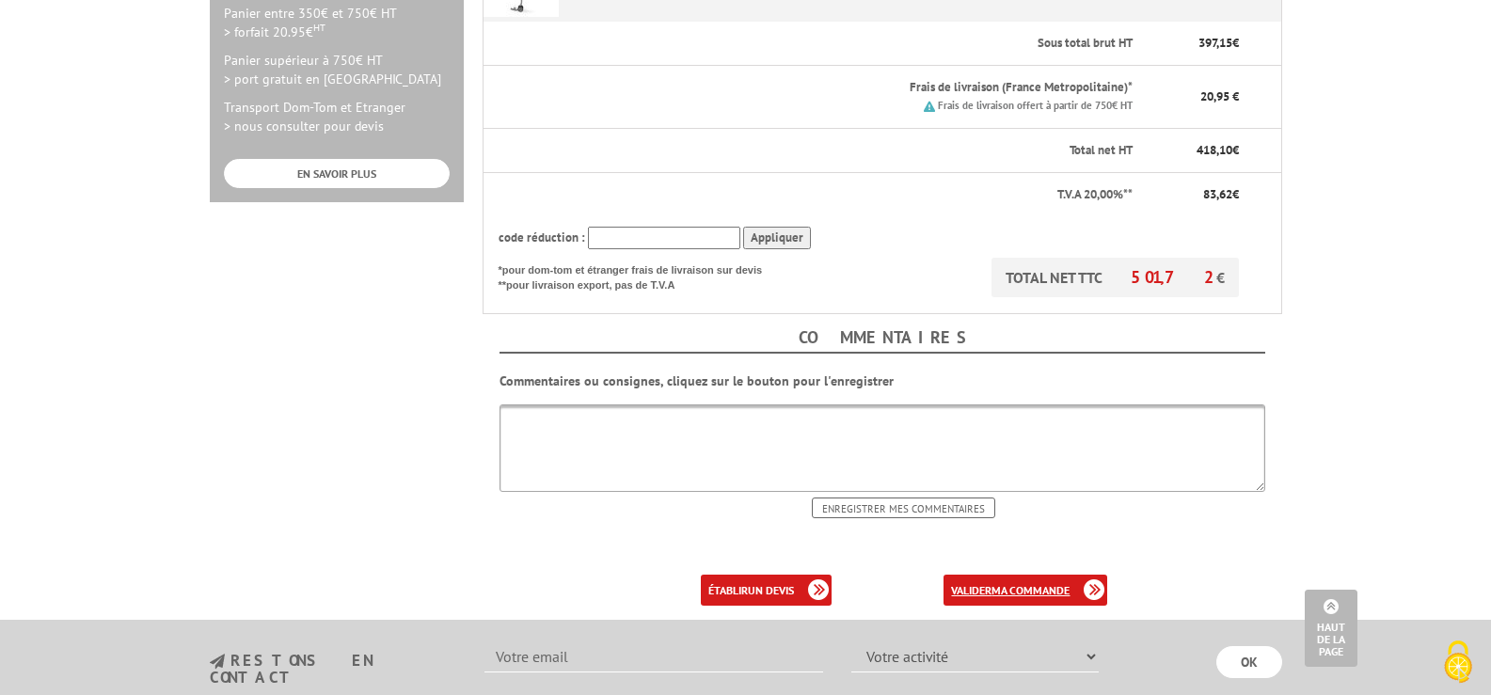
click at [1029, 583] on b "ma commande" at bounding box center [1031, 590] width 78 height 14
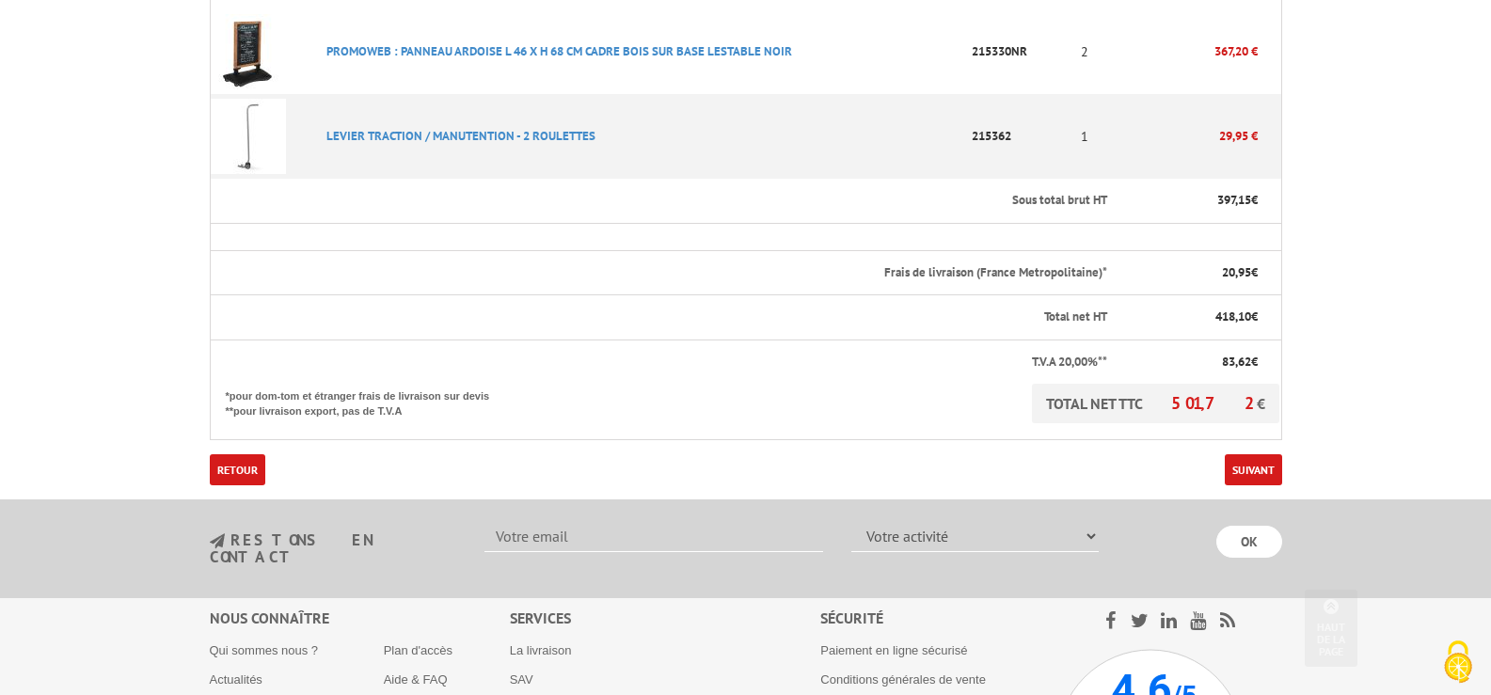
scroll to position [564, 0]
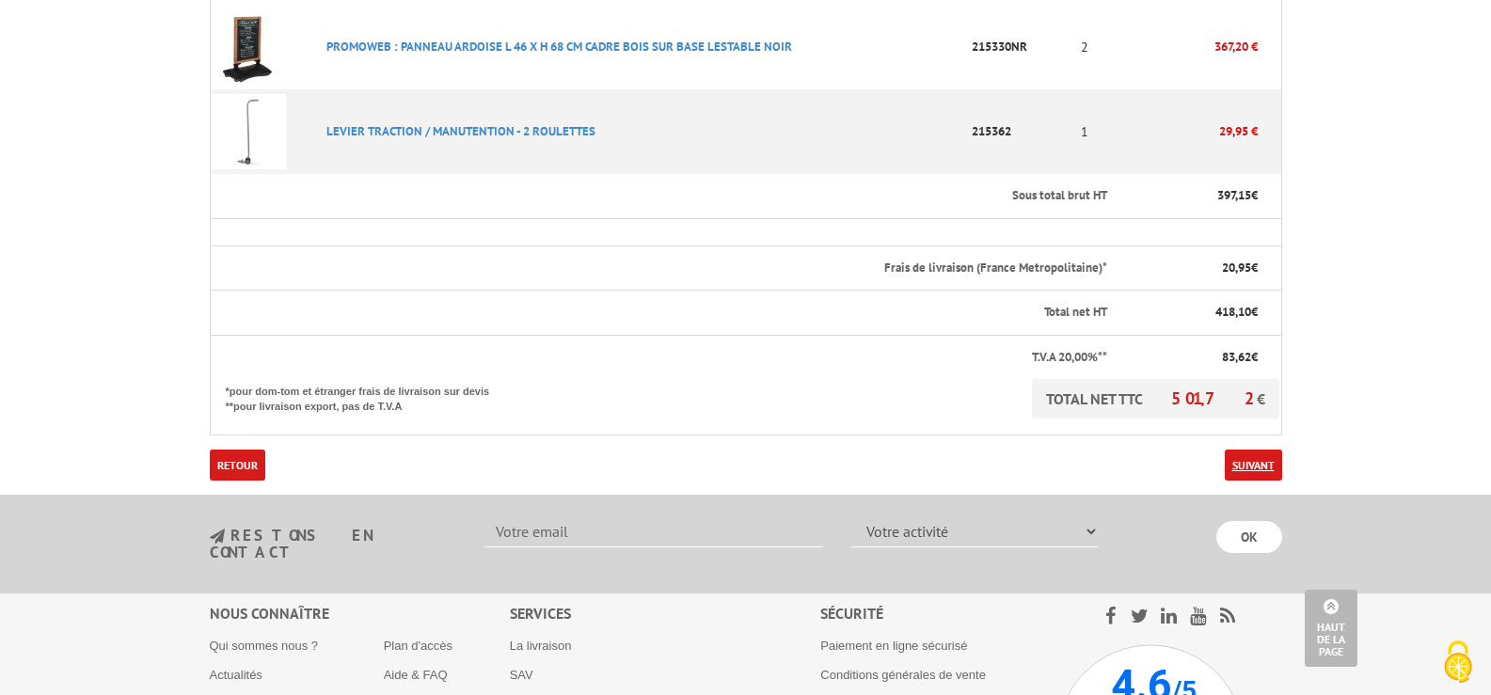
click at [1259, 450] on link "Suivant" at bounding box center [1253, 465] width 57 height 31
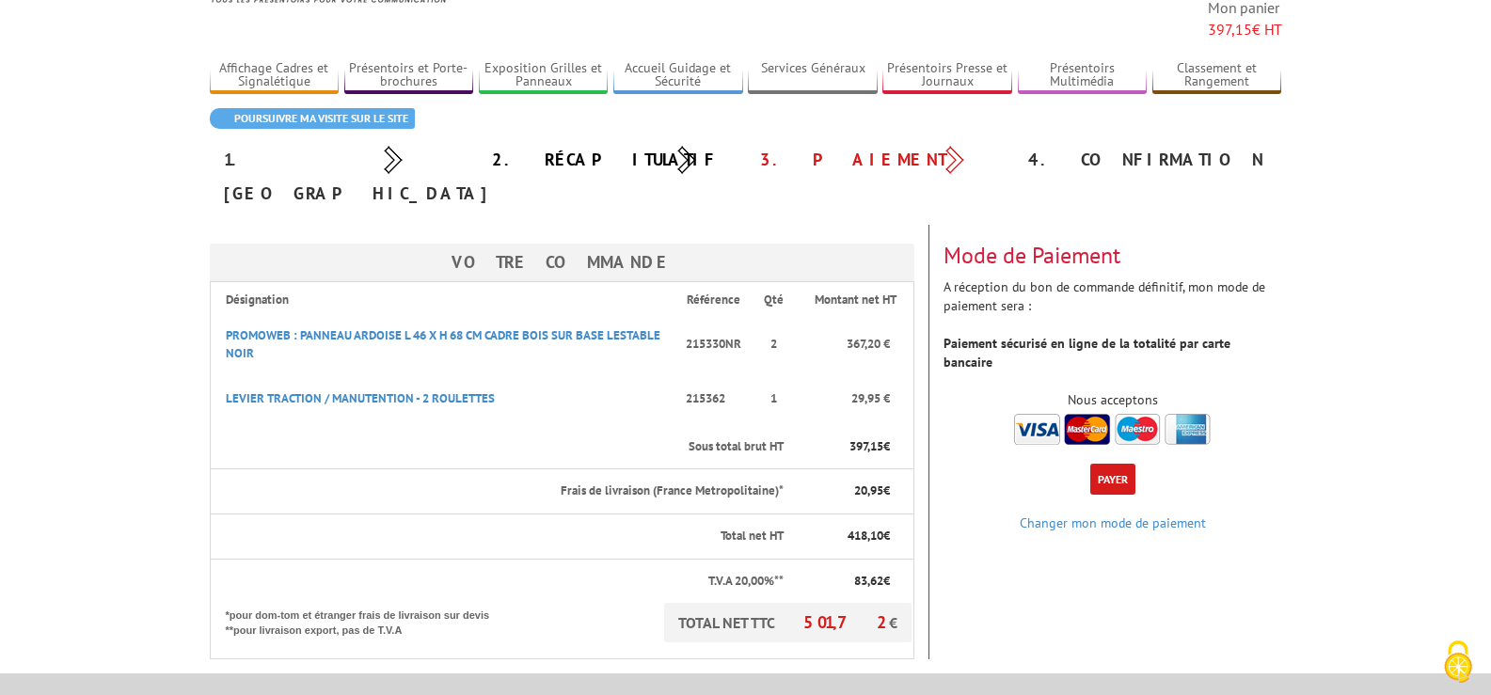
scroll to position [282, 0]
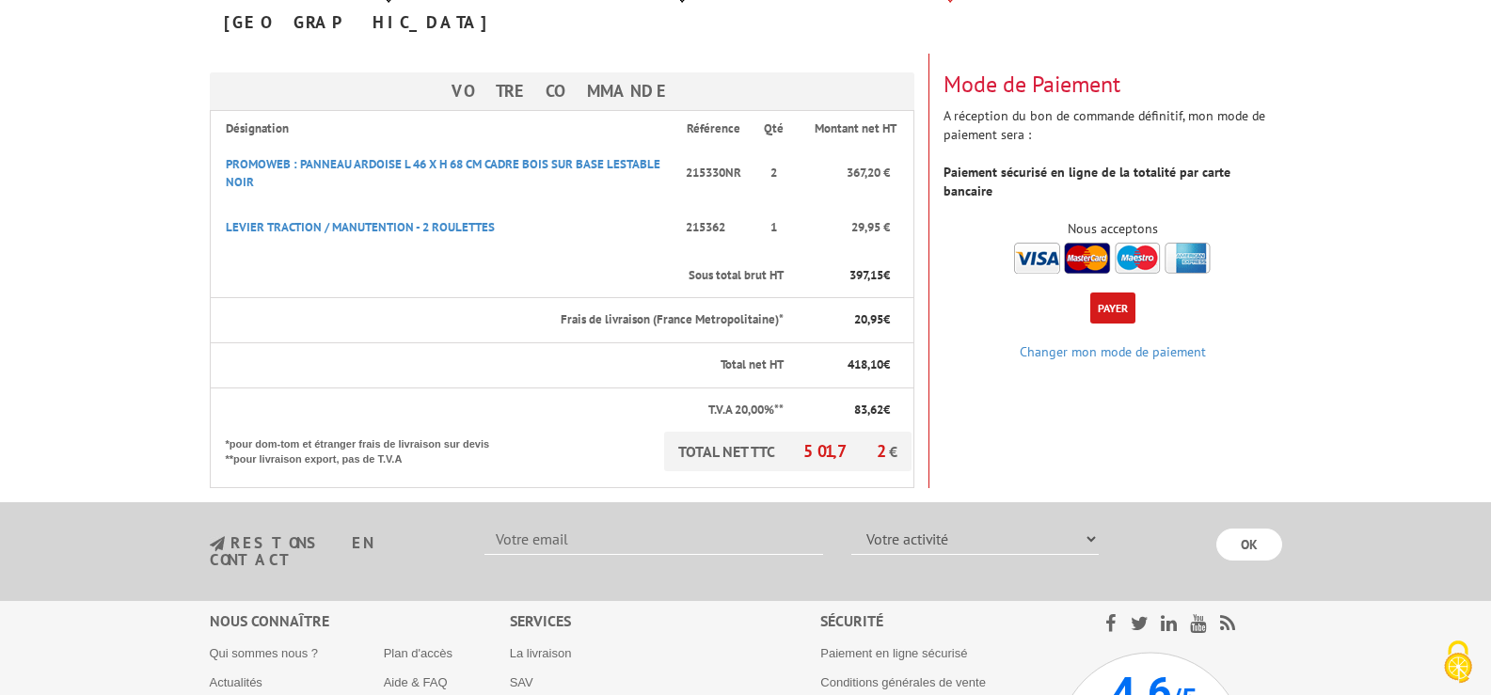
click at [1117, 293] on button "Payer" at bounding box center [1112, 308] width 45 height 31
